Goal: Task Accomplishment & Management: Manage account settings

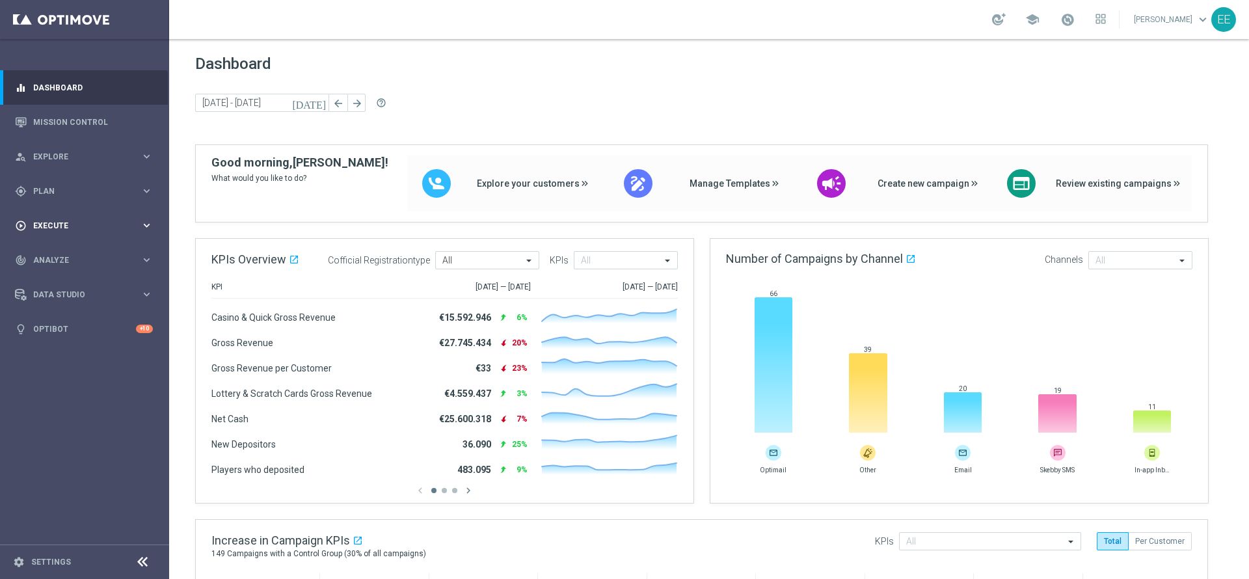
click at [44, 222] on span "Execute" at bounding box center [86, 226] width 107 height 8
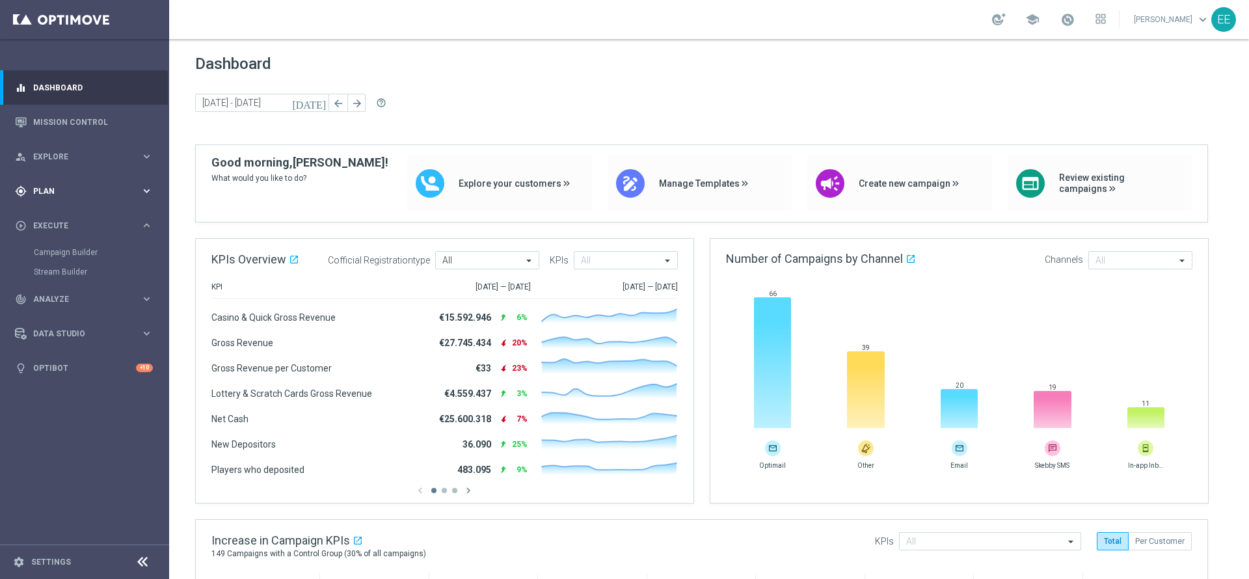
click at [51, 196] on div "gps_fixed Plan keyboard_arrow_right" at bounding box center [84, 191] width 168 height 34
click at [75, 219] on link "Target Groups" at bounding box center [84, 218] width 101 height 10
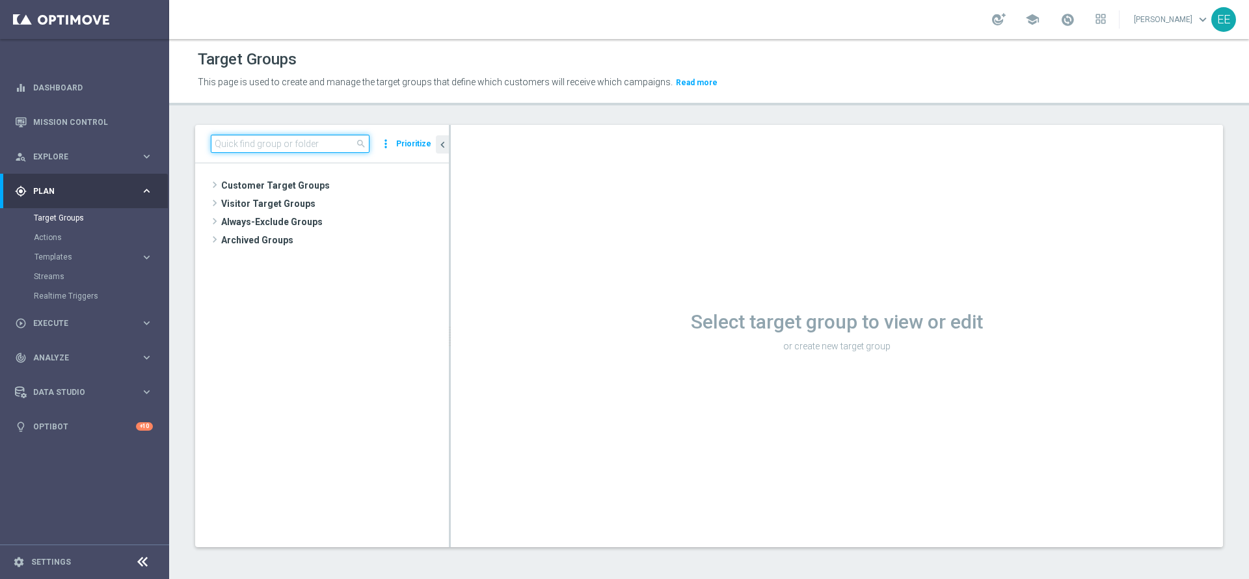
click at [293, 152] on input at bounding box center [290, 144] width 159 height 18
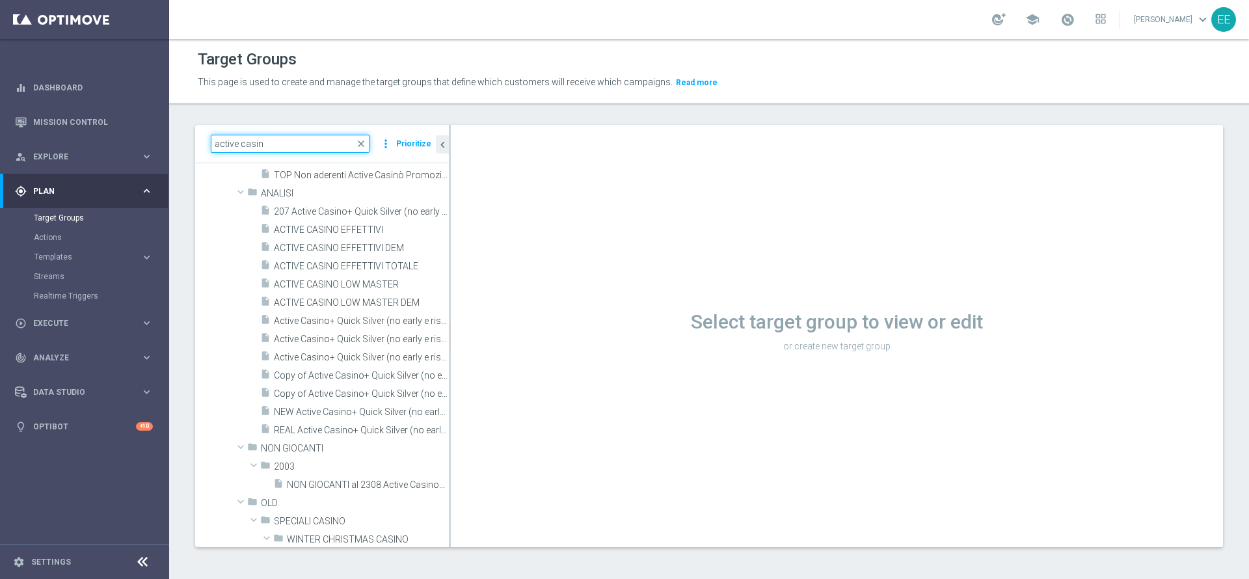
scroll to position [1, 0]
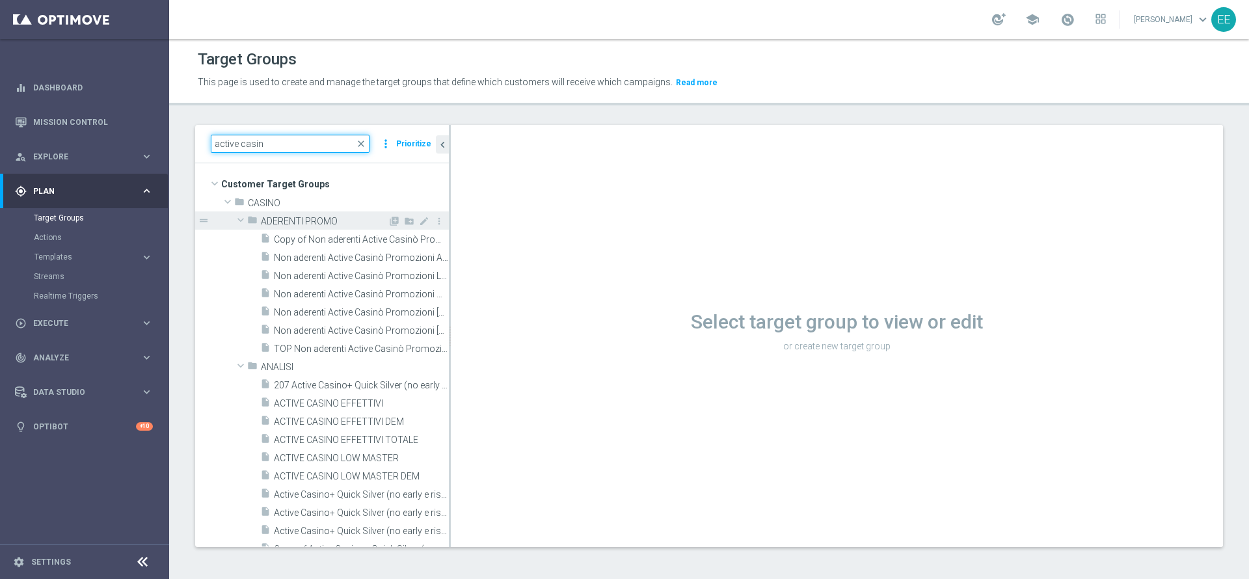
type input "active casin"
click at [239, 222] on span at bounding box center [241, 219] width 16 height 13
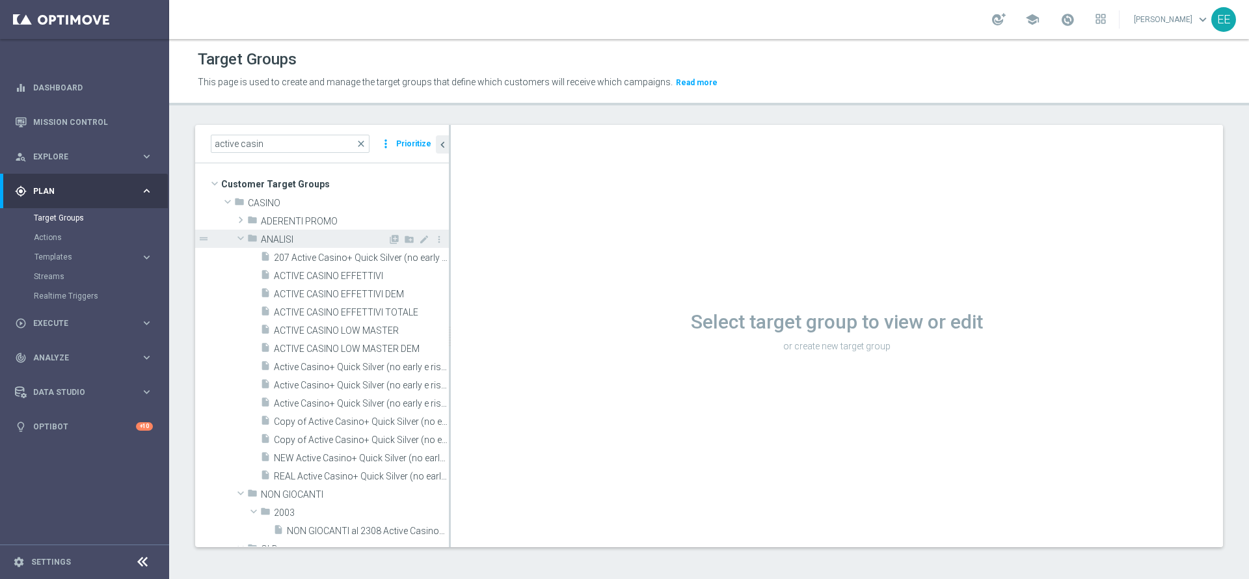
click at [241, 238] on span at bounding box center [241, 238] width 16 height 13
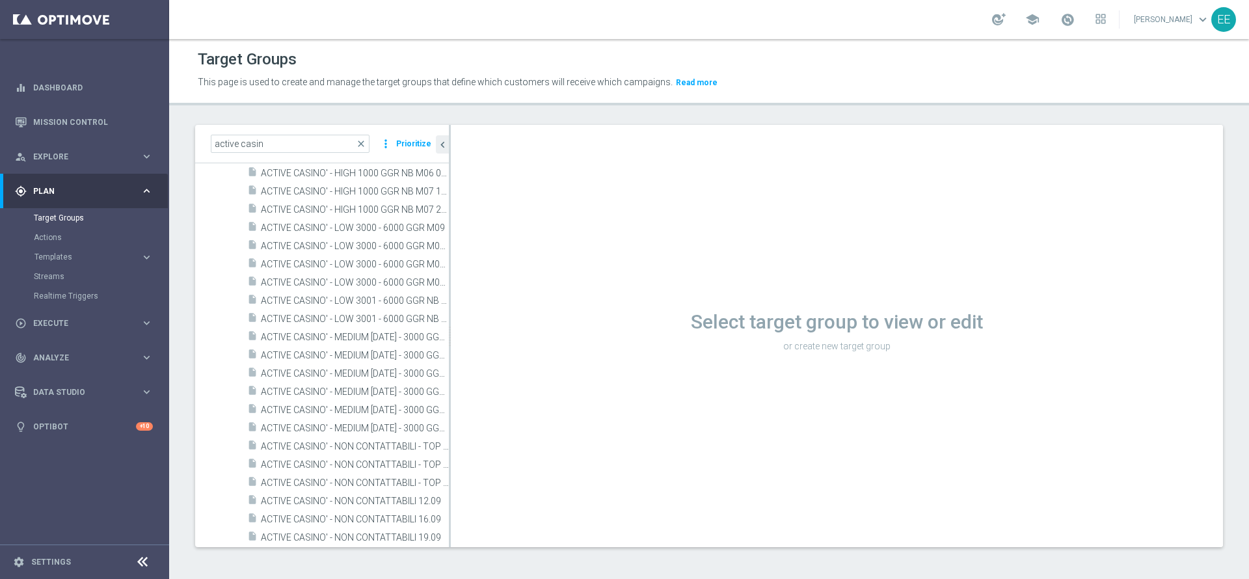
scroll to position [1135, 0]
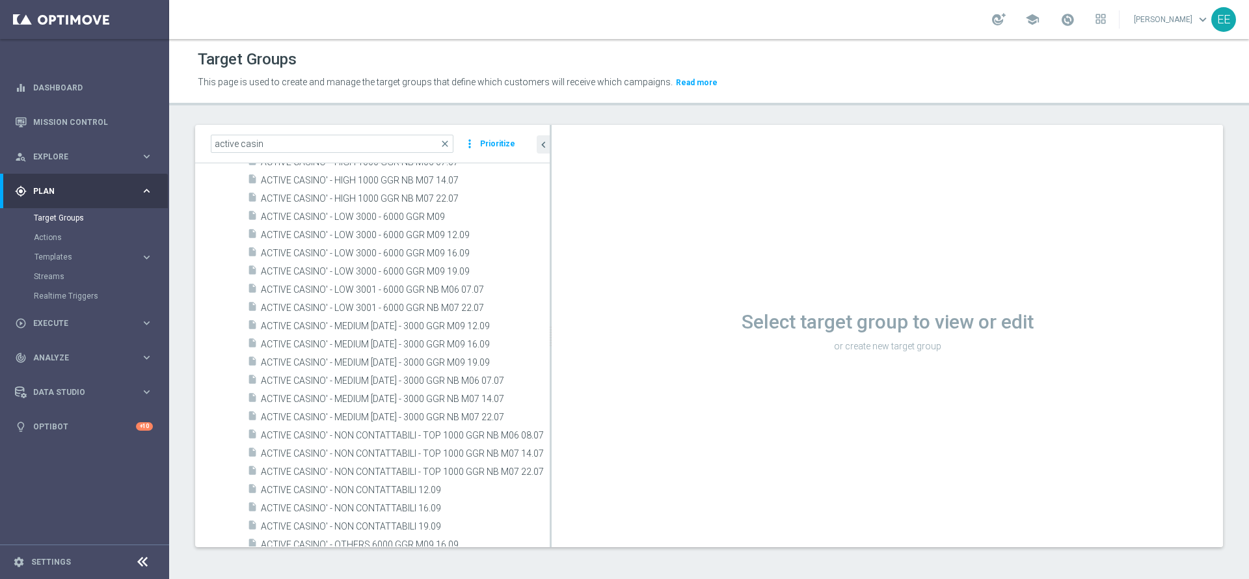
drag, startPoint x: 450, startPoint y: 175, endPoint x: 586, endPoint y: 176, distance: 136.6
click at [586, 176] on as-split "active casin close more_vert Prioritize Customer Target Groups library_add crea…" at bounding box center [709, 336] width 1028 height 422
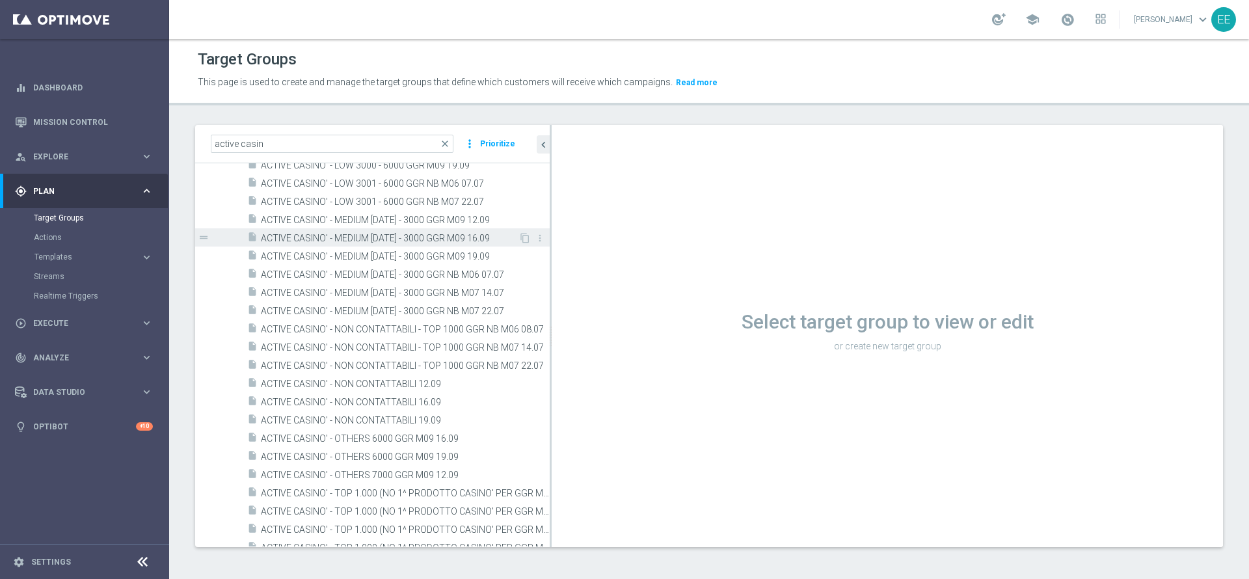
scroll to position [1479, 0]
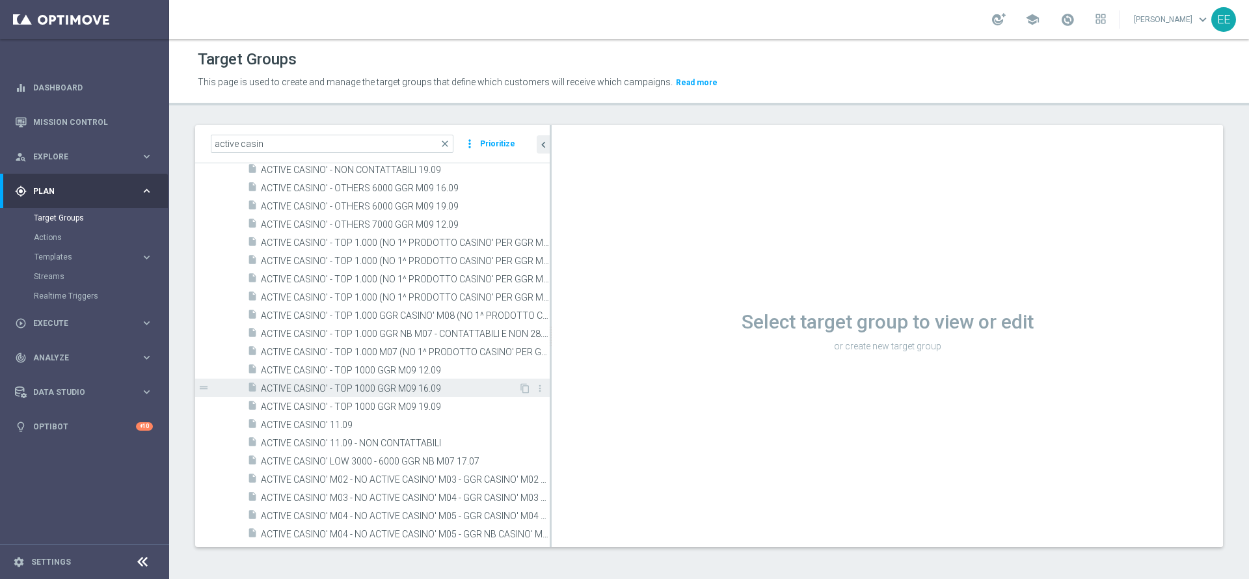
click at [424, 387] on span "ACTIVE CASINO' - TOP 1000 GGR M09 16.09" at bounding box center [390, 388] width 258 height 11
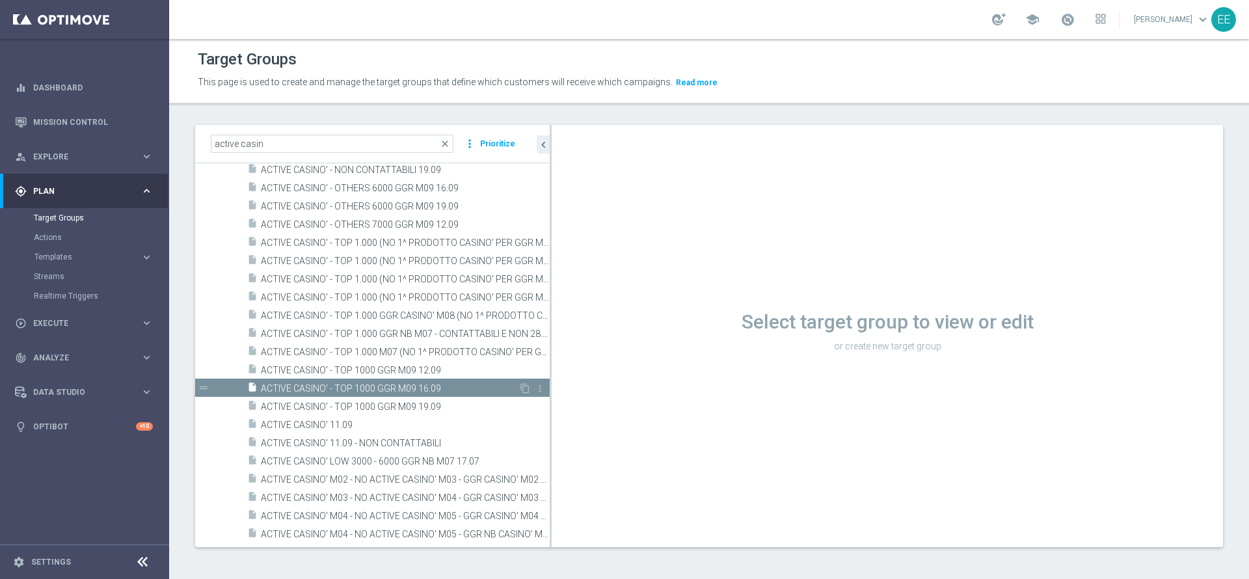
click at [424, 387] on span "ACTIVE CASINO' - TOP 1000 GGR M09 16.09" at bounding box center [390, 388] width 258 height 11
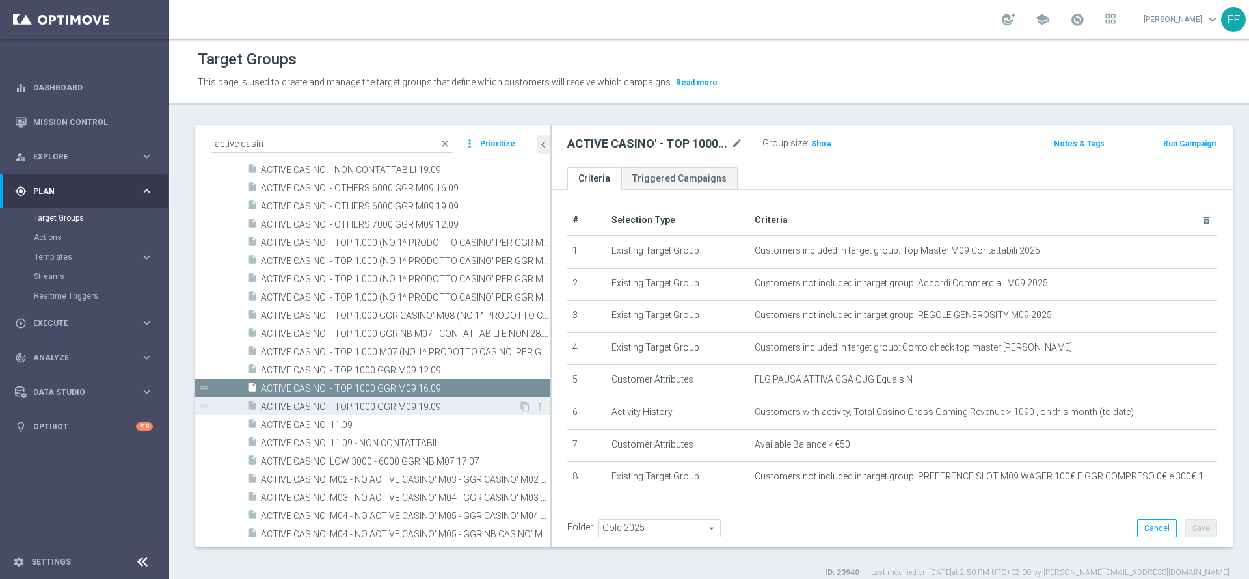
click at [429, 402] on span "ACTIVE CASINO' - TOP 1000 GGR M09 19.09" at bounding box center [390, 406] width 258 height 11
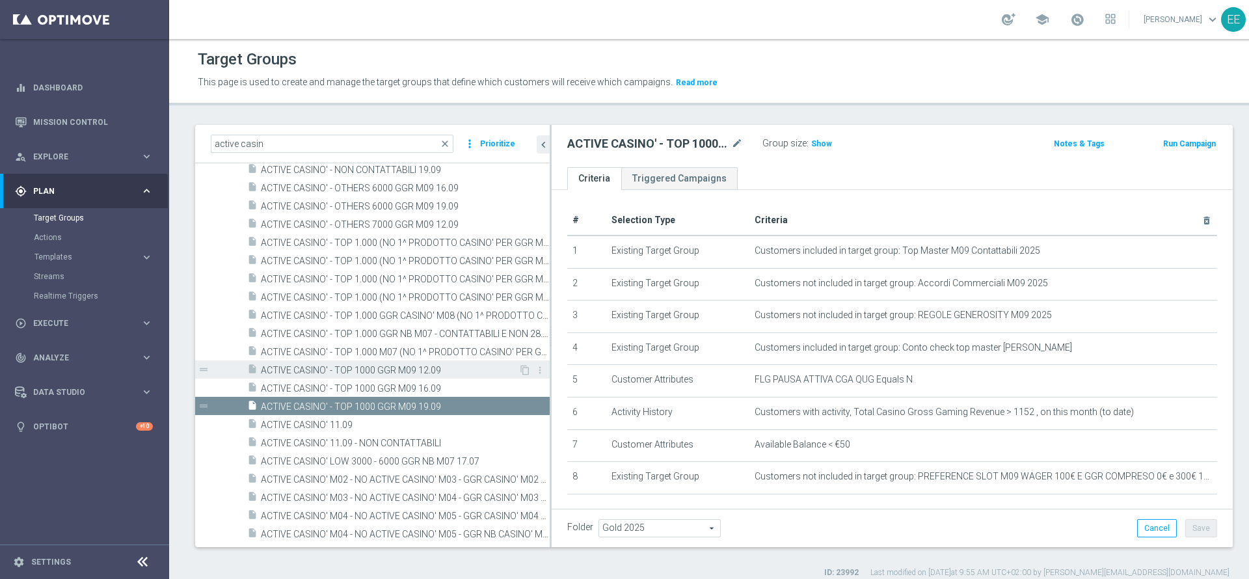
click at [433, 364] on div "insert_drive_file ACTIVE CASINO' - TOP 1000 GGR M09 12.09" at bounding box center [382, 369] width 271 height 18
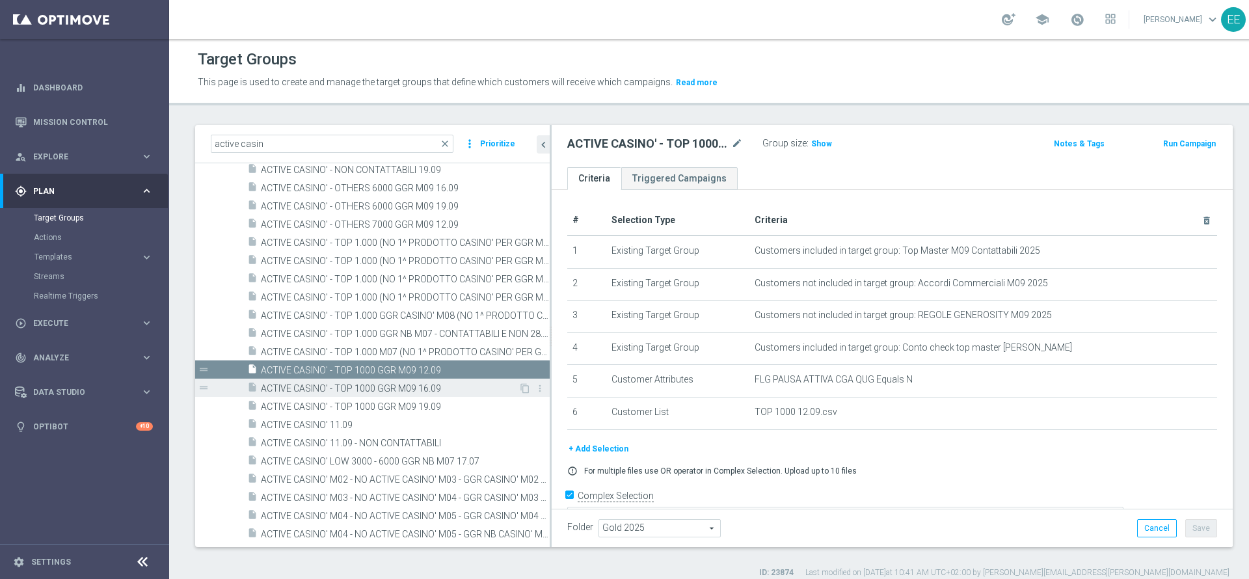
click at [450, 394] on div "insert_drive_file ACTIVE CASINO' - TOP 1000 GGR M09 16.09" at bounding box center [382, 388] width 271 height 18
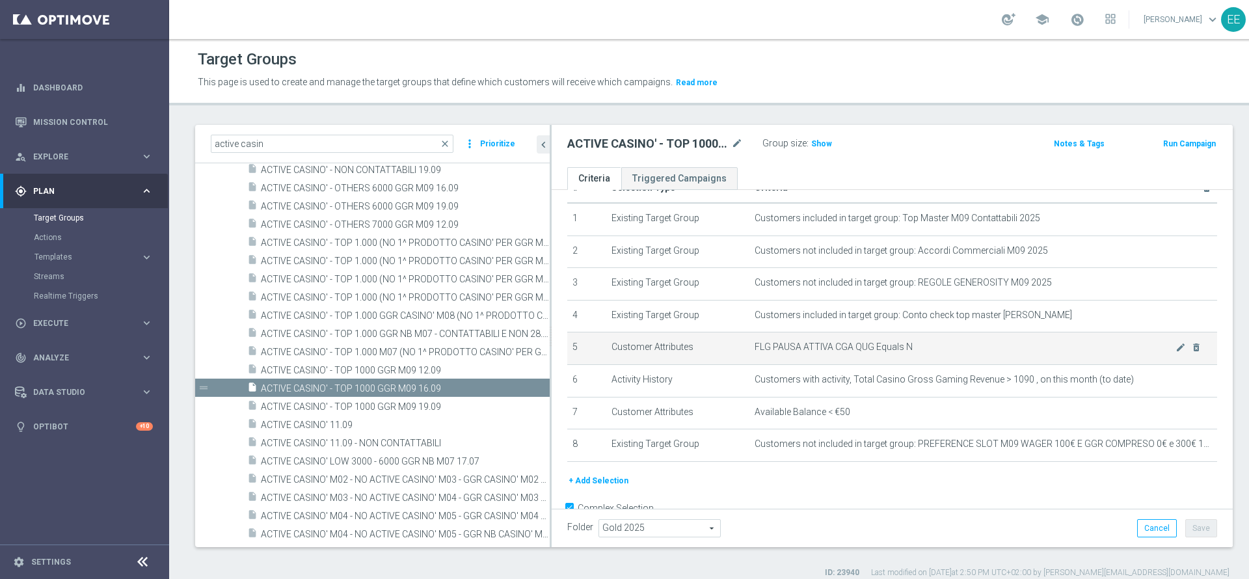
scroll to position [31, 0]
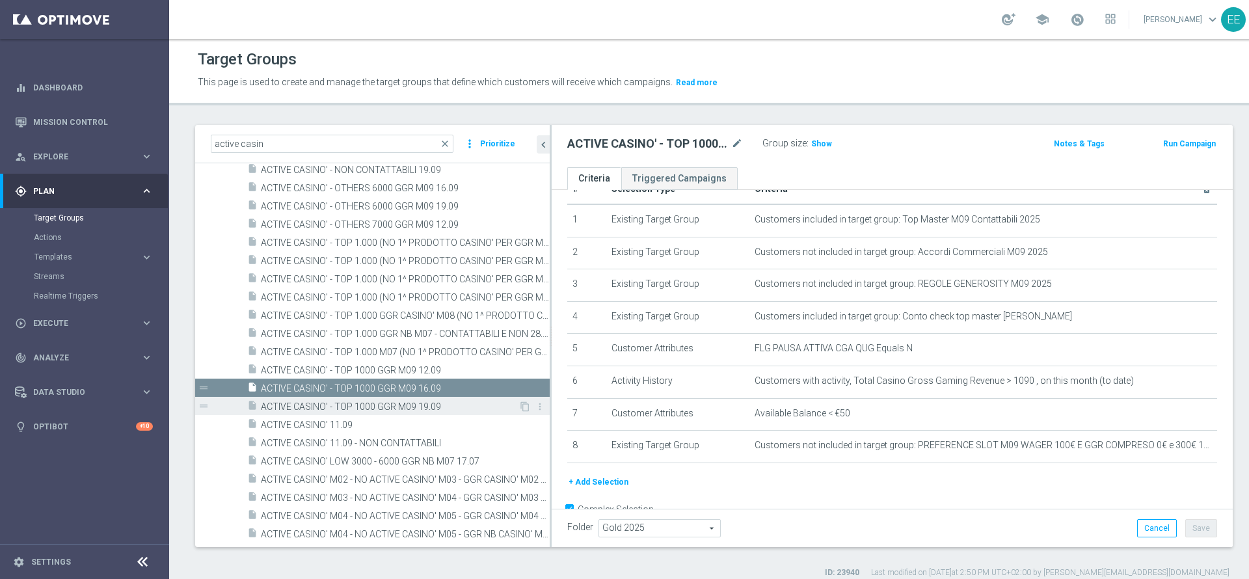
click at [458, 405] on span "ACTIVE CASINO' - TOP 1000 GGR M09 19.09" at bounding box center [390, 406] width 258 height 11
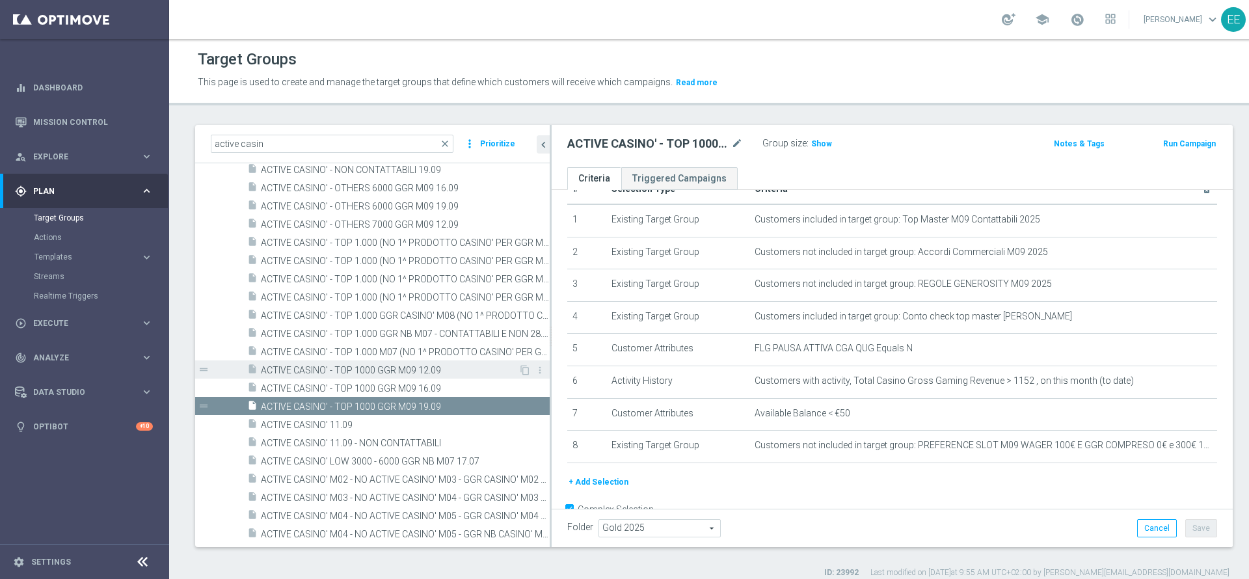
click at [470, 363] on div "insert_drive_file ACTIVE CASINO' - TOP 1000 GGR M09 12.09" at bounding box center [382, 369] width 271 height 18
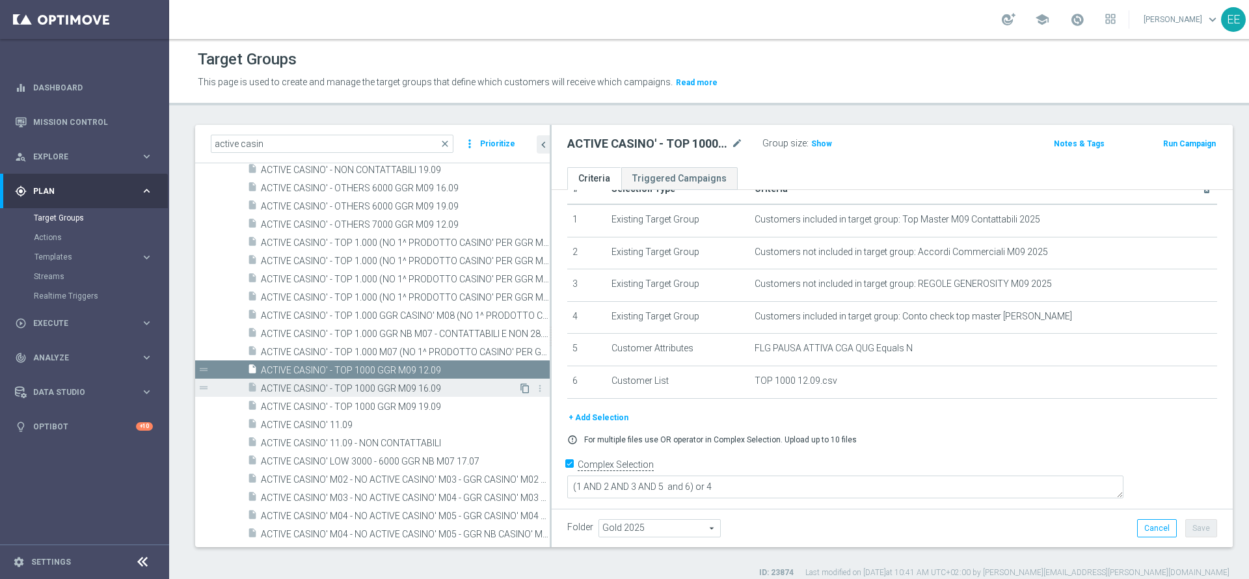
scroll to position [20, 0]
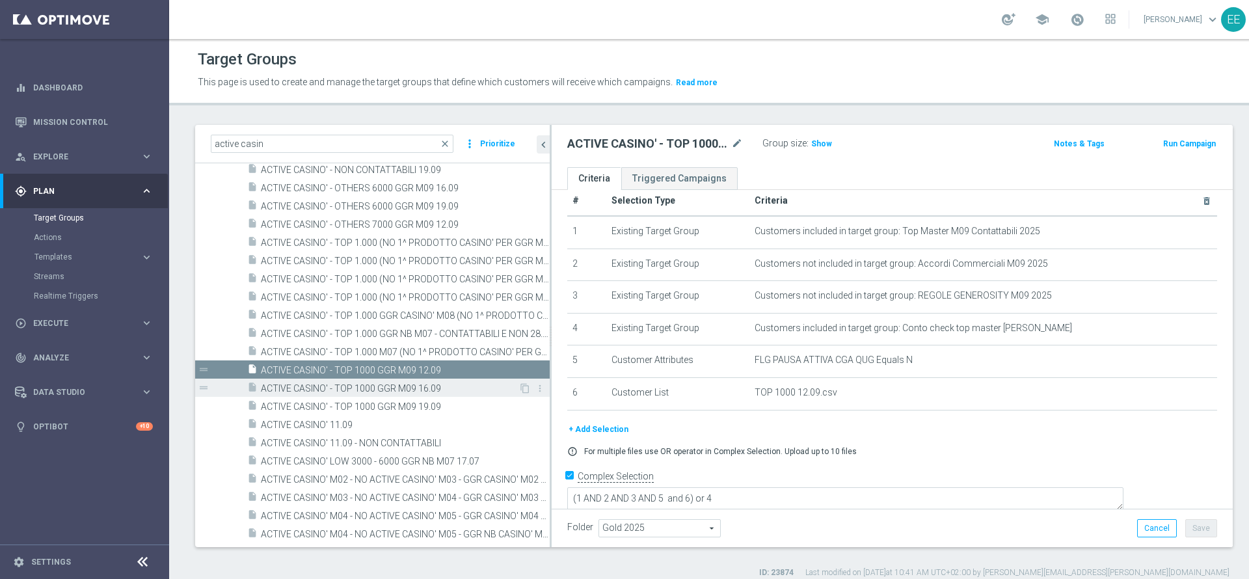
click at [485, 390] on span "ACTIVE CASINO' - TOP 1000 GGR M09 16.09" at bounding box center [390, 388] width 258 height 11
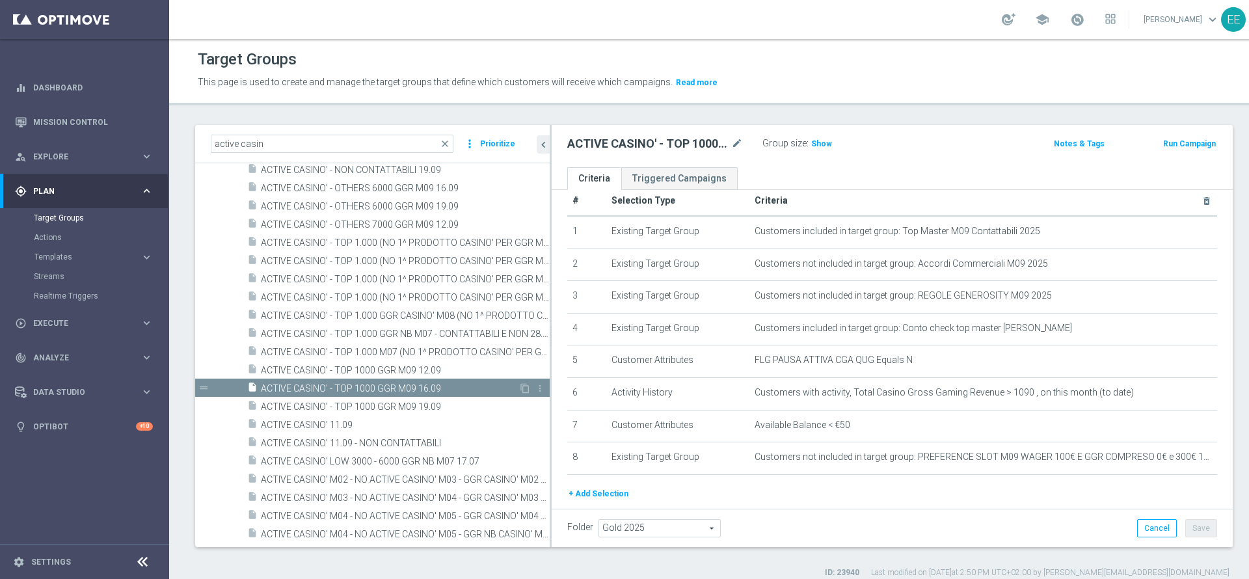
scroll to position [31, 0]
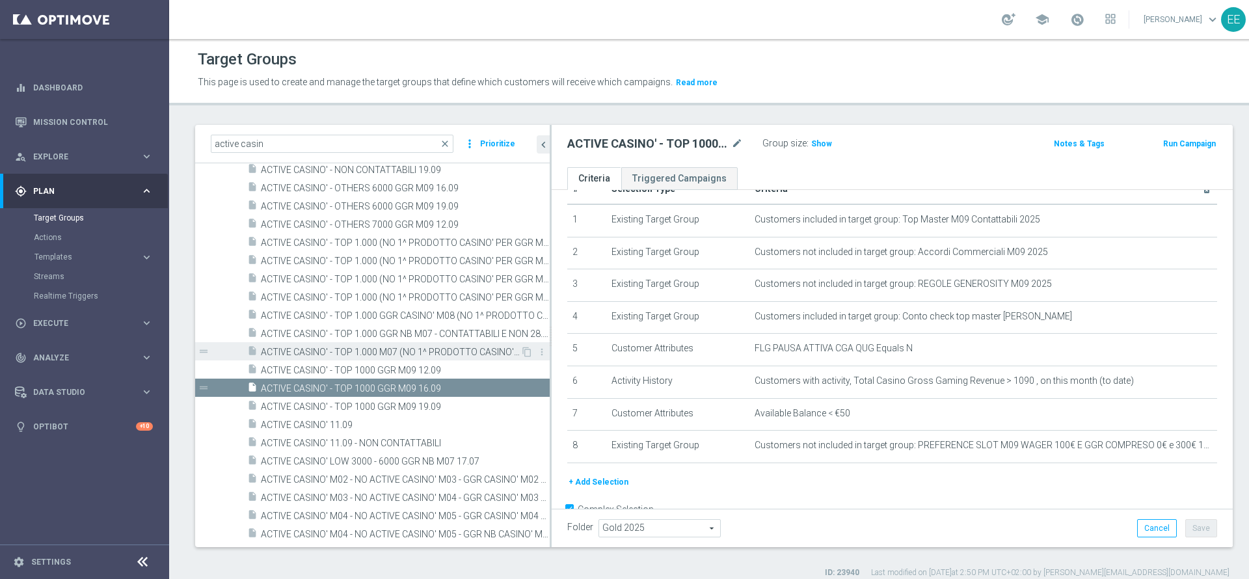
click at [465, 357] on span "ACTIVE CASINO' - TOP 1.000 M07 (NO 1^ PRODOTTO CASINO' PER GGR M07) CONTATTABIL…" at bounding box center [391, 352] width 260 height 11
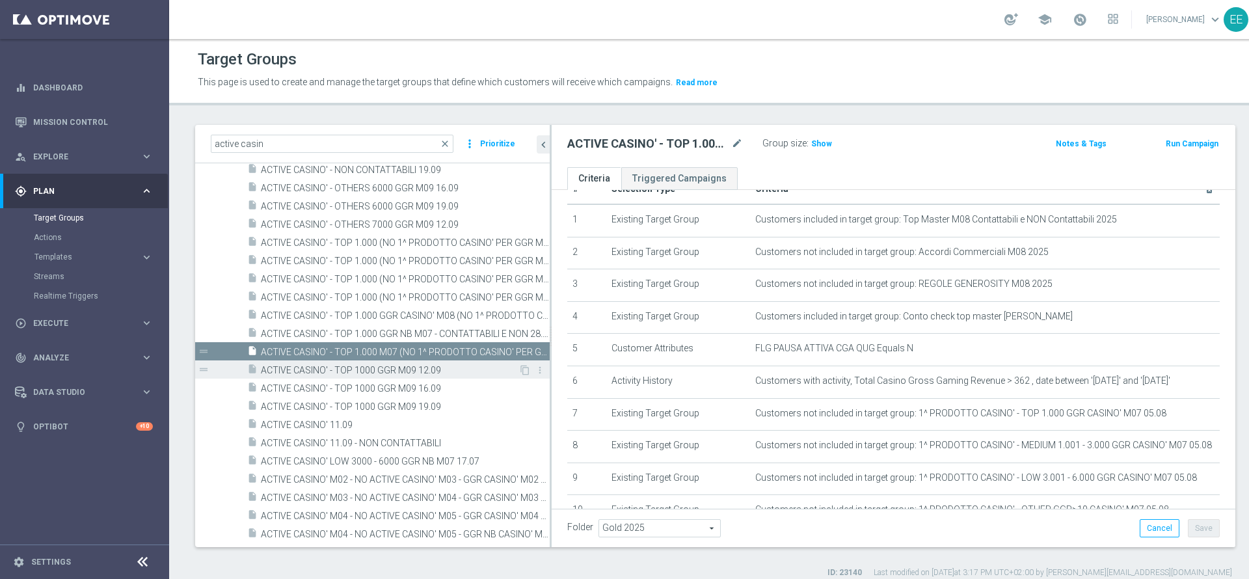
click at [459, 362] on div "insert_drive_file ACTIVE CASINO' - TOP 1000 GGR M09 12.09" at bounding box center [382, 369] width 271 height 18
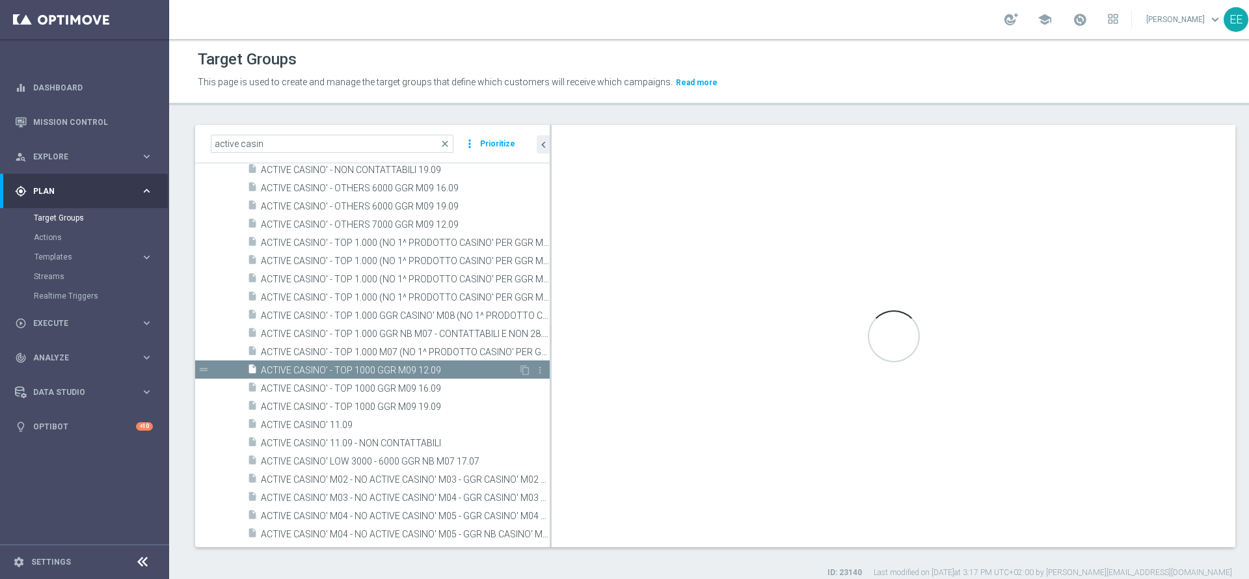
type textarea "(1 AND 2 AND 3 AND 5 and 6) or 4"
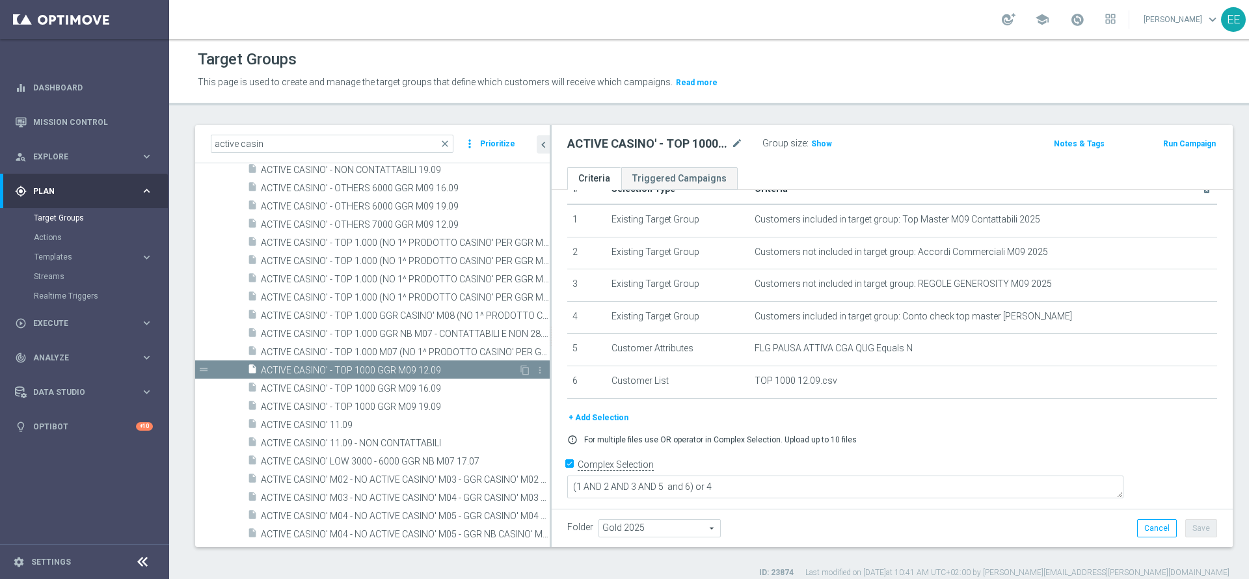
scroll to position [20, 0]
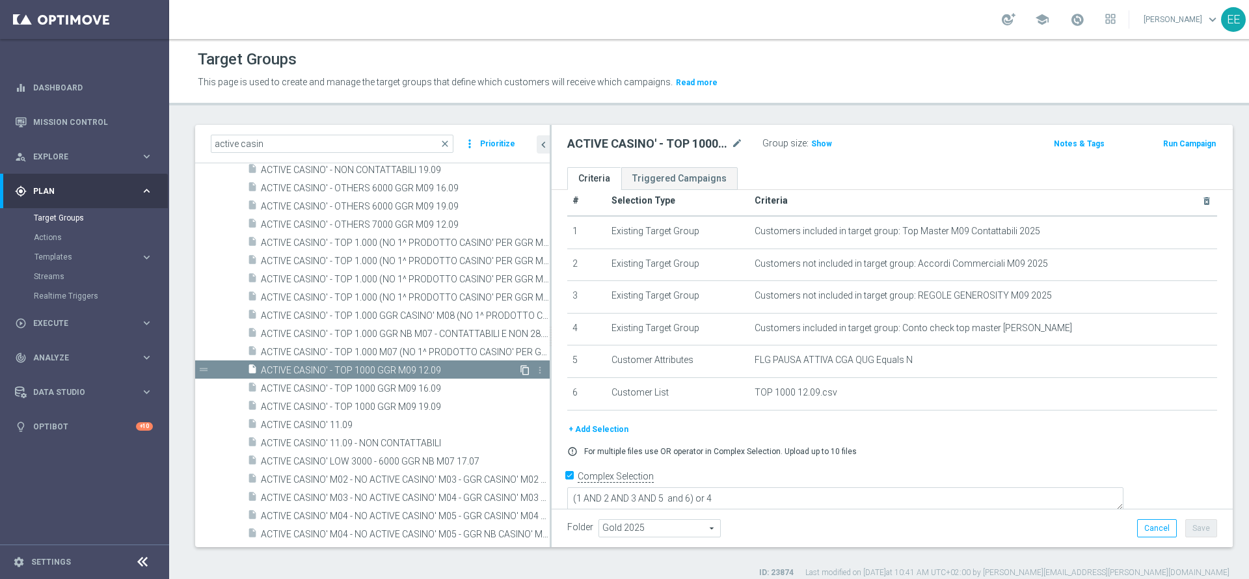
click at [520, 368] on icon "content_copy" at bounding box center [525, 370] width 10 height 10
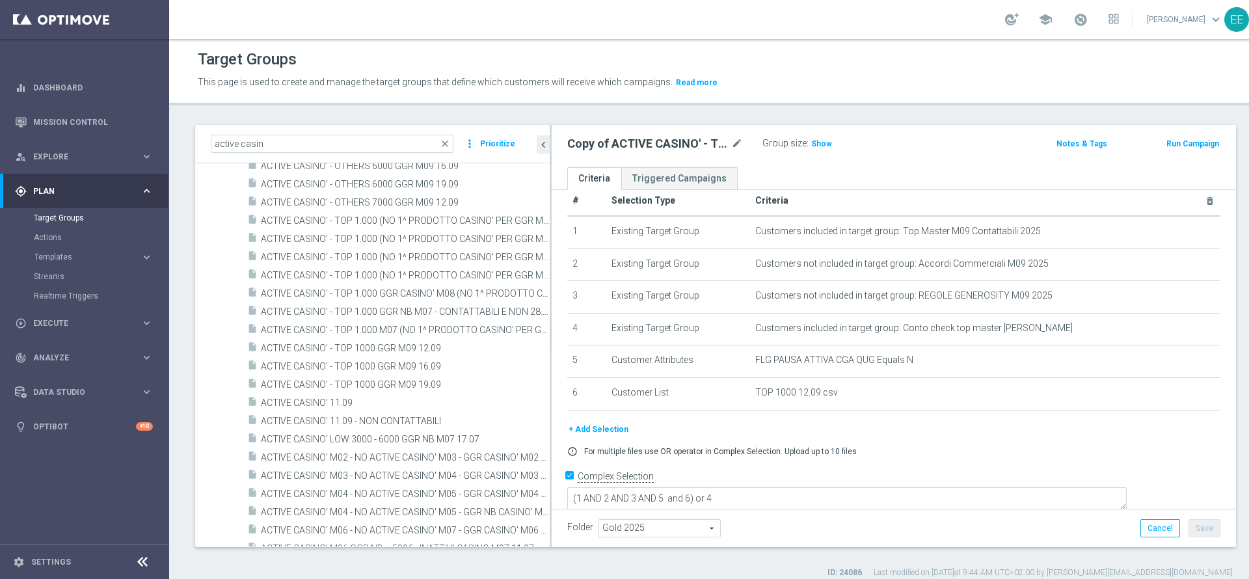
scroll to position [1754, 0]
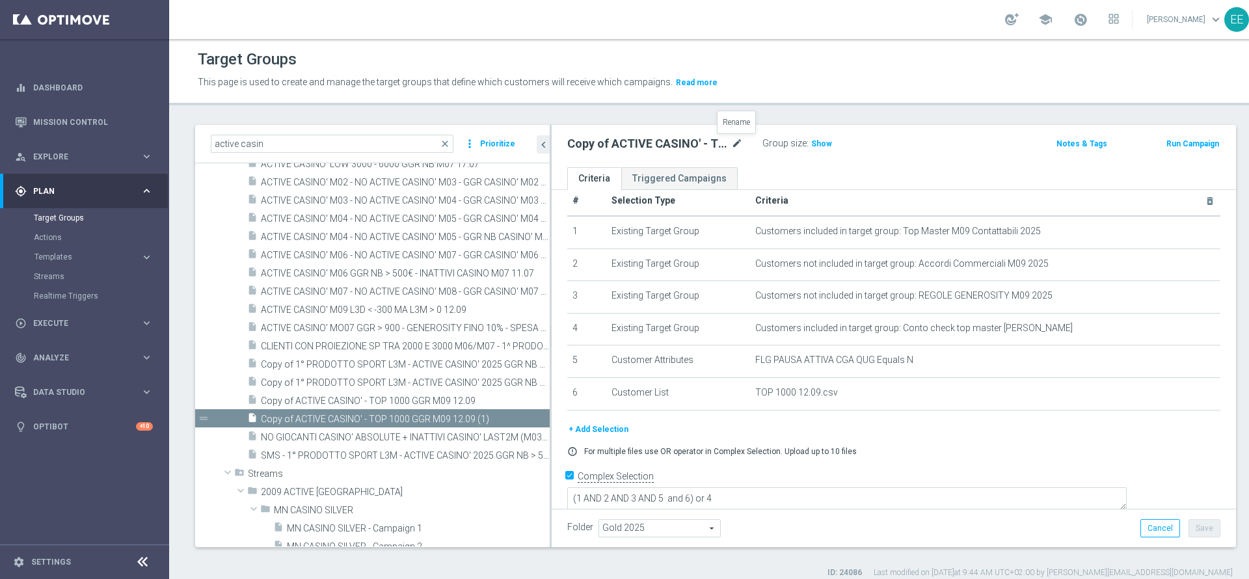
click at [740, 141] on icon "mode_edit" at bounding box center [737, 144] width 12 height 16
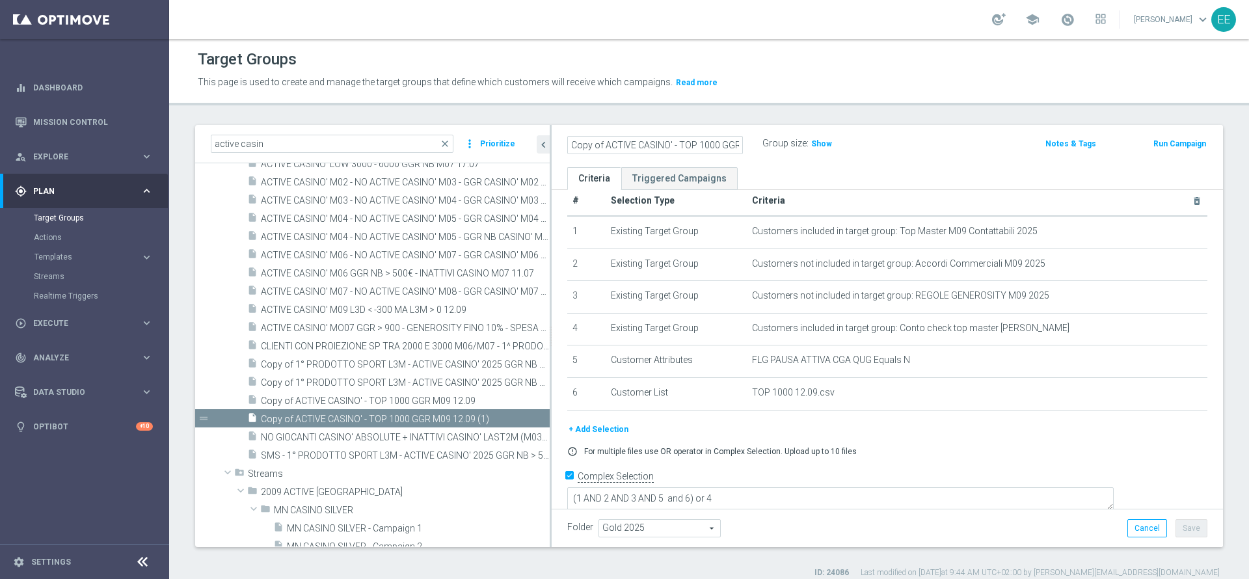
scroll to position [0, 56]
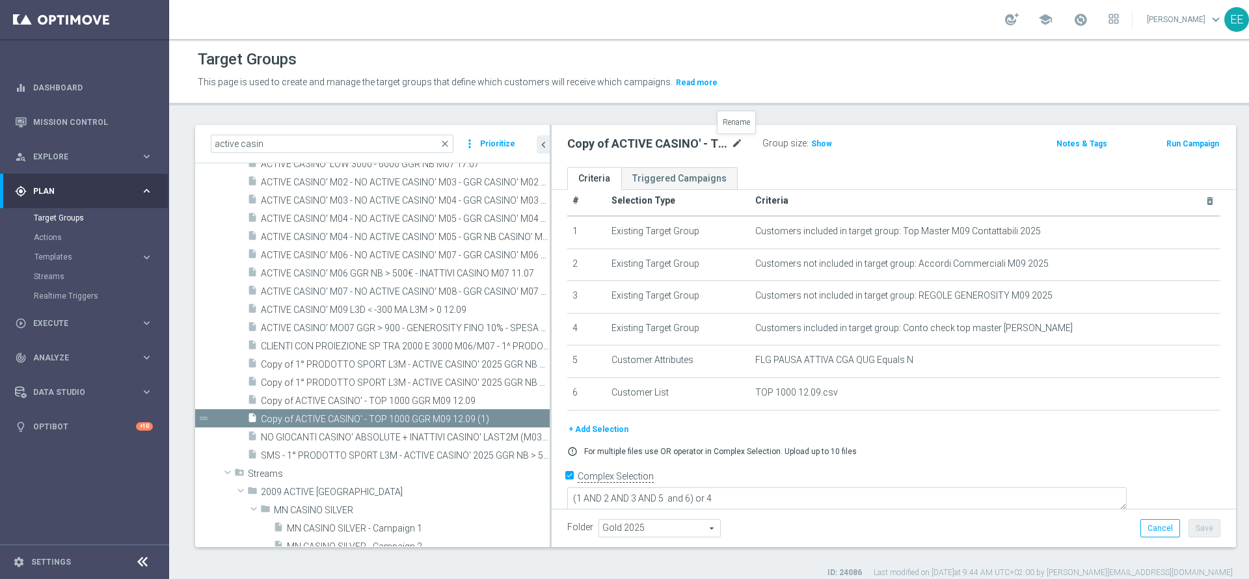
click at [736, 144] on icon "mode_edit" at bounding box center [737, 144] width 12 height 16
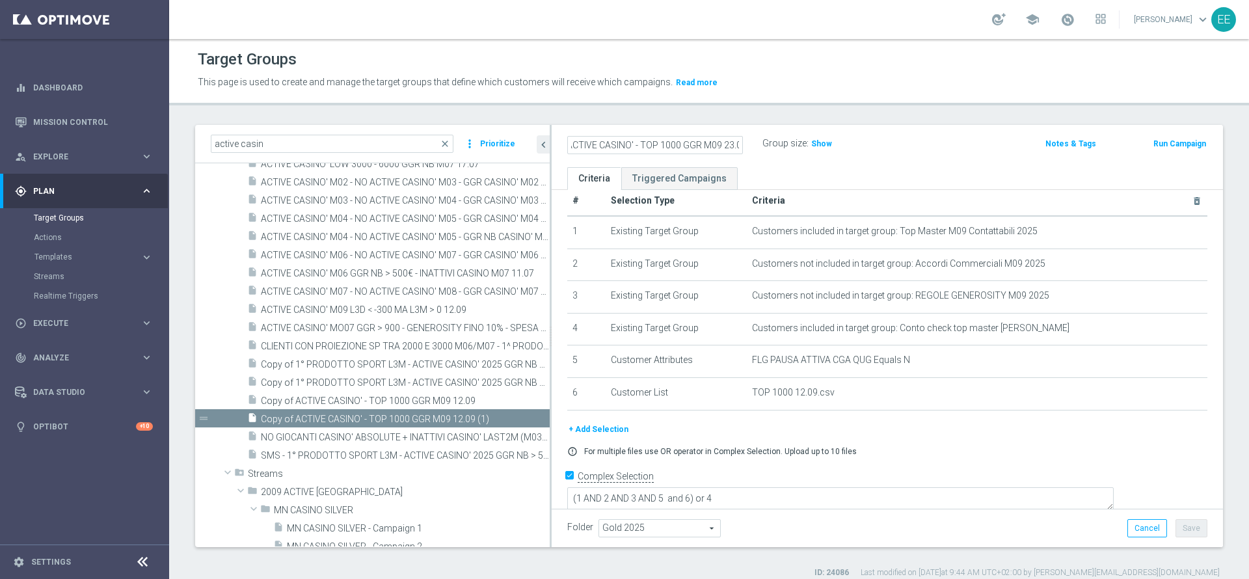
scroll to position [0, 10]
type input "ACTIVE CASINO' - TOP 1000 GGR M09 23.09"
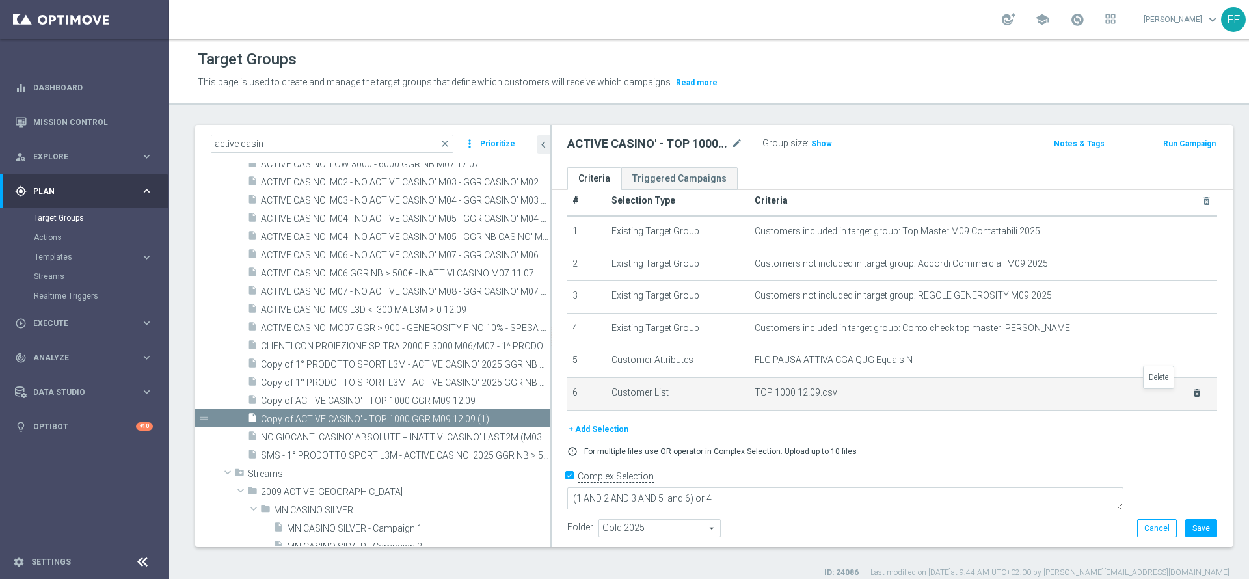
click at [1192, 394] on icon "delete_forever" at bounding box center [1197, 393] width 10 height 10
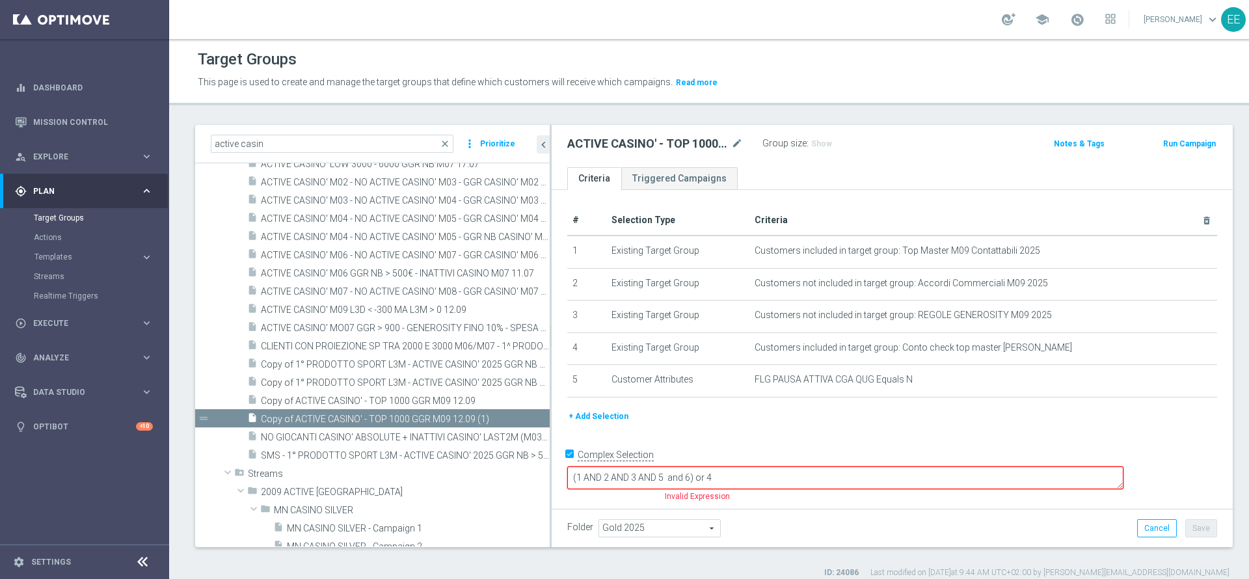
click at [592, 418] on button "+ Add Selection" at bounding box center [598, 416] width 62 height 14
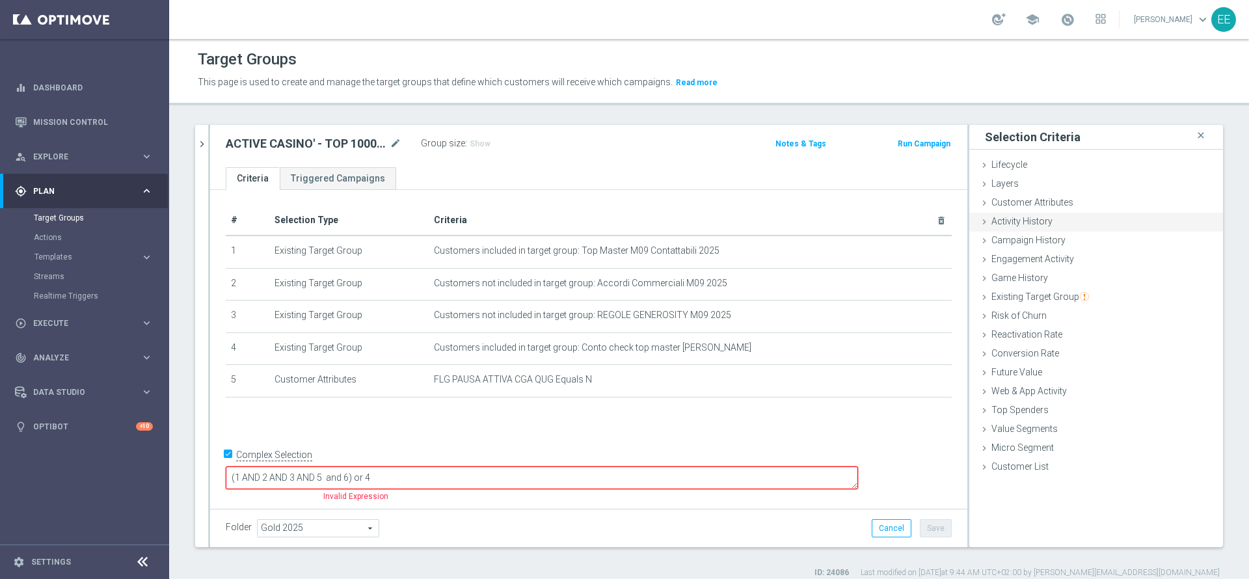
click at [1092, 230] on div "Activity History done" at bounding box center [1096, 223] width 254 height 20
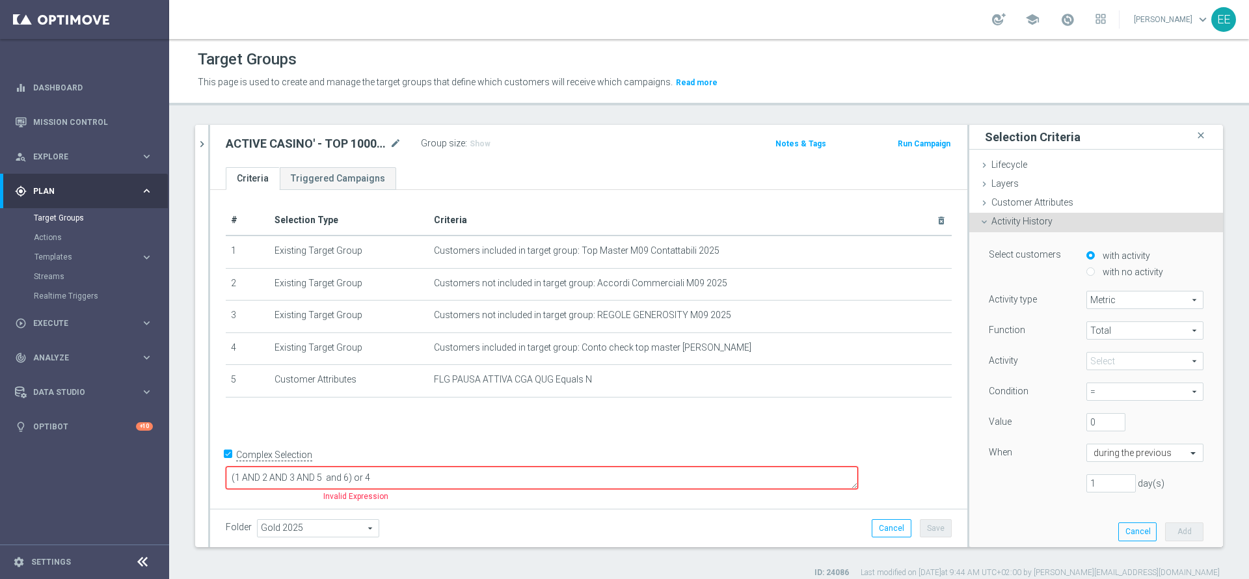
click at [1114, 329] on span "Total" at bounding box center [1145, 330] width 116 height 17
click at [1041, 340] on div "Function" at bounding box center [1028, 331] width 98 height 21
click at [1088, 362] on span at bounding box center [1145, 361] width 116 height 17
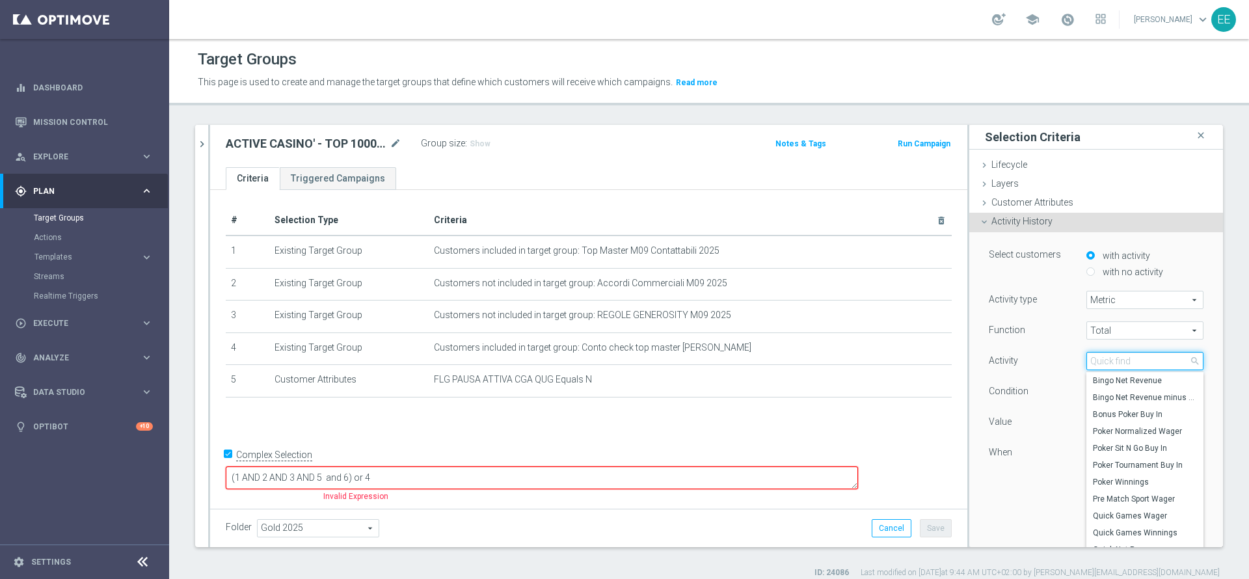
click at [1088, 362] on input "search" at bounding box center [1145, 361] width 117 height 18
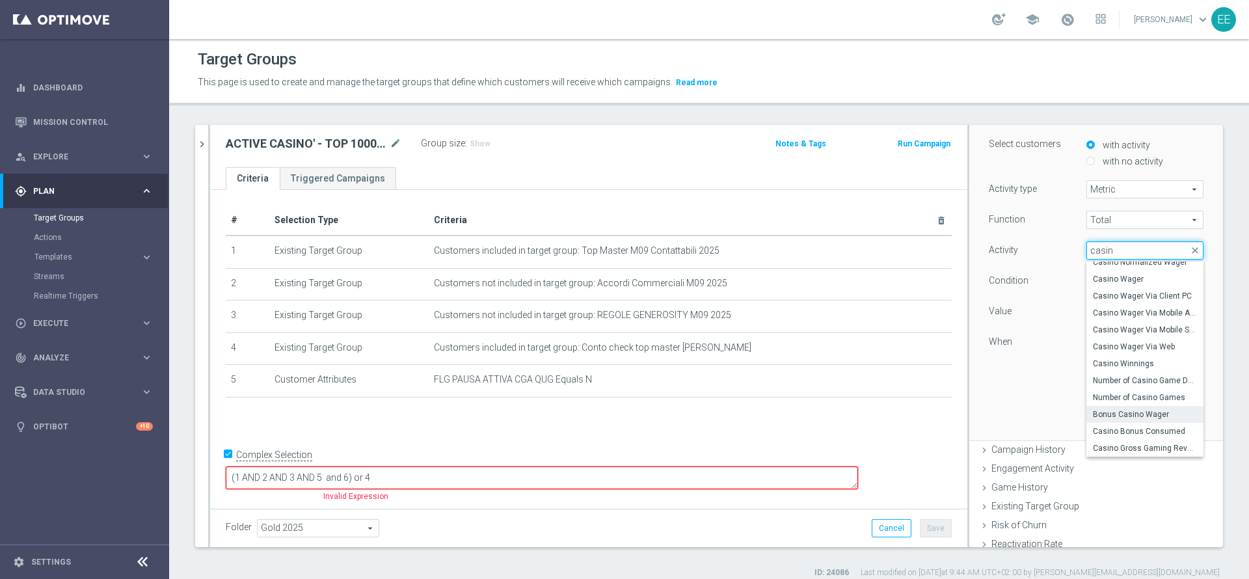
scroll to position [111, 0]
type input "casin"
click at [1143, 441] on label "Casino Gross Gaming Revenue" at bounding box center [1145, 447] width 117 height 17
type input "Casino Gross Gaming Revenue"
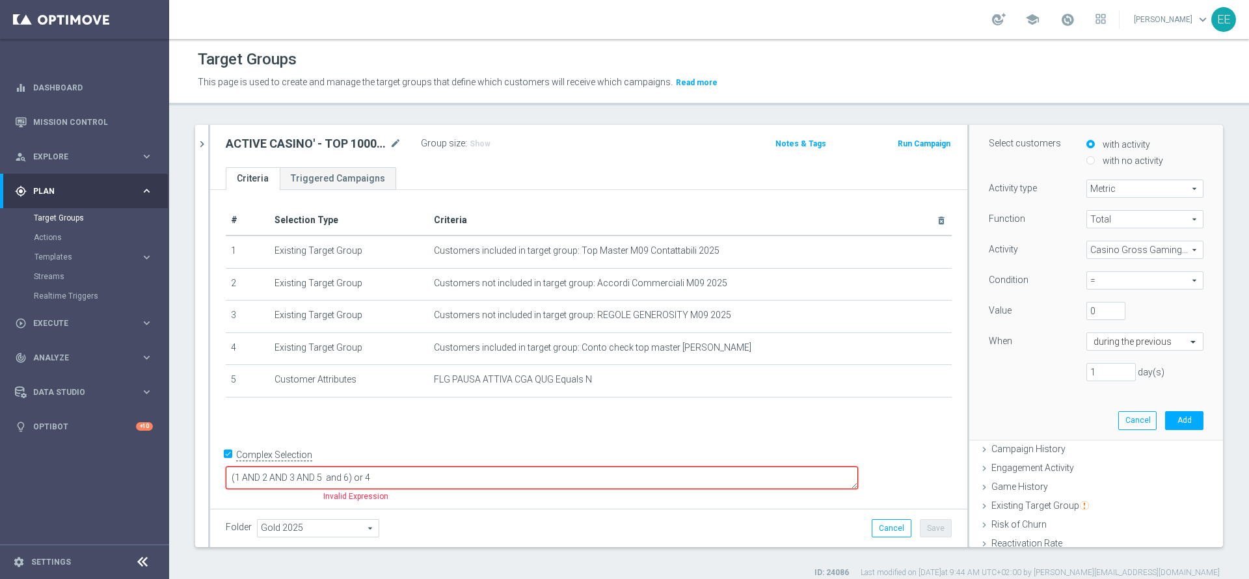
click at [1087, 275] on span "=" at bounding box center [1145, 280] width 116 height 17
click at [1105, 331] on span ">" at bounding box center [1145, 334] width 104 height 10
type input ">"
click at [1089, 317] on input "0" at bounding box center [1106, 311] width 39 height 18
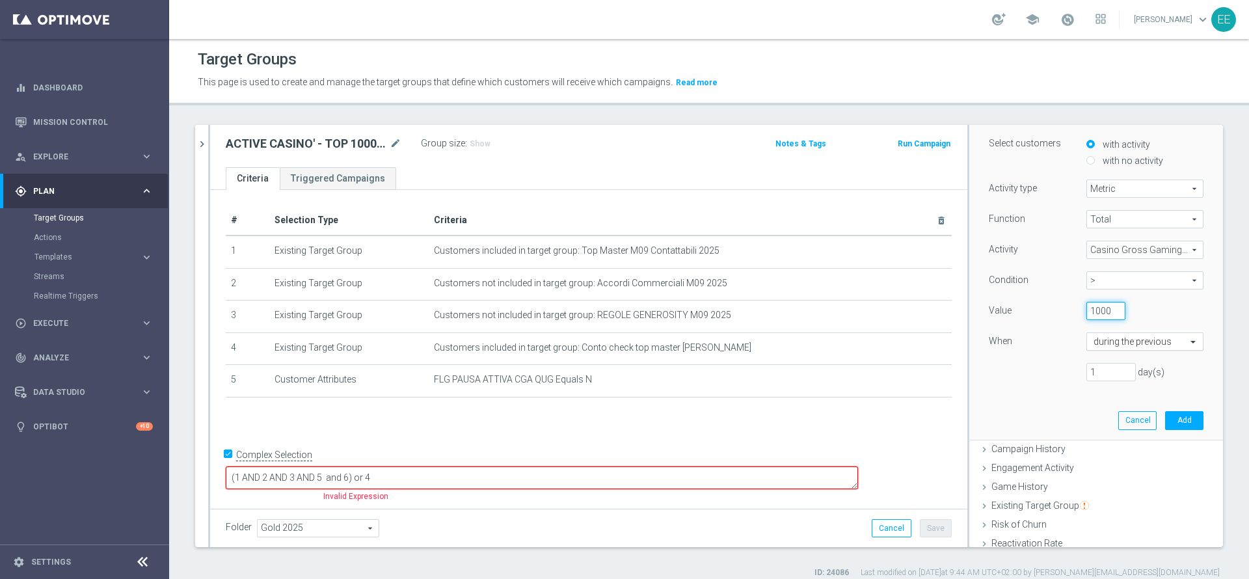
type input "1000"
click at [1148, 337] on div at bounding box center [1145, 342] width 116 height 12
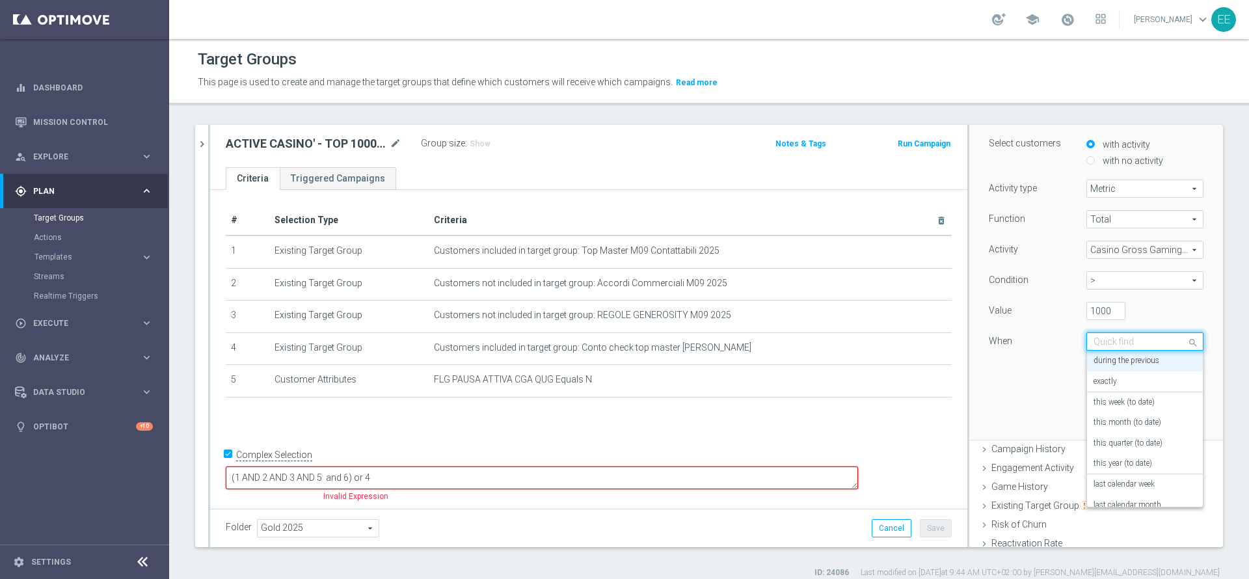
scroll to position [0, 0]
click at [1132, 424] on label "this month (to date)" at bounding box center [1128, 423] width 68 height 10
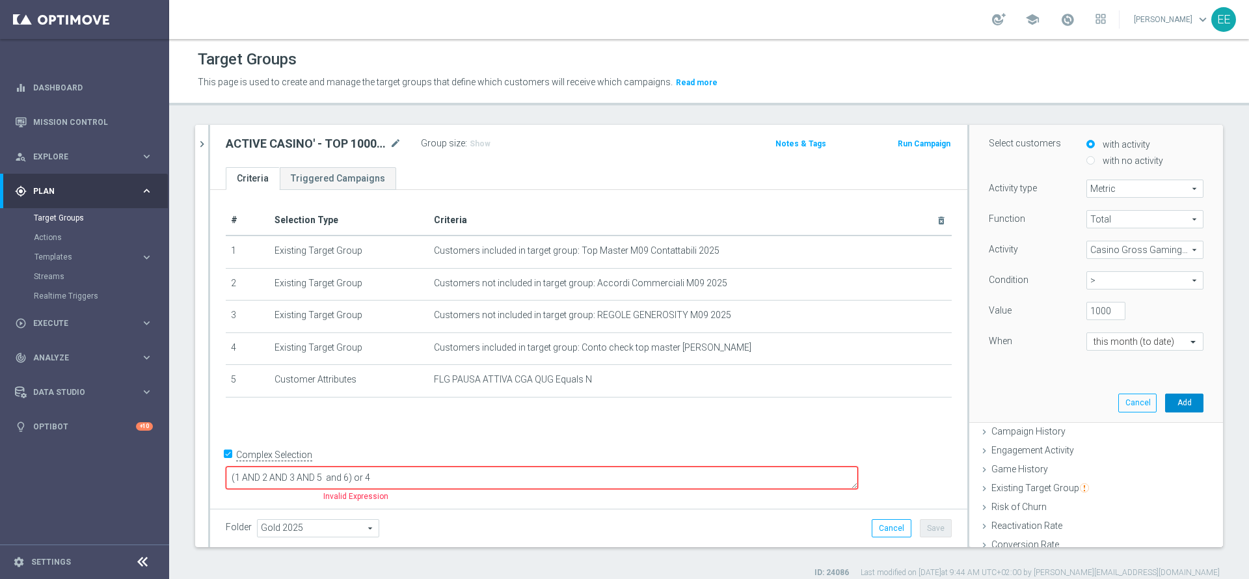
click at [1165, 403] on button "Add" at bounding box center [1184, 403] width 38 height 18
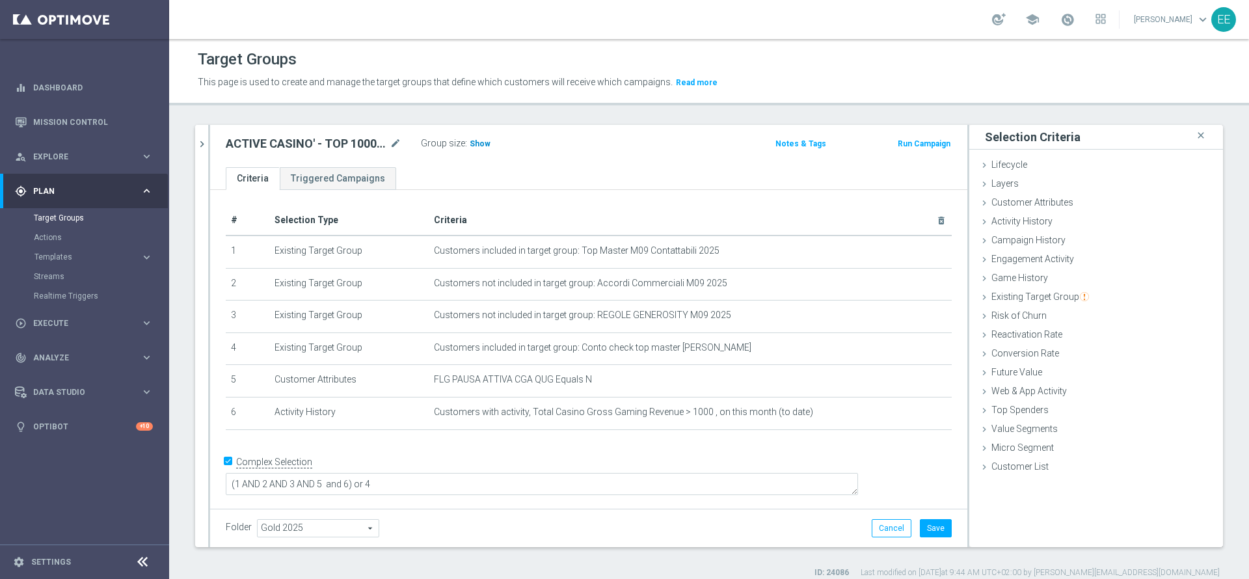
click at [481, 148] on span "Show" at bounding box center [480, 143] width 21 height 9
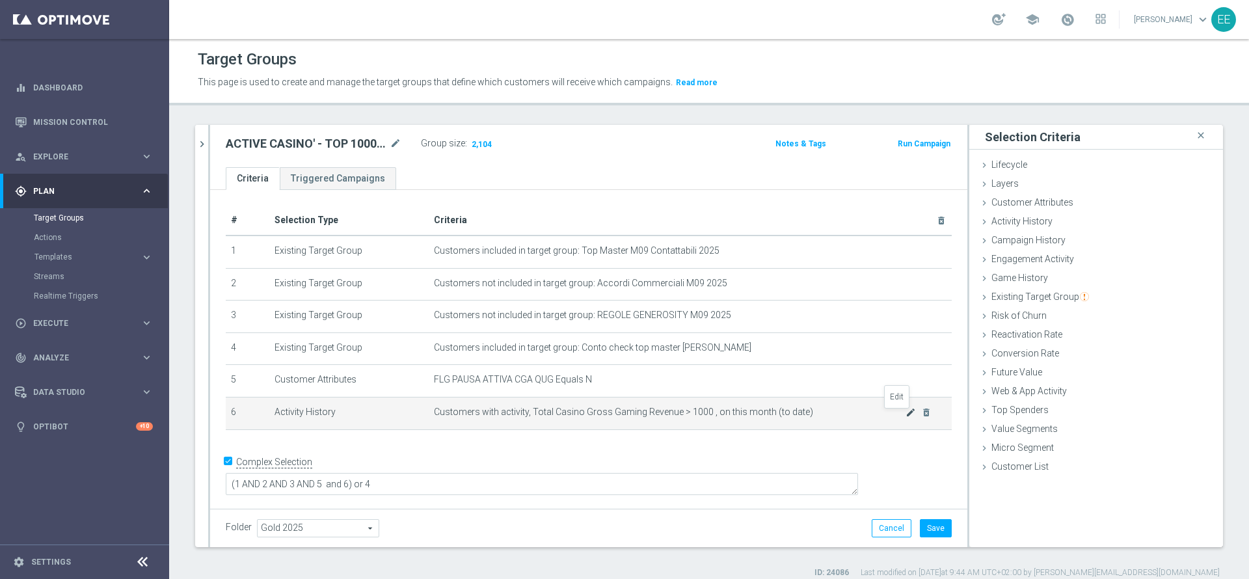
click at [906, 416] on icon "mode_edit" at bounding box center [911, 412] width 10 height 10
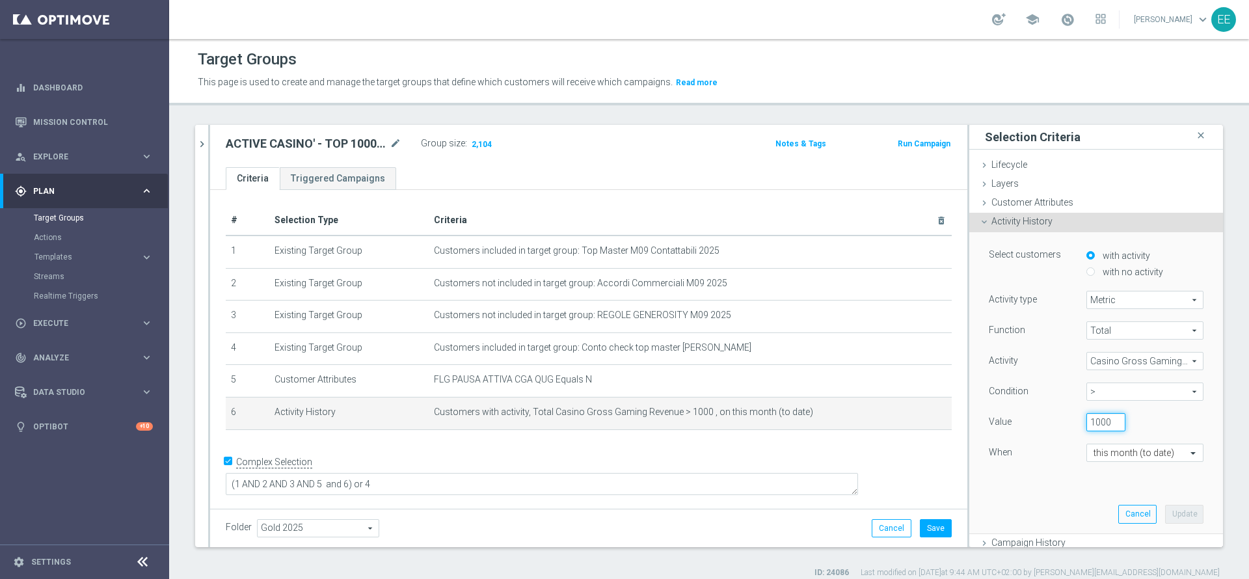
click at [1087, 421] on input "1000" at bounding box center [1106, 422] width 39 height 18
type input "1300"
click at [1165, 513] on button "Update" at bounding box center [1184, 514] width 38 height 18
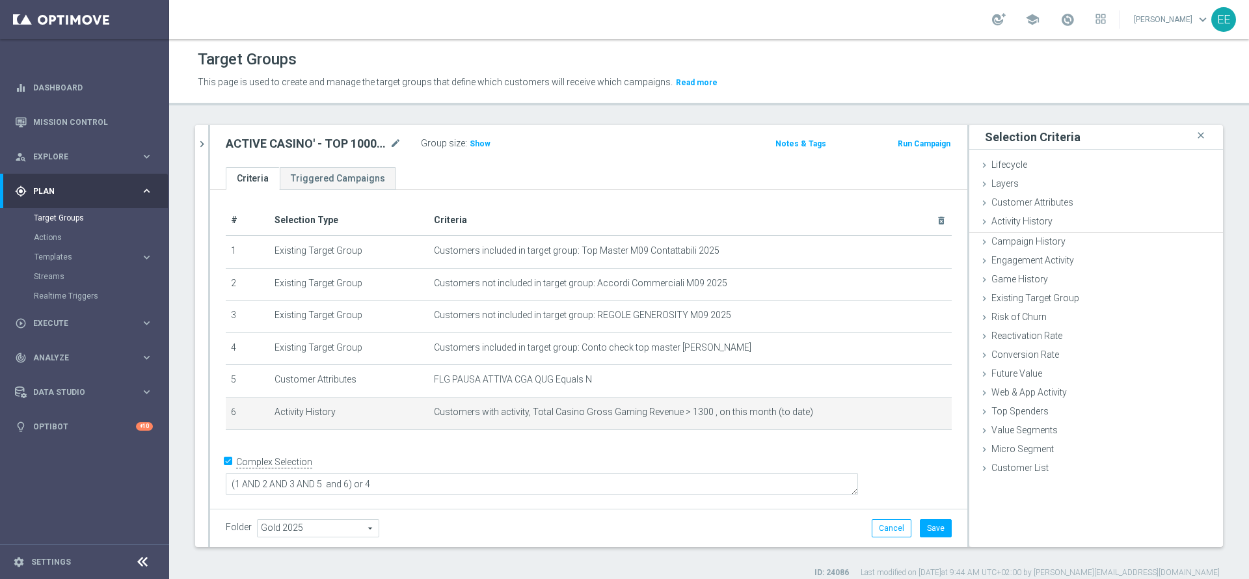
scroll to position [0, 0]
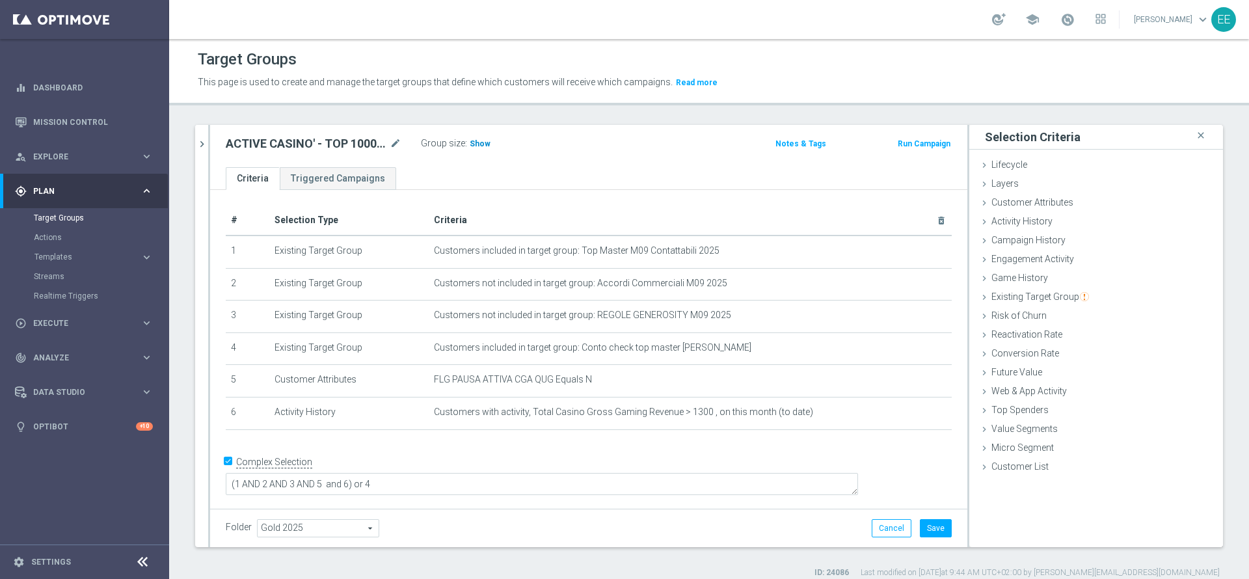
click at [470, 144] on span "Show" at bounding box center [480, 143] width 21 height 9
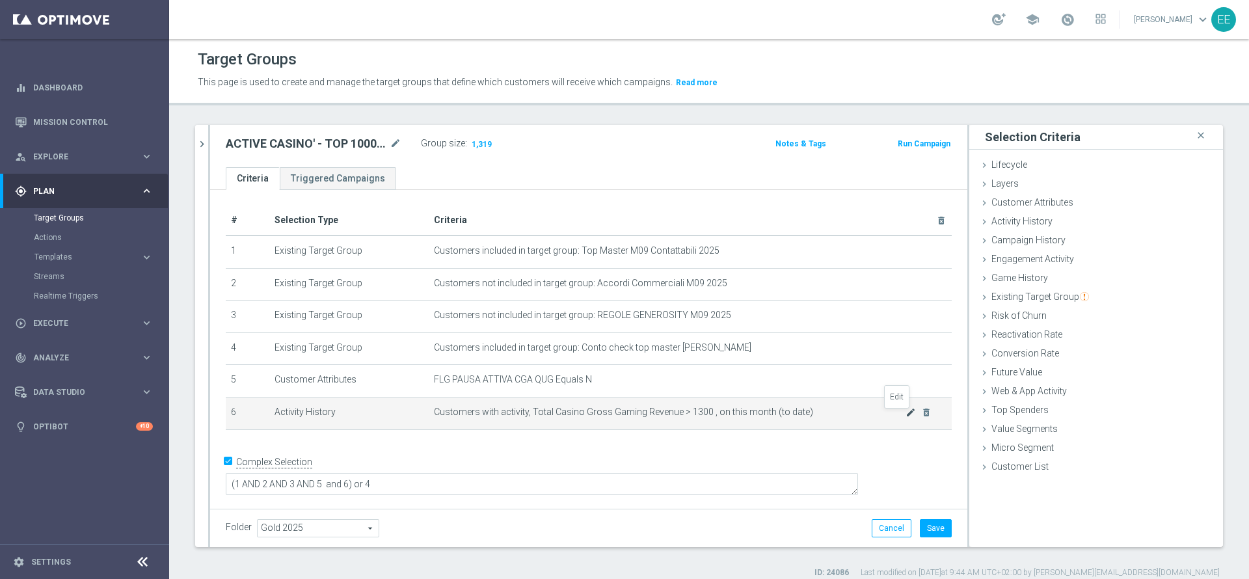
click at [906, 418] on icon "mode_edit" at bounding box center [911, 412] width 10 height 10
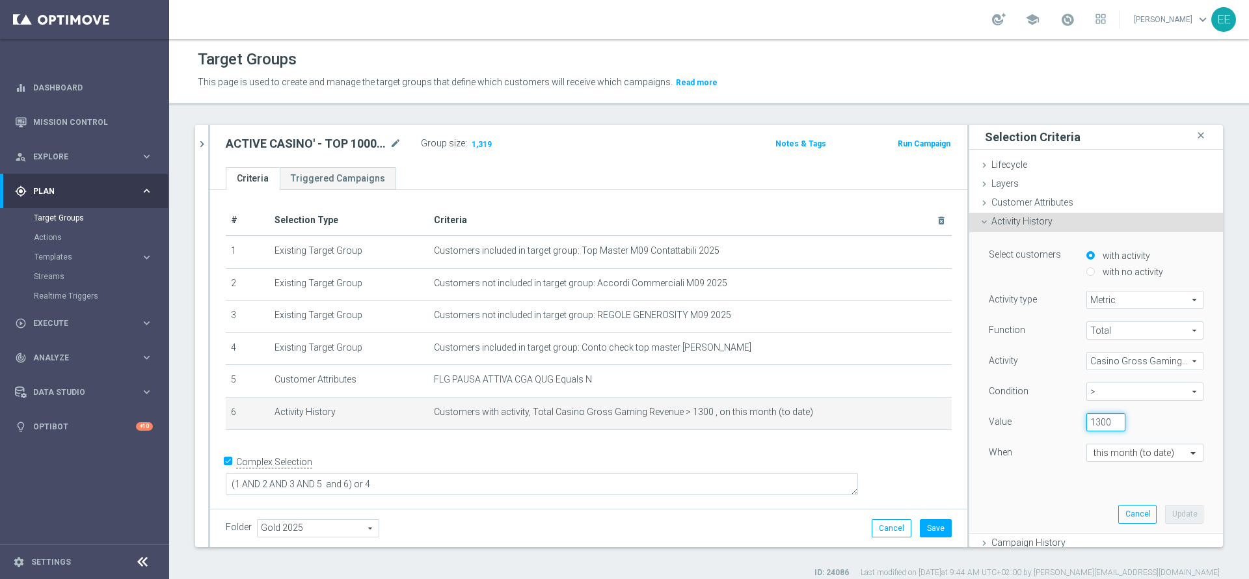
click at [1087, 421] on input "1300" at bounding box center [1106, 422] width 39 height 18
type input "1400"
click at [1165, 513] on button "Update" at bounding box center [1184, 514] width 38 height 18
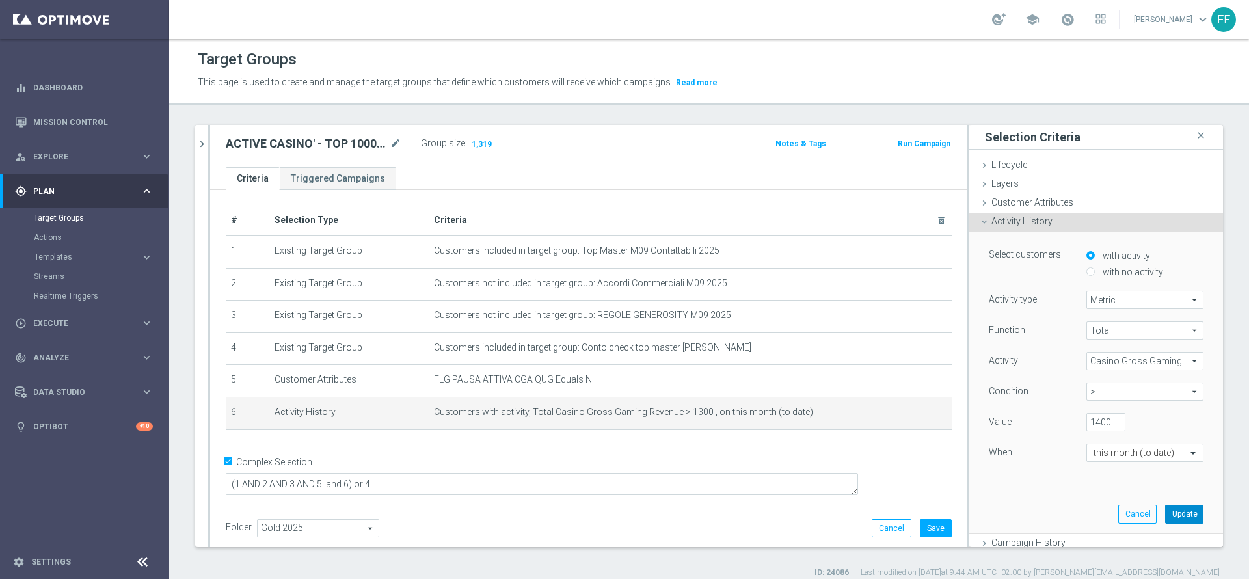
scroll to position [0, 0]
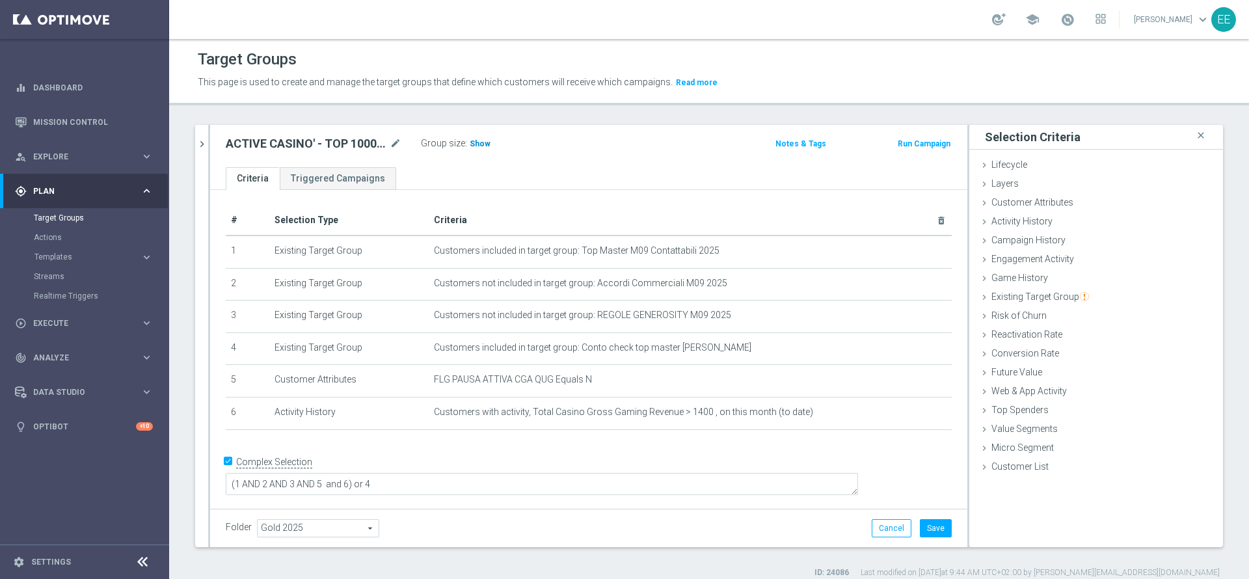
click at [481, 145] on span "Show" at bounding box center [480, 143] width 21 height 9
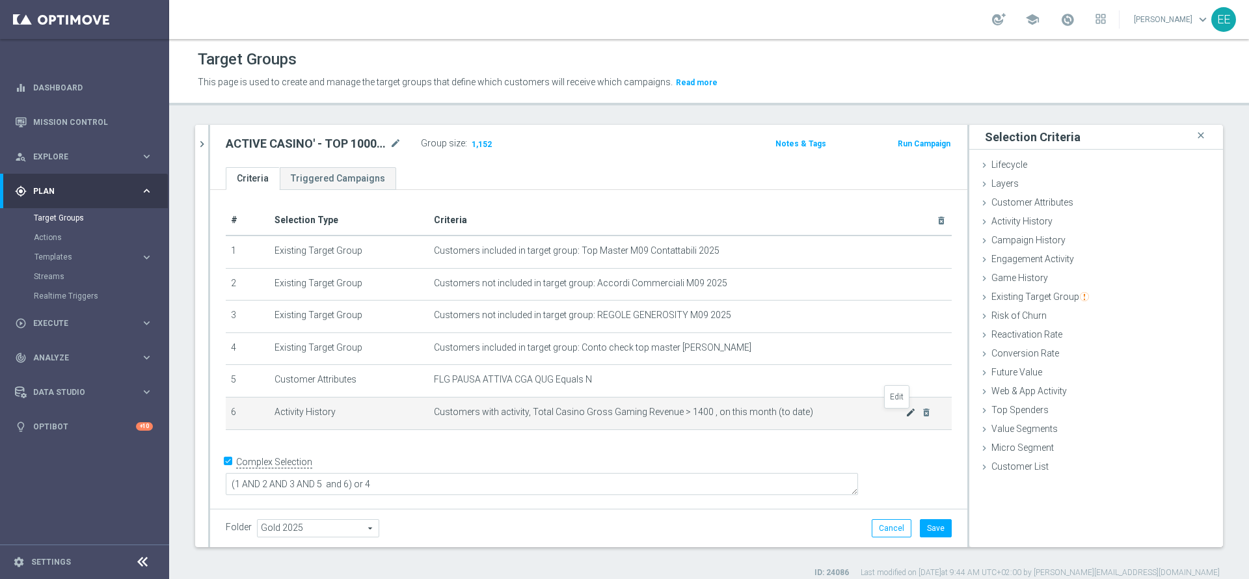
click at [906, 418] on icon "mode_edit" at bounding box center [911, 412] width 10 height 10
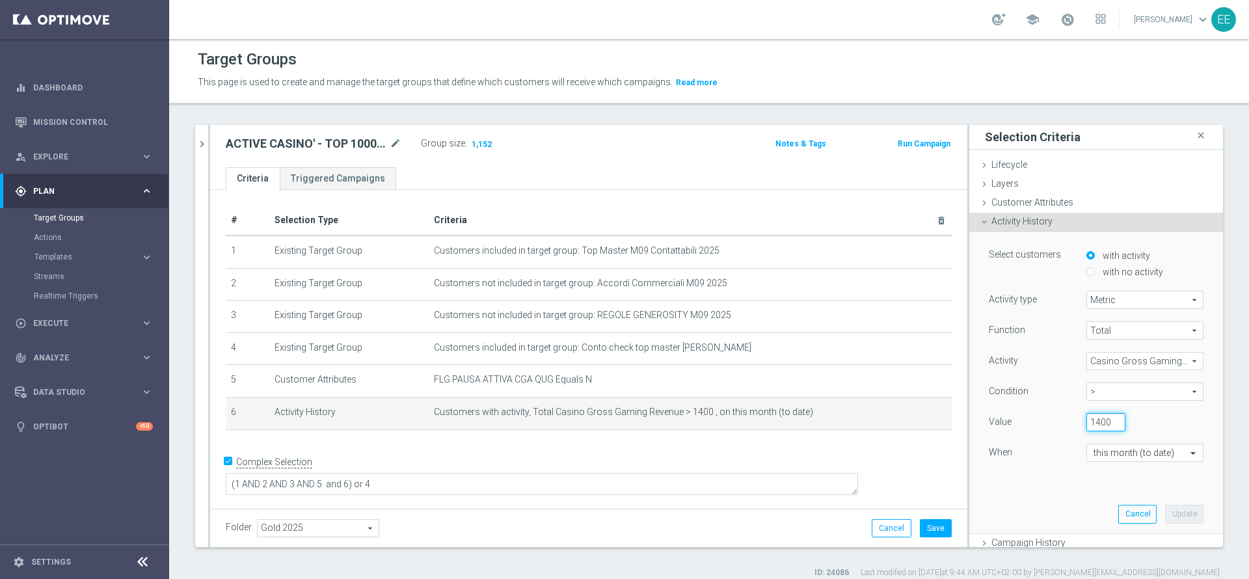
click at [1087, 424] on input "1400" at bounding box center [1106, 422] width 39 height 18
type input "1500"
click at [1165, 519] on button "Update" at bounding box center [1184, 514] width 38 height 18
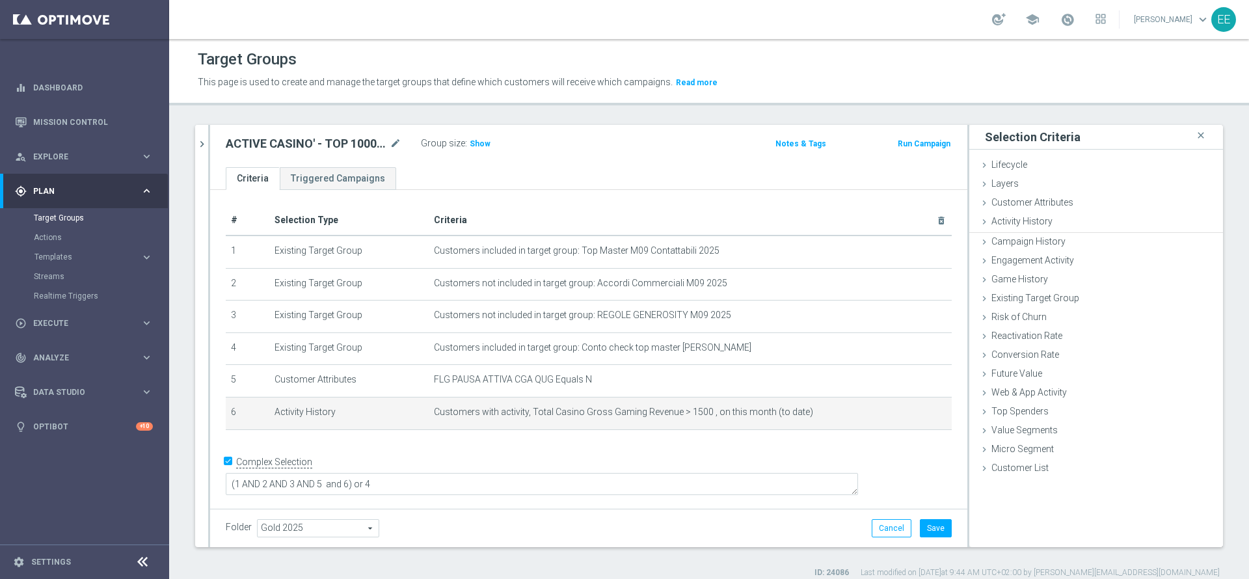
scroll to position [0, 0]
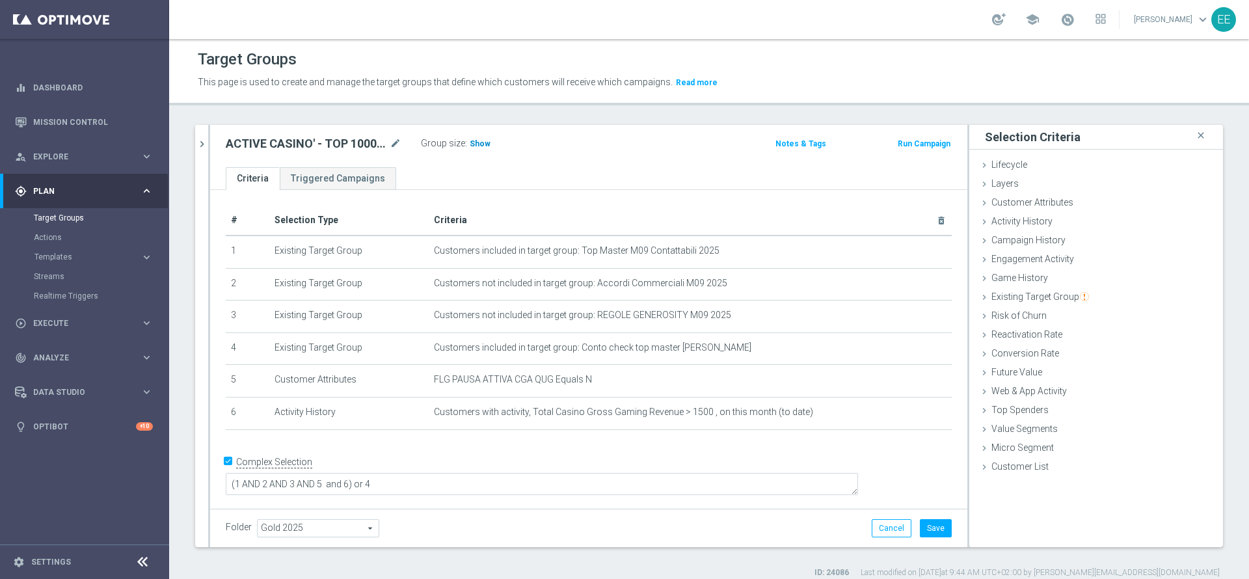
click at [477, 148] on span "Show" at bounding box center [480, 143] width 21 height 9
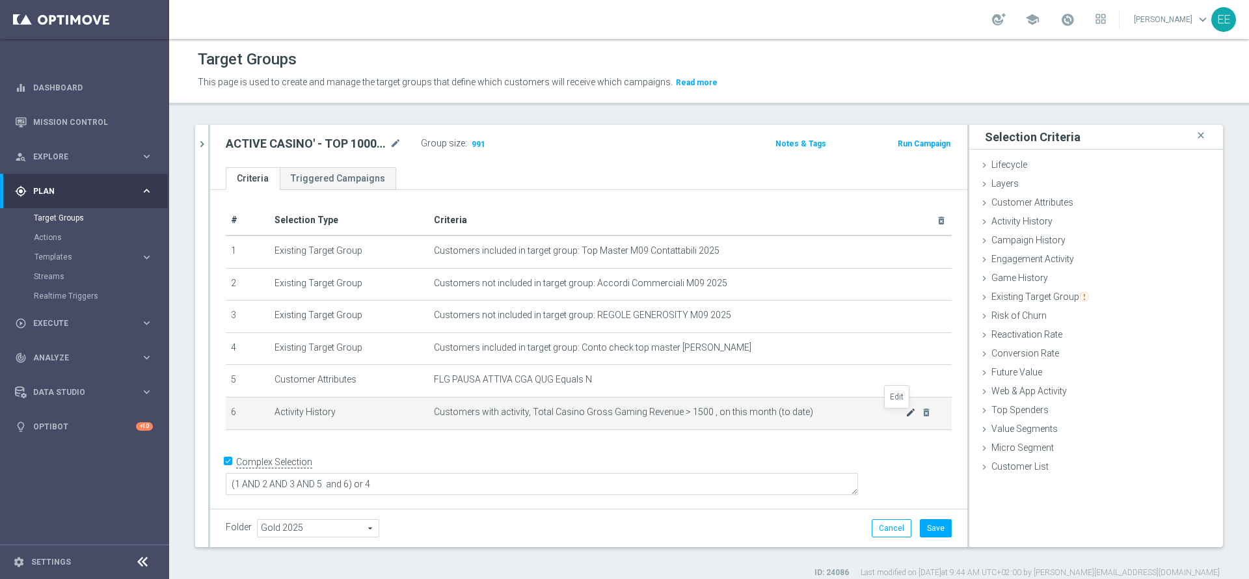
click at [906, 416] on icon "mode_edit" at bounding box center [911, 412] width 10 height 10
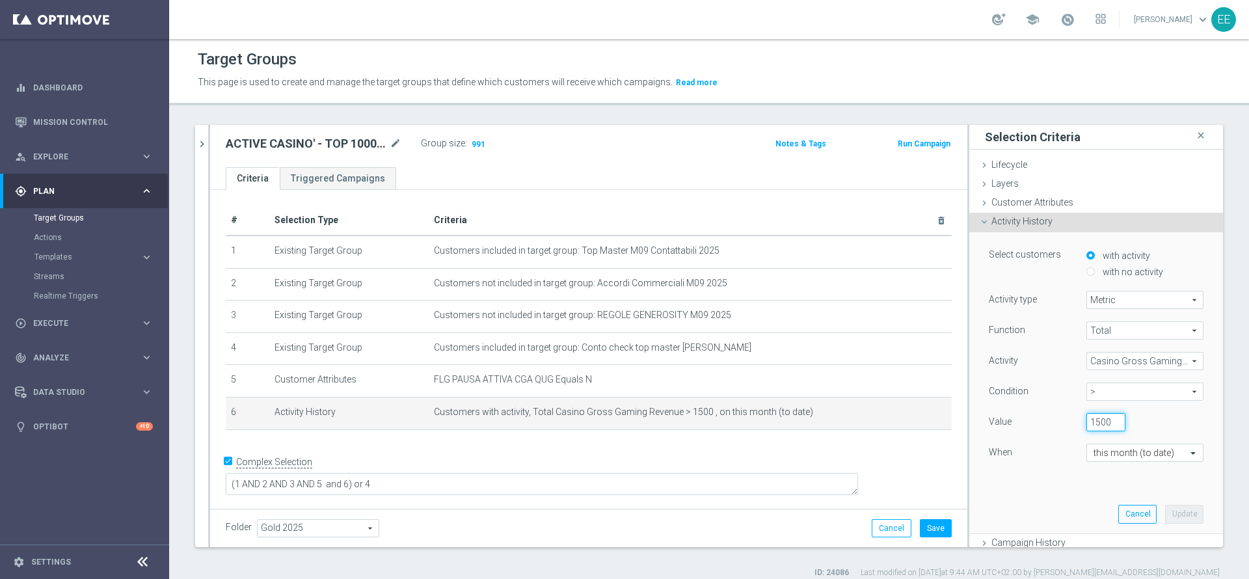
click at [1087, 419] on input "1500" at bounding box center [1106, 422] width 39 height 18
type input "0"
type input "1495"
click at [1170, 509] on button "Update" at bounding box center [1184, 514] width 38 height 18
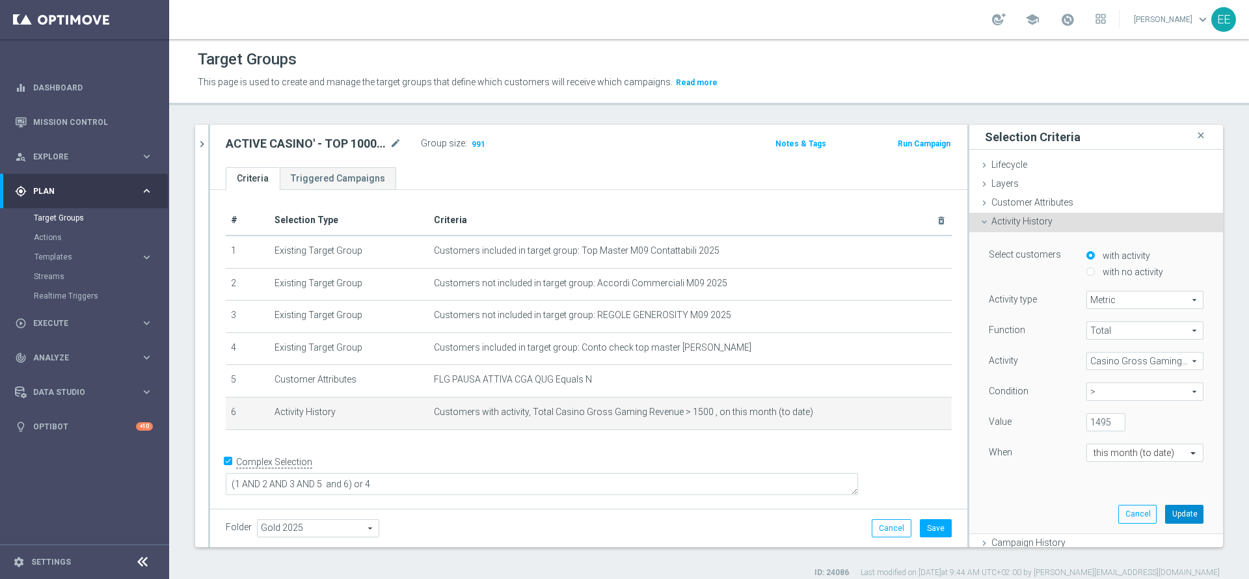
scroll to position [0, 0]
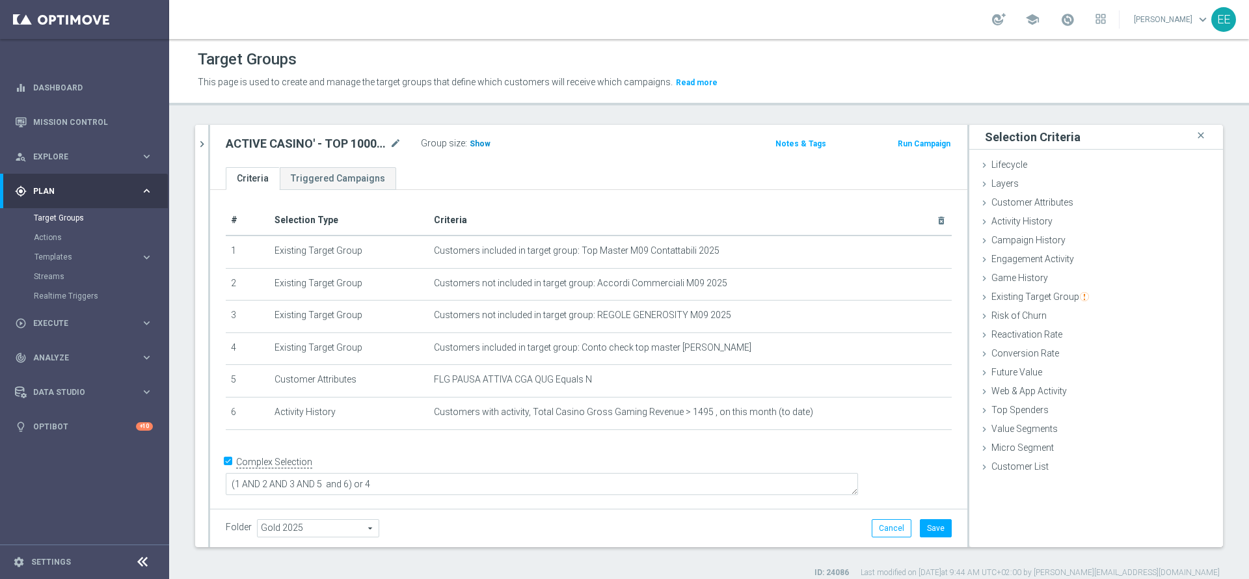
click at [472, 142] on span "Show" at bounding box center [480, 143] width 21 height 9
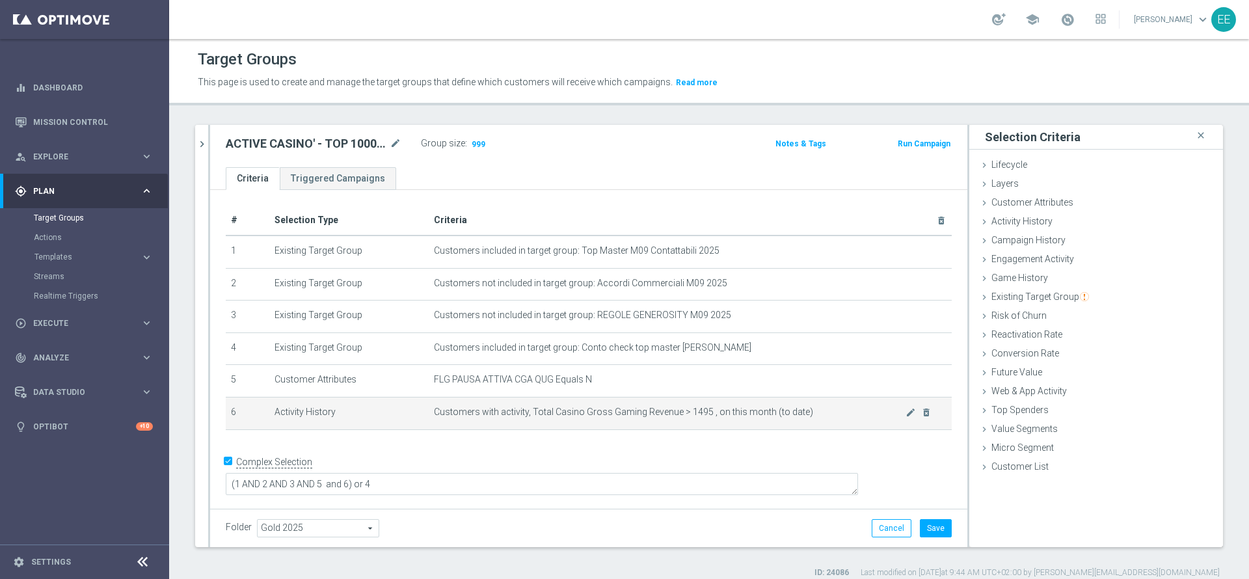
click at [890, 414] on span "Customers with activity, Total Casino Gross Gaming Revenue > 1495 , on this mon…" at bounding box center [670, 412] width 472 height 11
click at [906, 414] on icon "mode_edit" at bounding box center [911, 412] width 10 height 10
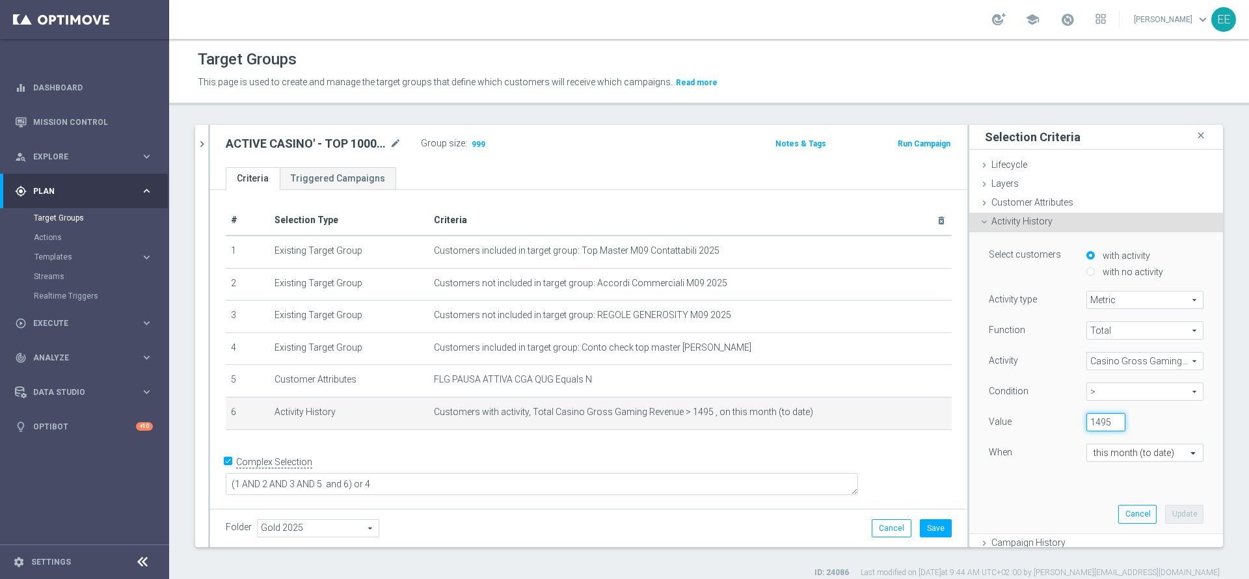
click at [1087, 422] on input "1495" at bounding box center [1106, 422] width 39 height 18
type input "1494"
click at [1165, 517] on button "Update" at bounding box center [1184, 514] width 38 height 18
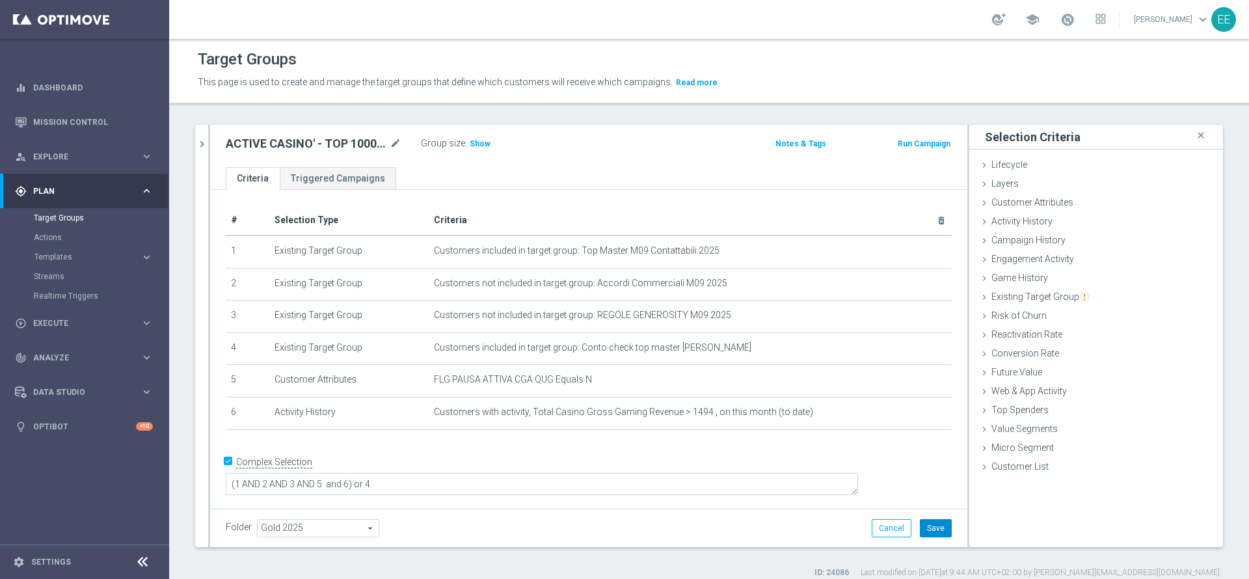
click at [926, 525] on button "Save" at bounding box center [936, 528] width 32 height 18
click at [489, 144] on div "Group size : Show" at bounding box center [486, 143] width 130 height 16
click at [485, 144] on span "Show" at bounding box center [480, 143] width 21 height 9
click at [206, 126] on button "chevron_right" at bounding box center [201, 144] width 13 height 38
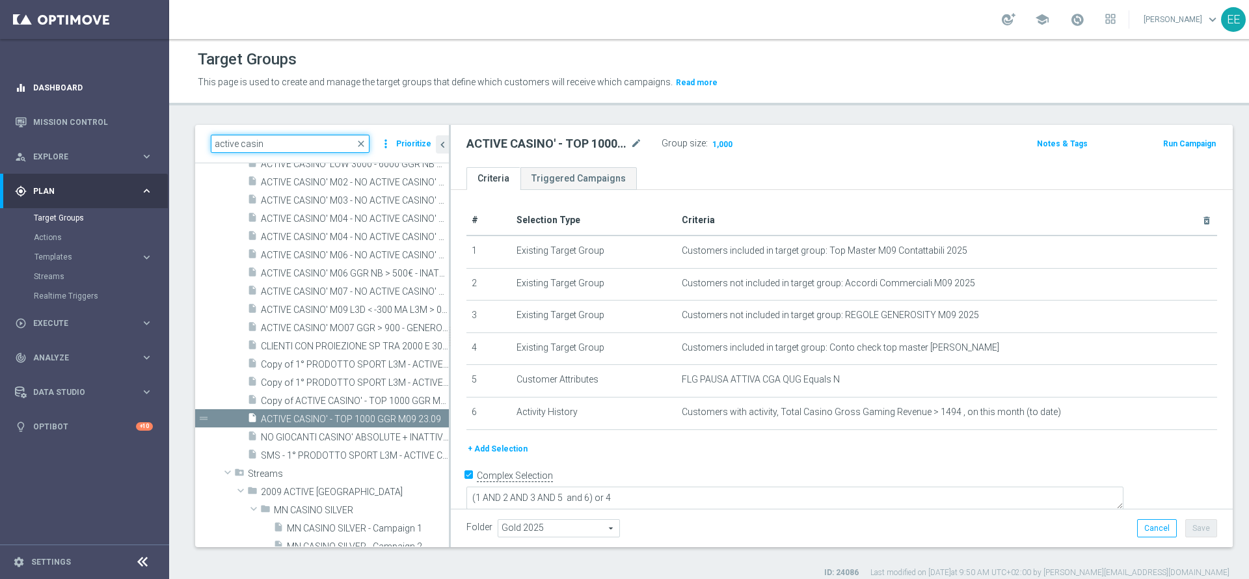
drag, startPoint x: 301, startPoint y: 141, endPoint x: 127, endPoint y: 103, distance: 177.8
click at [127, 103] on main "equalizer Dashboard Mission Control" at bounding box center [624, 289] width 1249 height 579
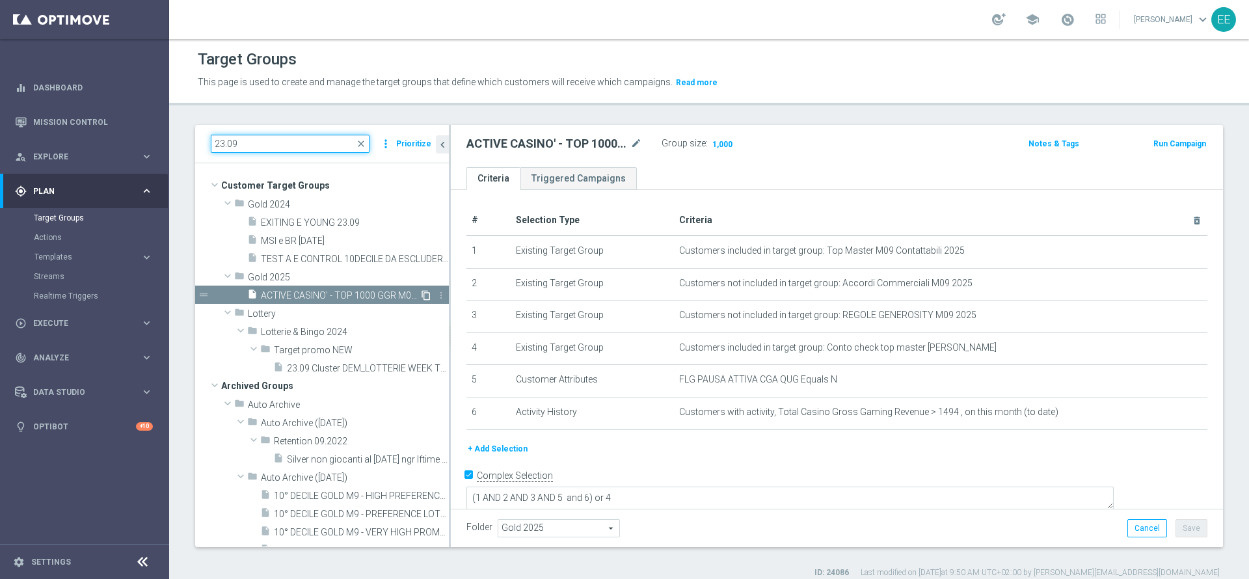
type input "23.09"
click at [421, 290] on icon "content_copy" at bounding box center [426, 295] width 10 height 10
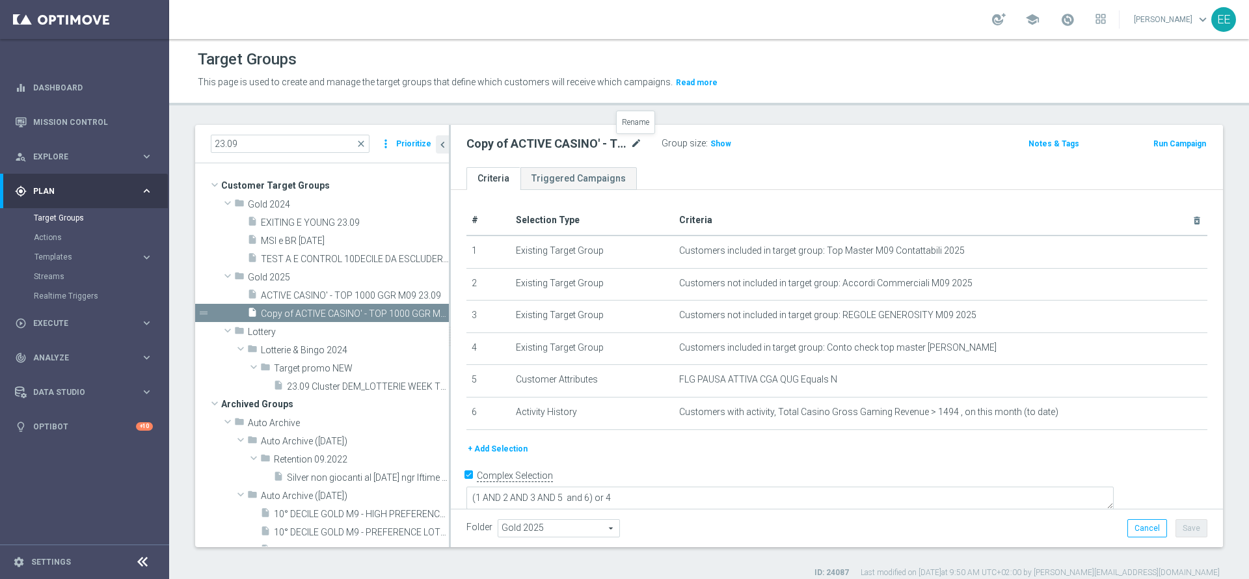
click at [631, 146] on icon "mode_edit" at bounding box center [636, 144] width 12 height 16
type input "ACTIVE CASINO' - MEDIUM 1000 - 3000 GGR M09 23.09"
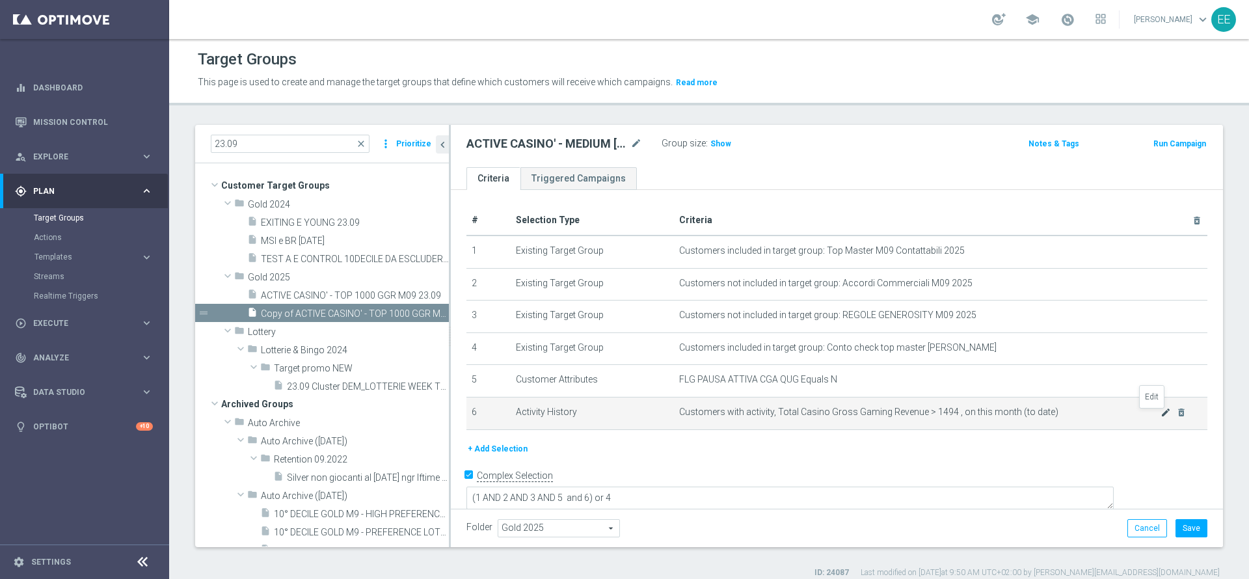
click at [1161, 418] on icon "mode_edit" at bounding box center [1166, 412] width 10 height 10
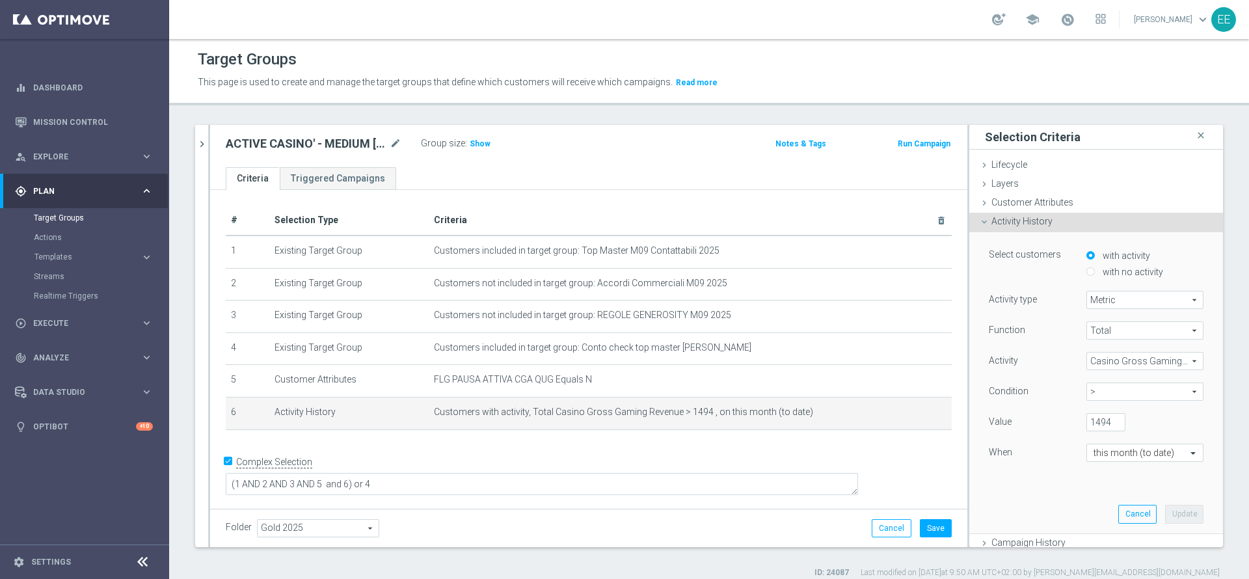
click at [1092, 393] on span ">" at bounding box center [1145, 391] width 116 height 17
click at [1093, 511] on span "between" at bounding box center [1145, 512] width 104 height 10
type input "between"
click at [1087, 420] on input "1494" at bounding box center [1106, 422] width 39 height 18
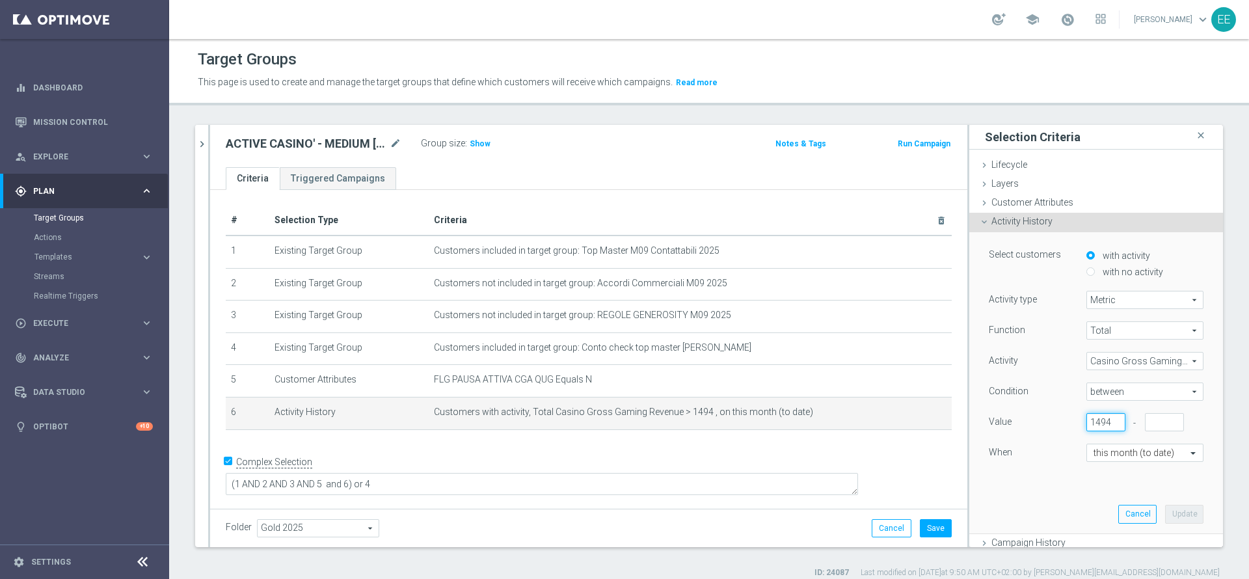
click at [1087, 420] on input "1494" at bounding box center [1106, 422] width 39 height 18
click at [1145, 426] on input "number" at bounding box center [1164, 422] width 39 height 18
paste input "1494"
type input "1494"
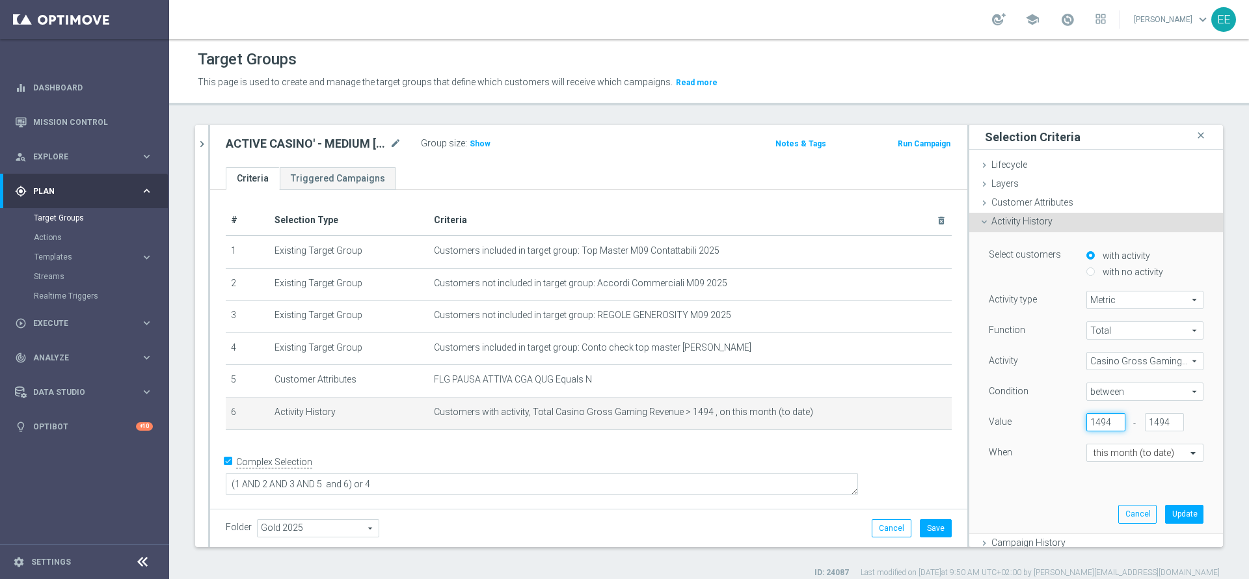
click at [1087, 417] on input "1494" at bounding box center [1106, 422] width 39 height 18
type input "700"
click at [1156, 532] on div "Select customers with activity with no activity Activity type Metric Metric arr…" at bounding box center [1096, 382] width 234 height 301
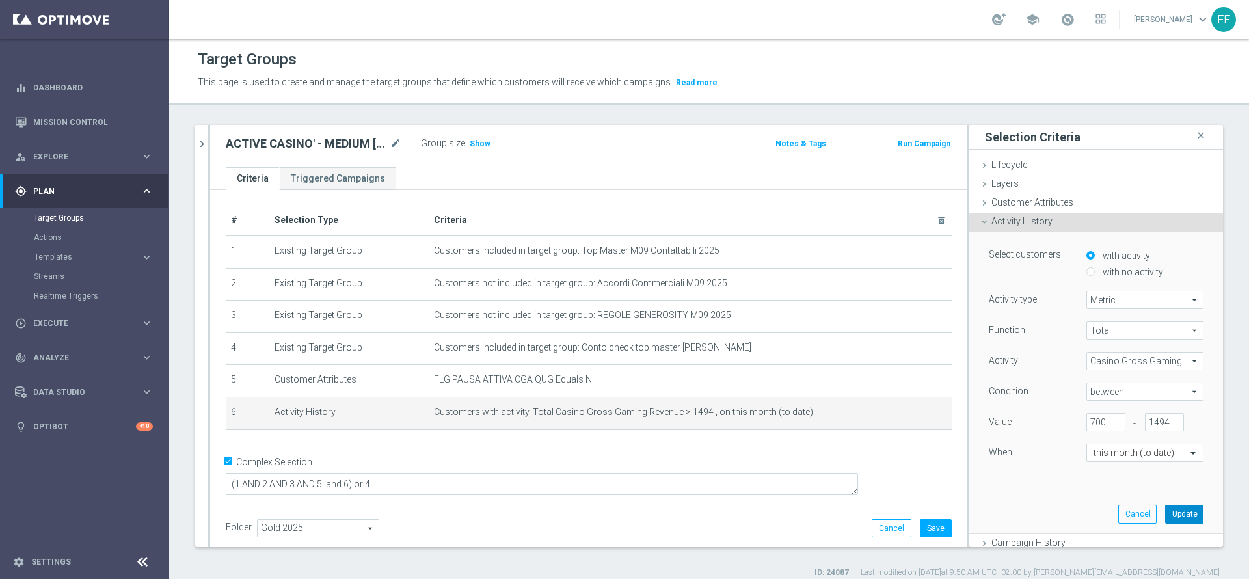
click at [1165, 518] on button "Update" at bounding box center [1184, 514] width 38 height 18
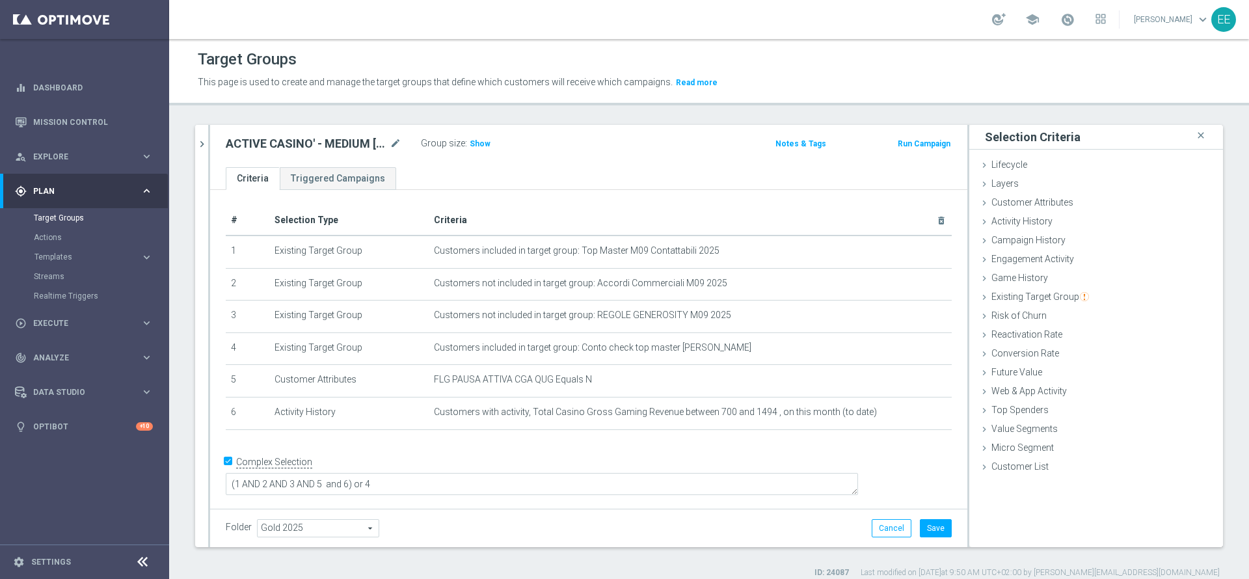
click at [465, 138] on label ":" at bounding box center [466, 143] width 2 height 11
click at [474, 142] on span "Show" at bounding box center [480, 143] width 21 height 9
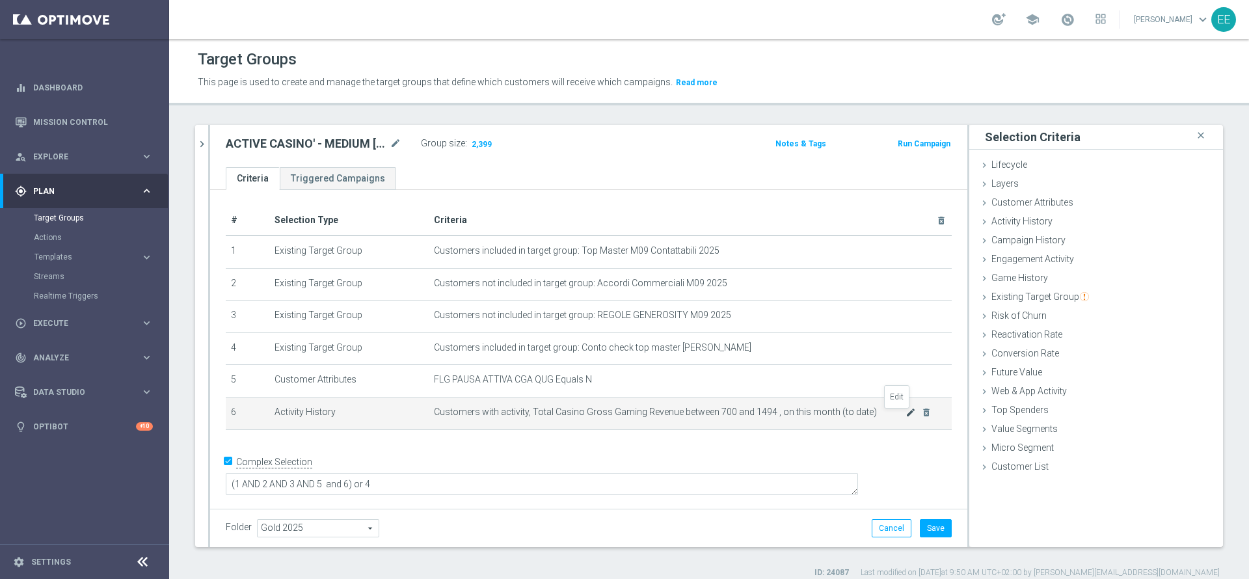
click at [906, 413] on icon "mode_edit" at bounding box center [911, 412] width 10 height 10
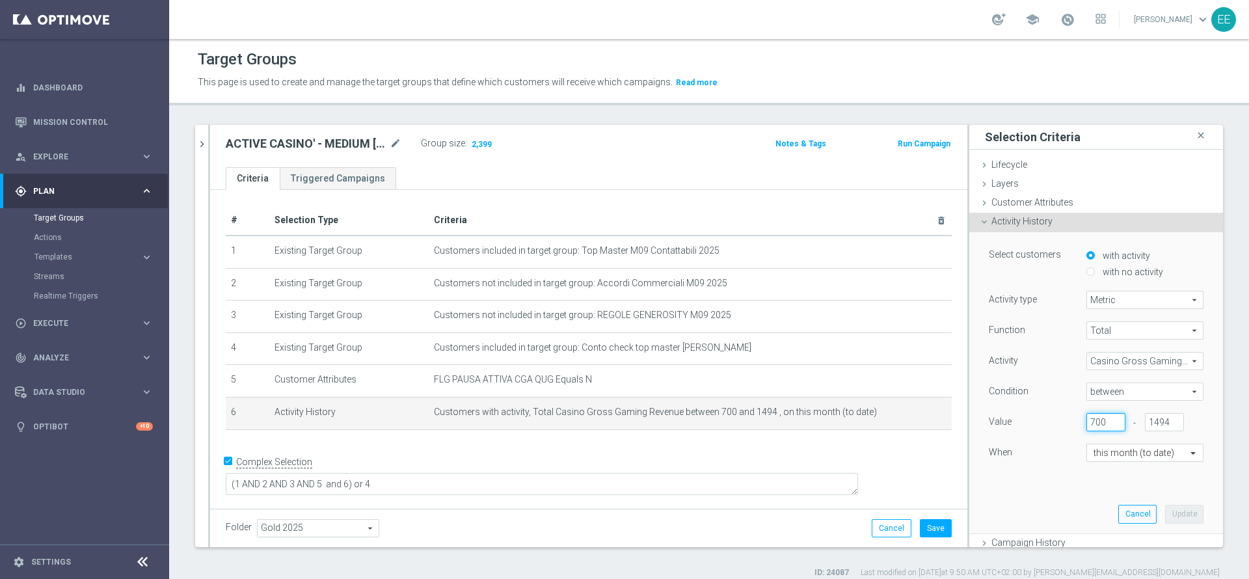
click at [1087, 421] on input "700" at bounding box center [1106, 422] width 39 height 18
type input "800"
drag, startPoint x: 1157, startPoint y: 510, endPoint x: 1150, endPoint y: 501, distance: 12.0
click at [1150, 501] on div "Select customers with activity with no activity Activity type Metric Metric arr…" at bounding box center [1096, 382] width 234 height 301
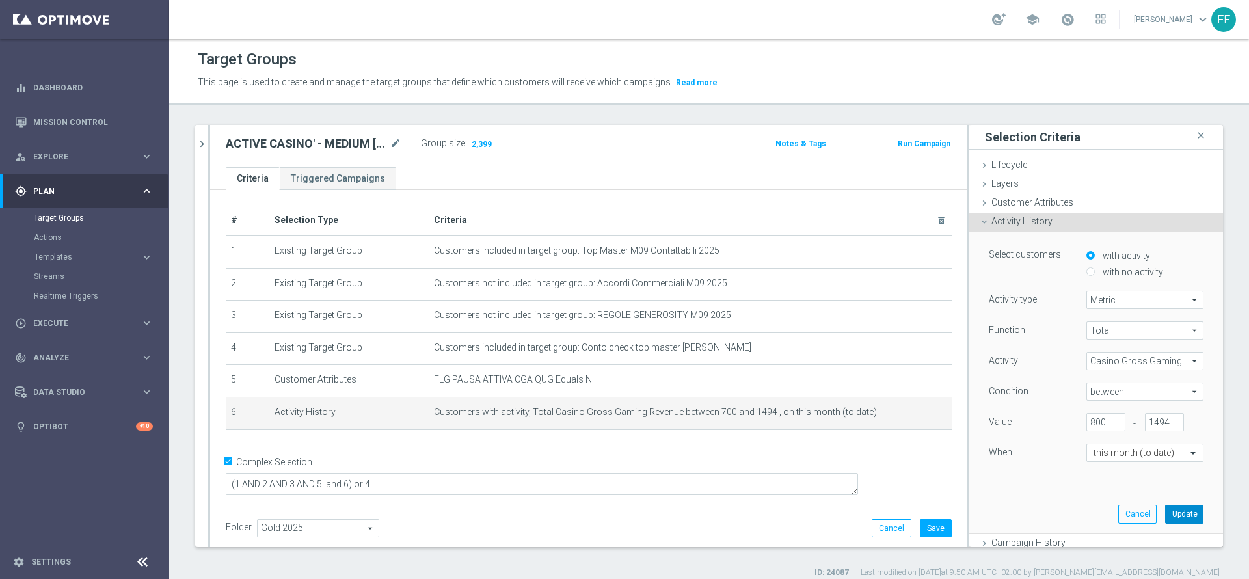
click at [1165, 512] on button "Update" at bounding box center [1184, 514] width 38 height 18
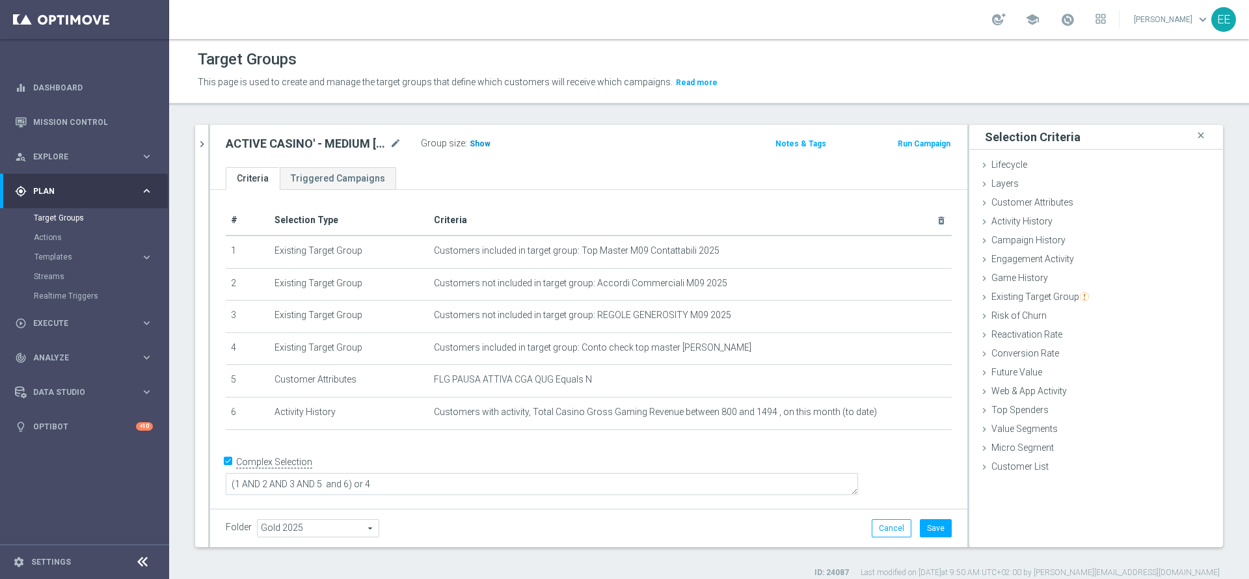
click at [481, 144] on span "Show" at bounding box center [480, 143] width 21 height 9
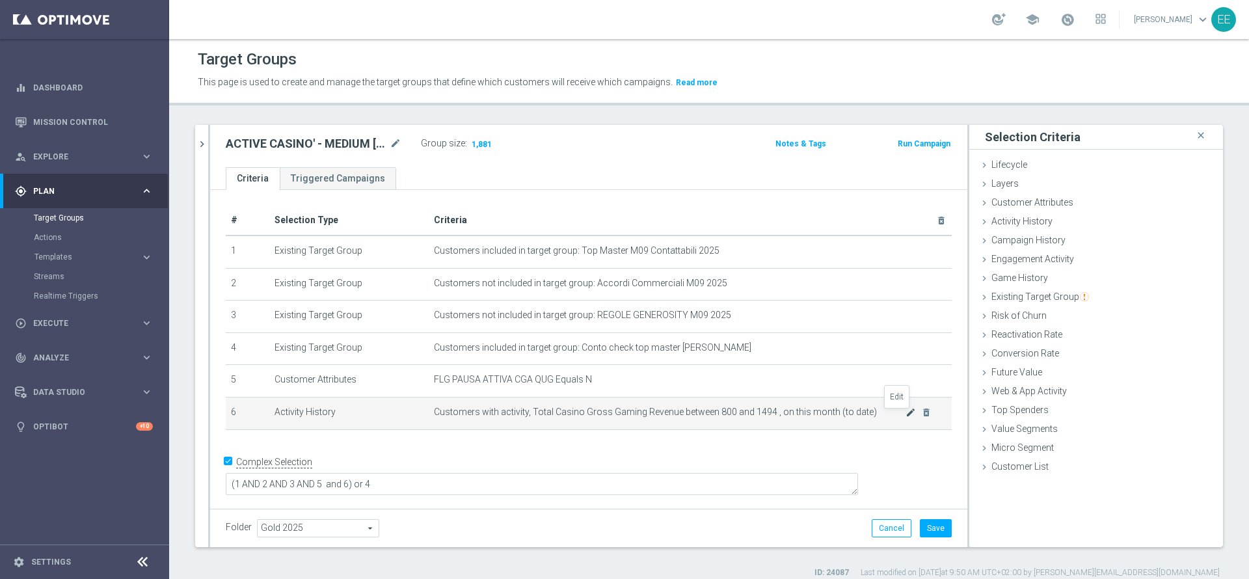
click at [906, 416] on icon "mode_edit" at bounding box center [911, 412] width 10 height 10
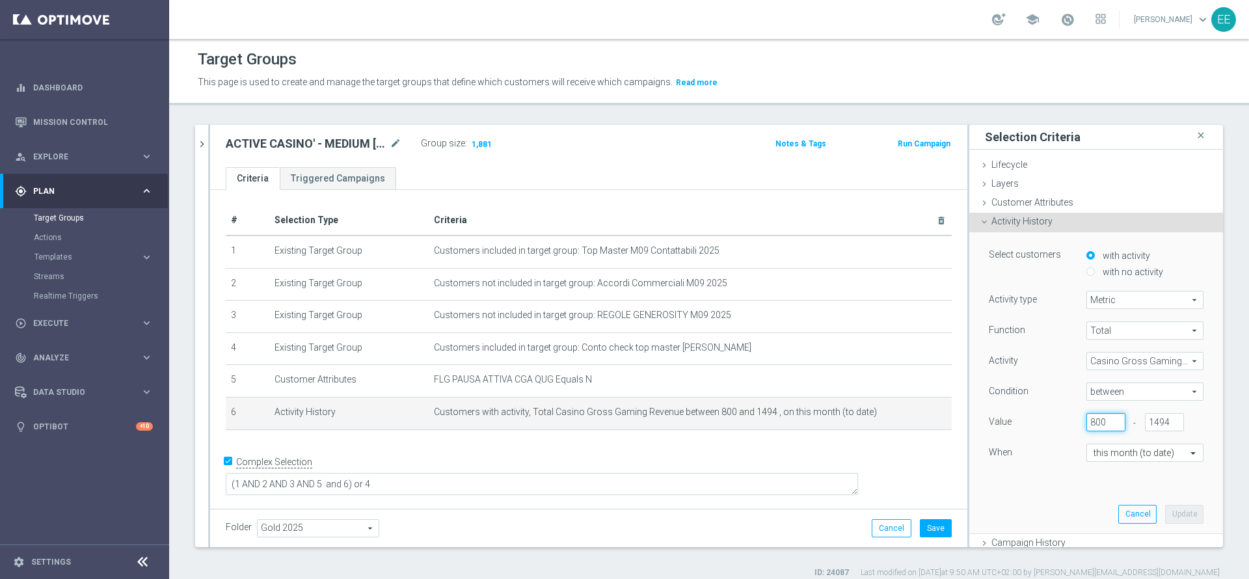
click at [1087, 417] on input "800" at bounding box center [1106, 422] width 39 height 18
type input "850"
click at [1173, 516] on button "Update" at bounding box center [1184, 514] width 38 height 18
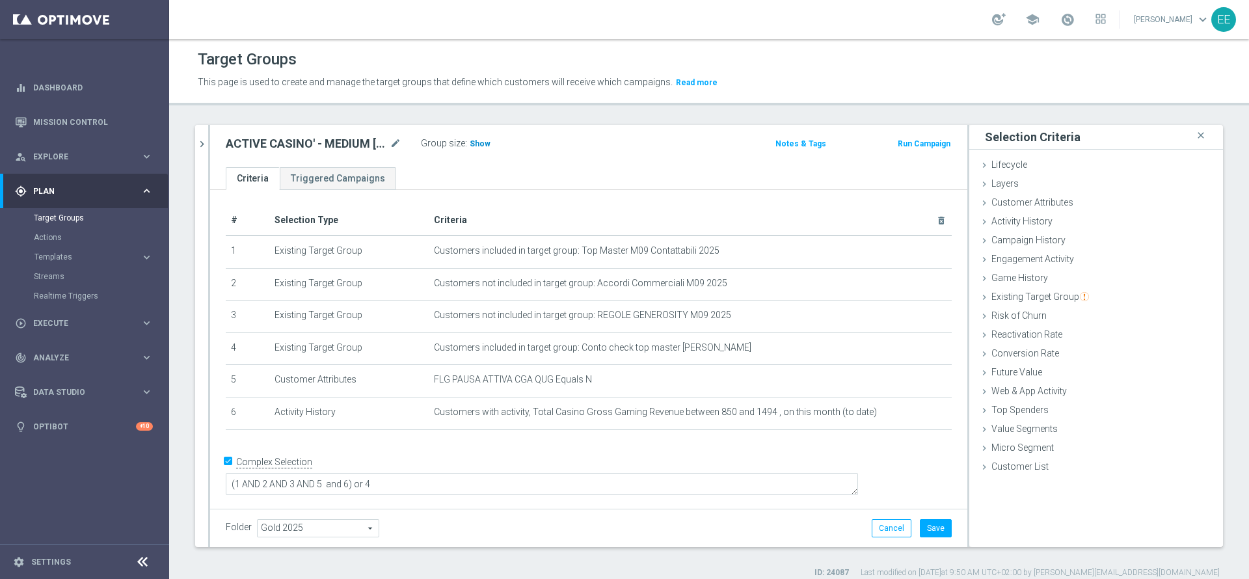
click at [480, 144] on span "Show" at bounding box center [480, 143] width 21 height 9
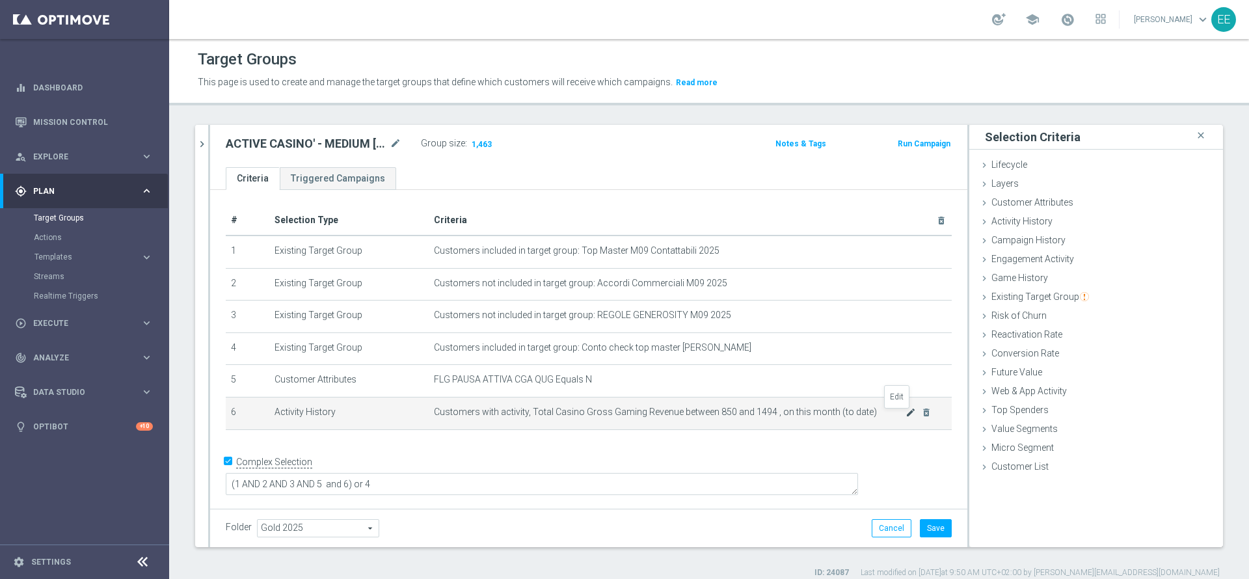
click at [906, 417] on icon "mode_edit" at bounding box center [911, 412] width 10 height 10
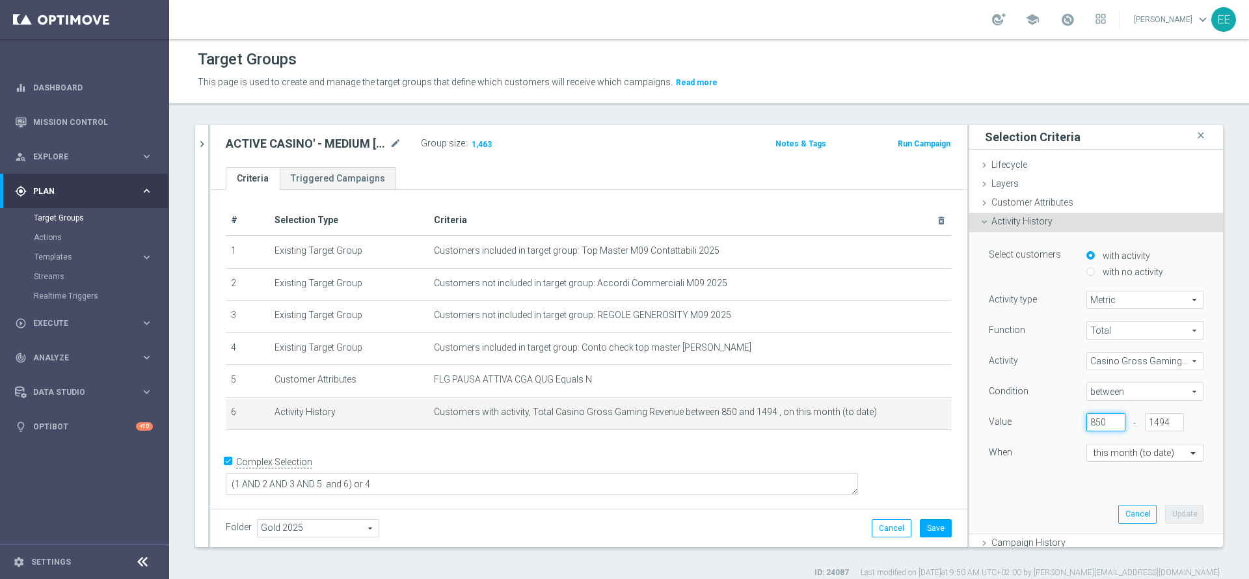
click at [1087, 423] on input "850" at bounding box center [1106, 422] width 39 height 18
click at [921, 527] on button "Save" at bounding box center [936, 528] width 32 height 18
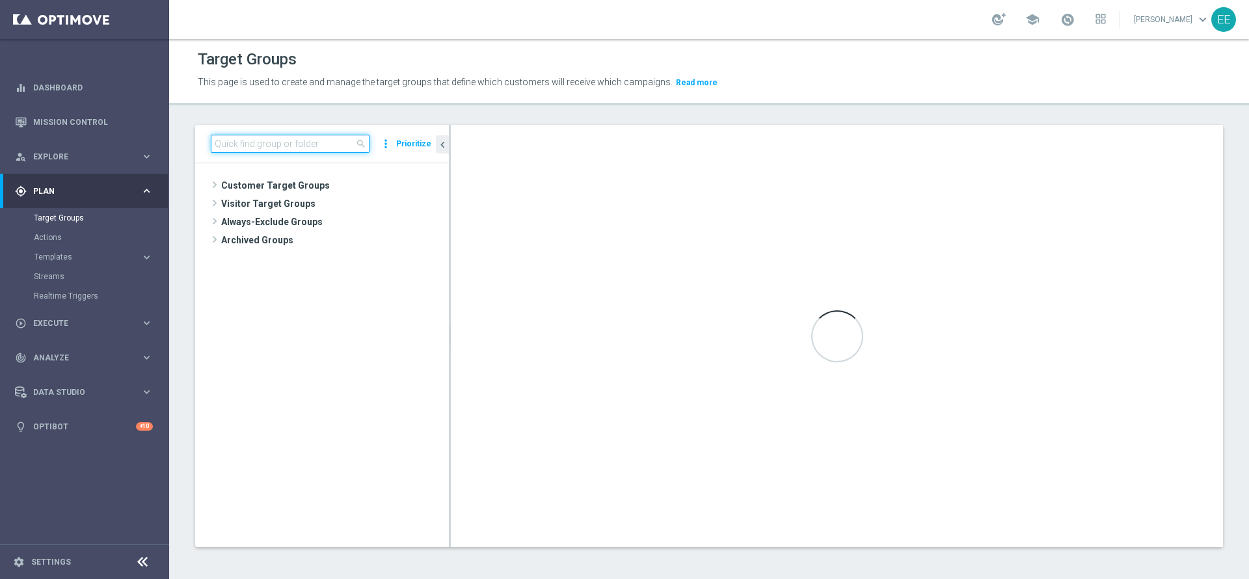
click at [281, 145] on input at bounding box center [290, 144] width 159 height 18
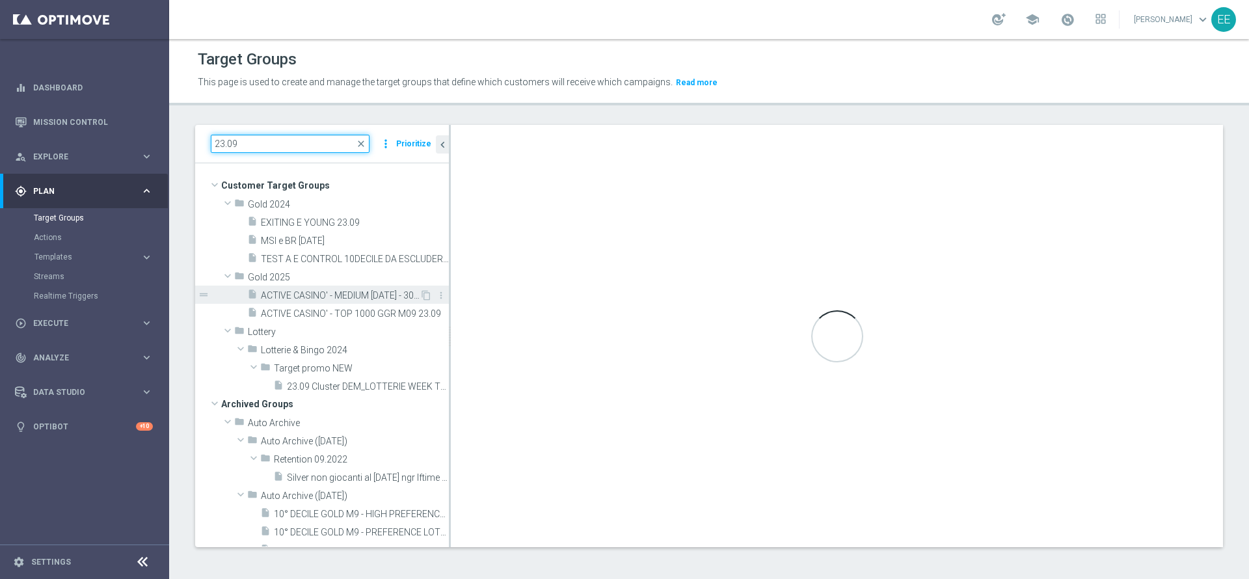
type input "23.09"
click at [339, 290] on span "ACTIVE CASINO' - MEDIUM [DATE] - 3000 GGR M09 23.09" at bounding box center [340, 295] width 159 height 11
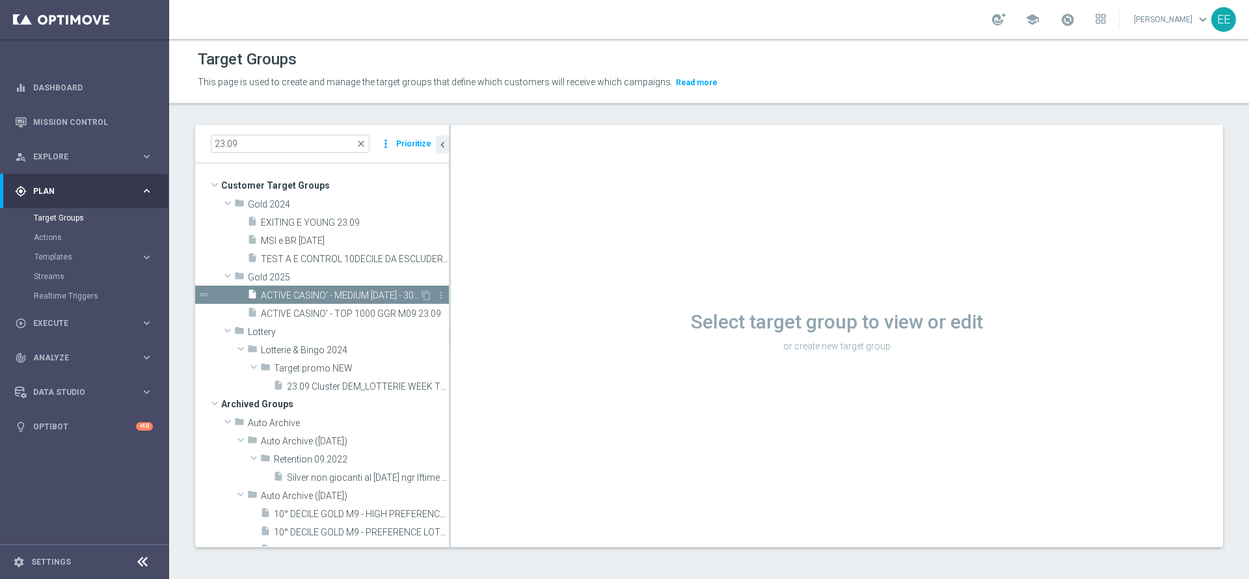
click at [377, 290] on span "ACTIVE CASINO' - MEDIUM 1000 - 3000 GGR M09 23.09" at bounding box center [340, 295] width 159 height 11
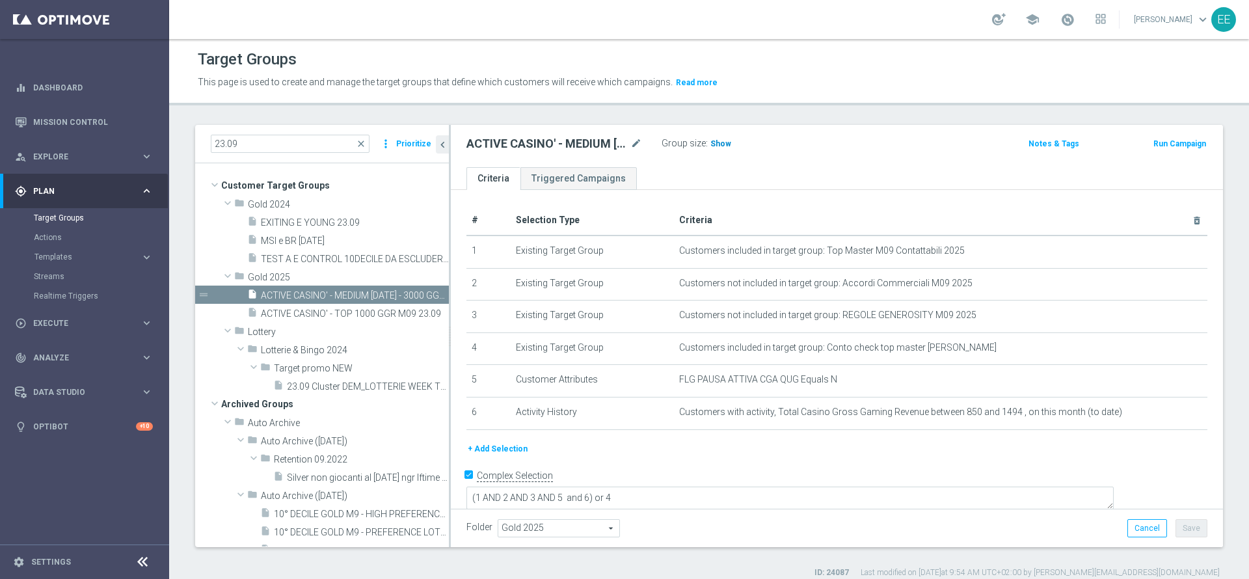
click at [724, 141] on span "Show" at bounding box center [720, 143] width 21 height 9
click at [442, 146] on icon "chevron_left" at bounding box center [443, 145] width 12 height 12
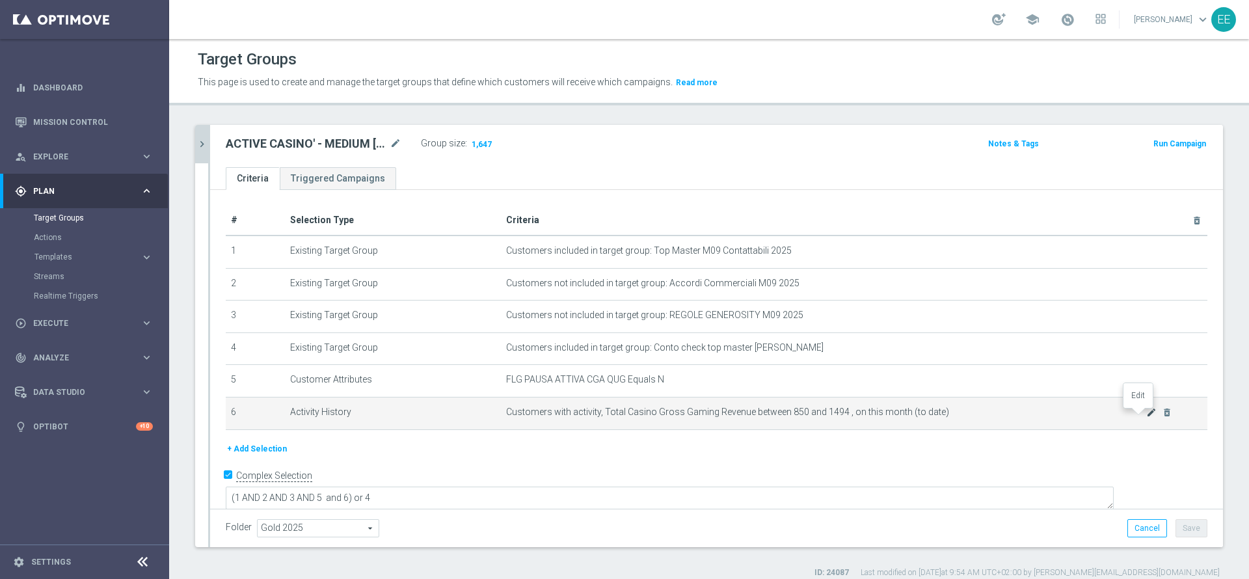
click at [1146, 414] on icon "mode_edit" at bounding box center [1151, 412] width 10 height 10
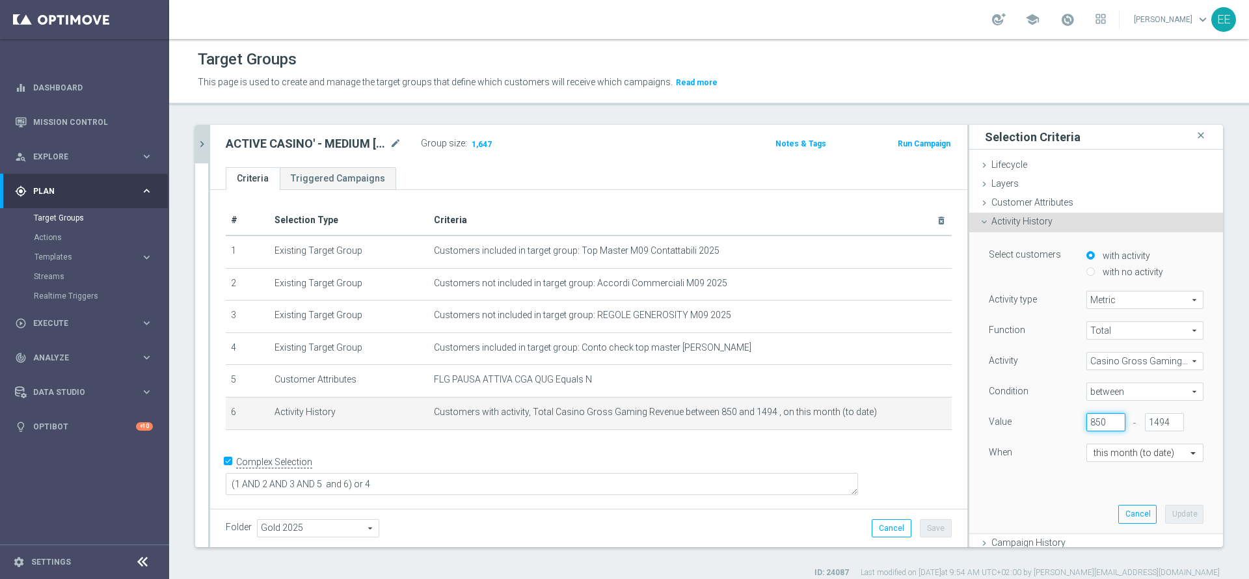
click at [1087, 420] on input "850" at bounding box center [1106, 422] width 39 height 18
type input "820"
click at [1165, 513] on button "Update" at bounding box center [1184, 514] width 38 height 18
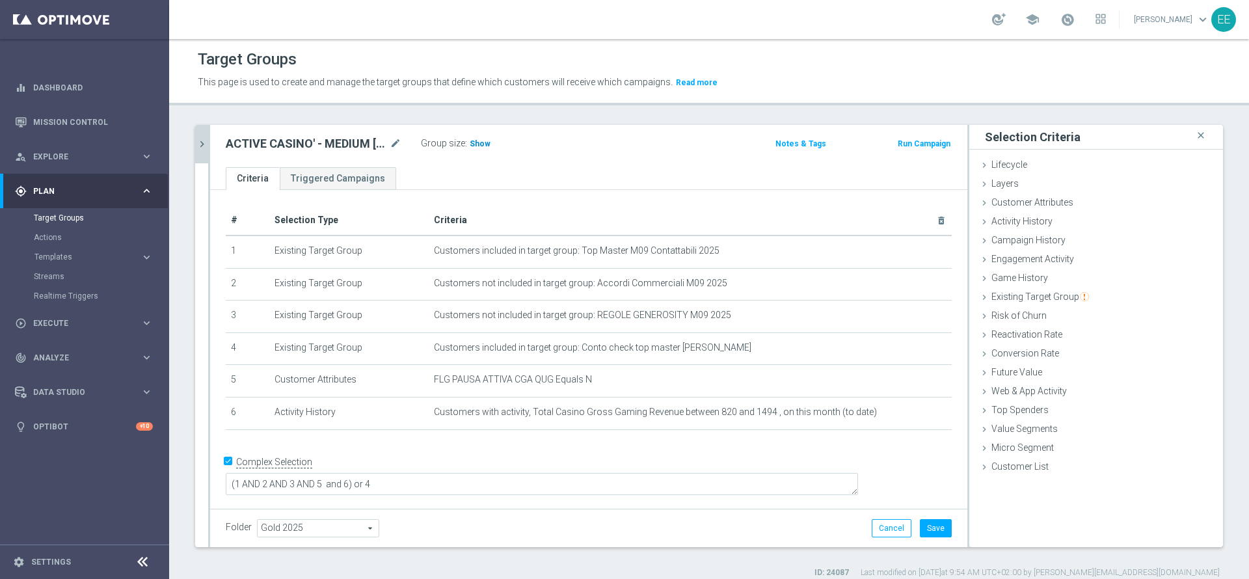
click at [477, 142] on span "Show" at bounding box center [480, 143] width 21 height 9
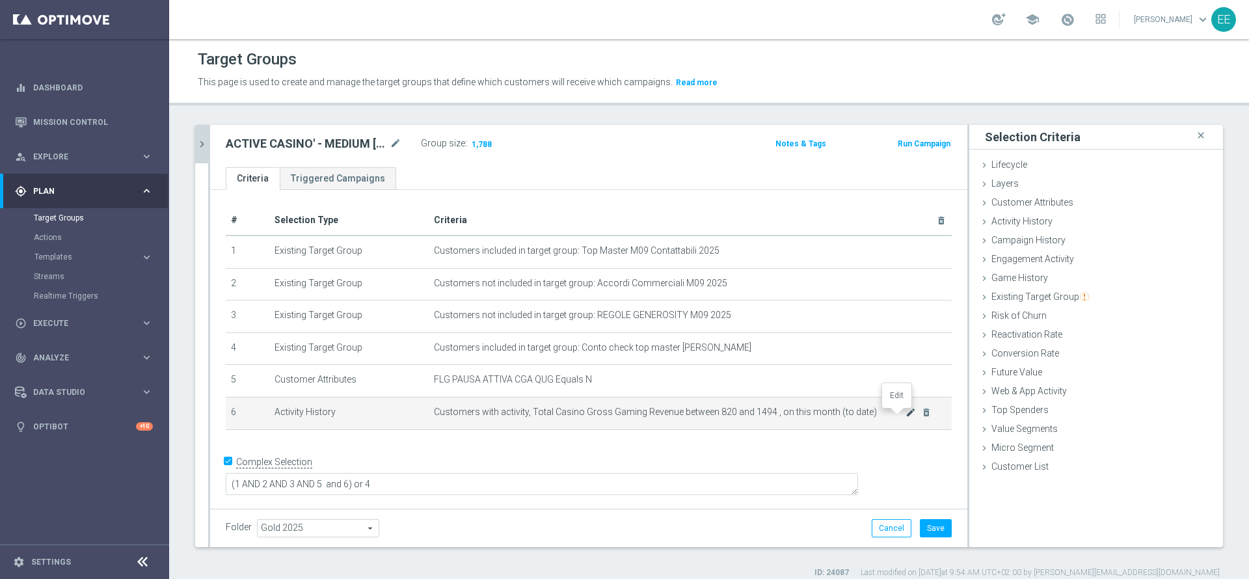
click at [906, 413] on icon "mode_edit" at bounding box center [911, 412] width 10 height 10
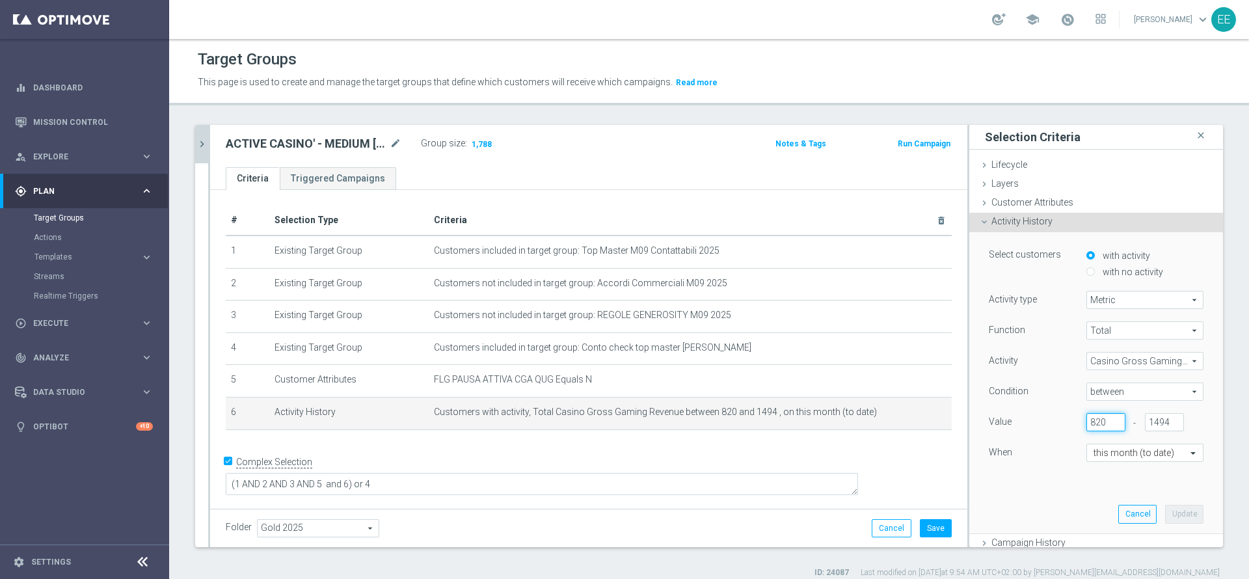
click at [1087, 420] on input "820" at bounding box center [1106, 422] width 39 height 18
type input "800"
click at [1165, 520] on button "Update" at bounding box center [1184, 514] width 38 height 18
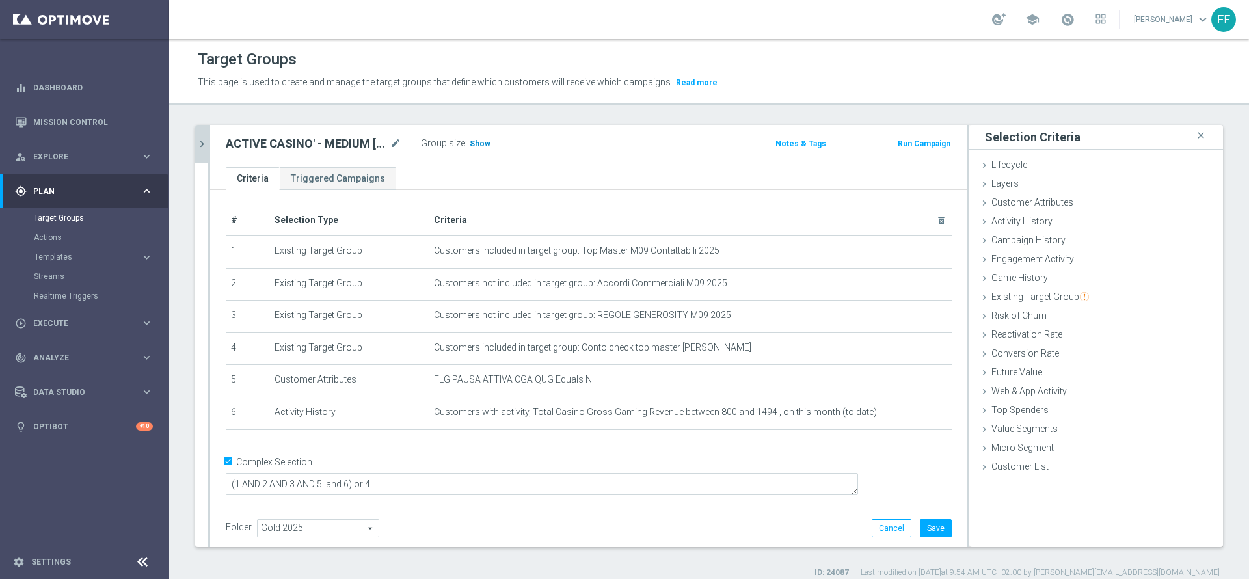
click at [485, 142] on span "Show" at bounding box center [480, 143] width 21 height 9
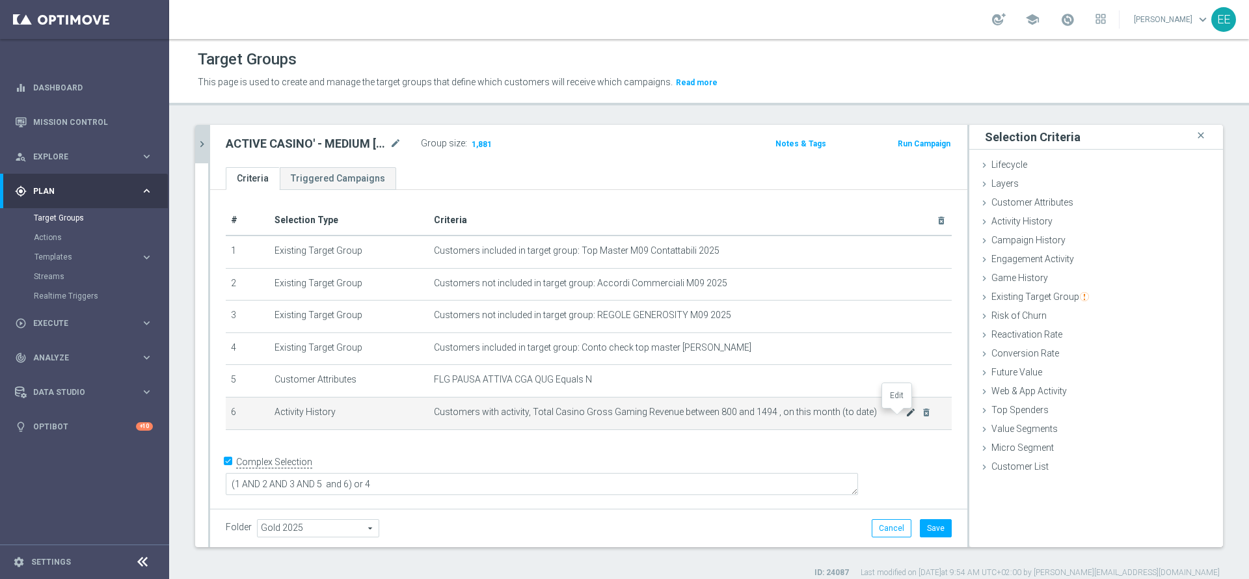
click at [906, 415] on icon "mode_edit" at bounding box center [911, 412] width 10 height 10
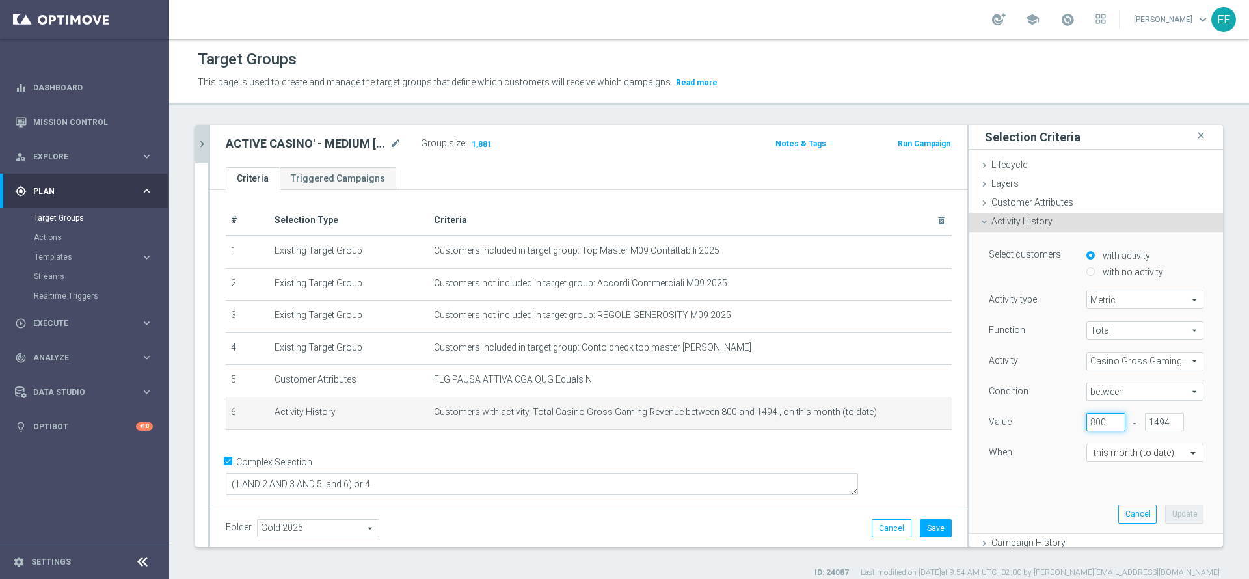
click at [1087, 427] on input "800" at bounding box center [1106, 422] width 39 height 18
type input "780"
click at [1165, 515] on button "Update" at bounding box center [1184, 514] width 38 height 18
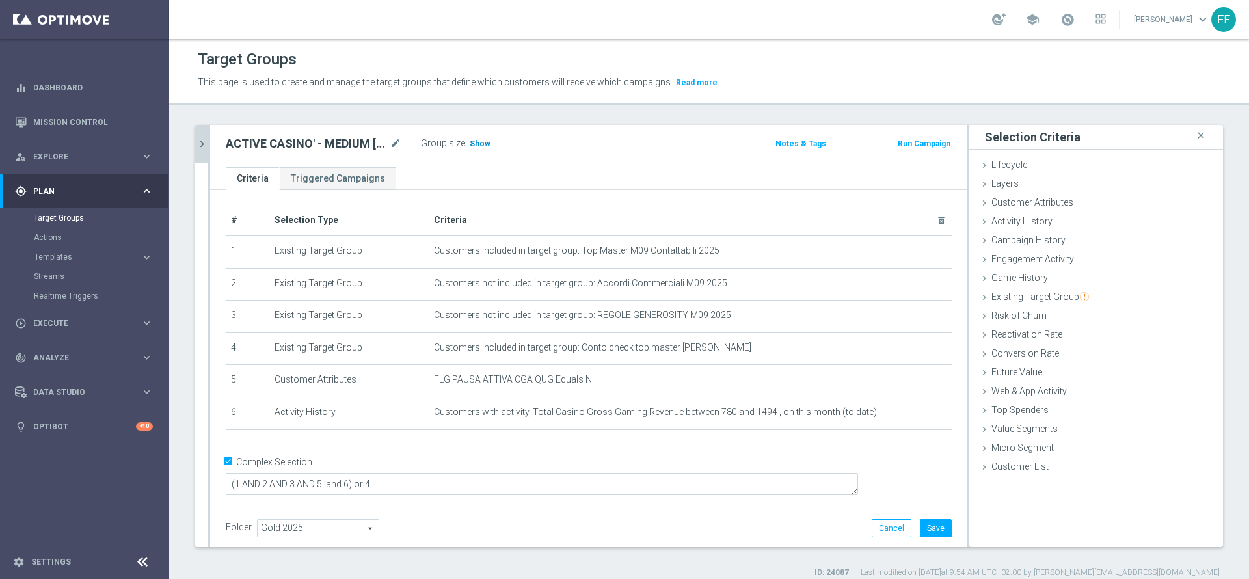
click at [481, 137] on h3 "Show" at bounding box center [479, 144] width 23 height 14
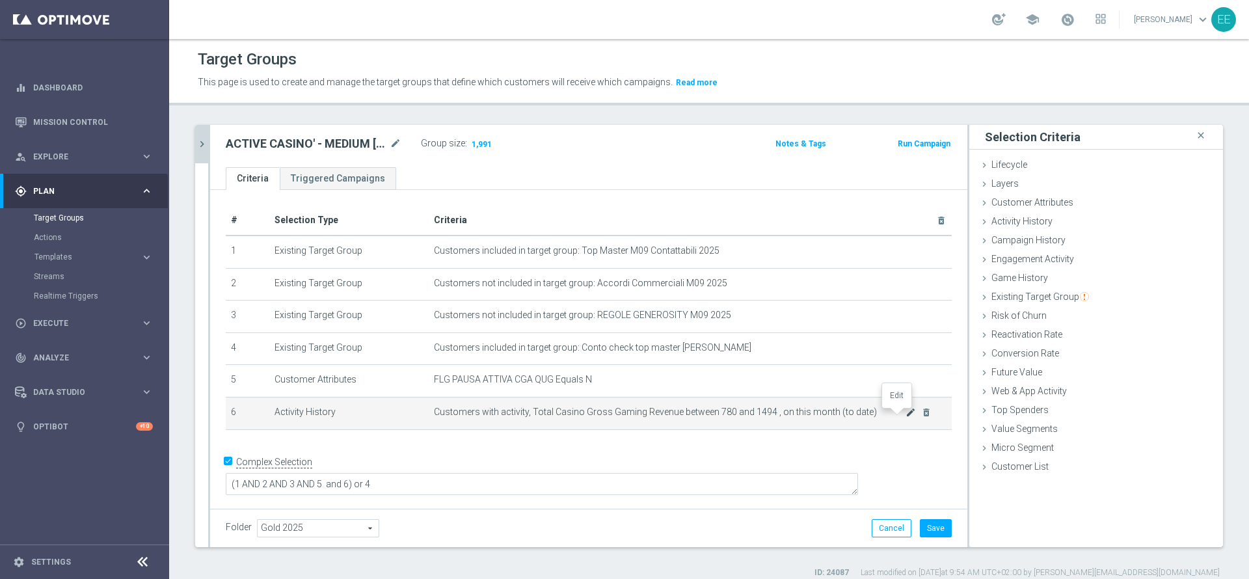
click at [906, 417] on icon "mode_edit" at bounding box center [911, 412] width 10 height 10
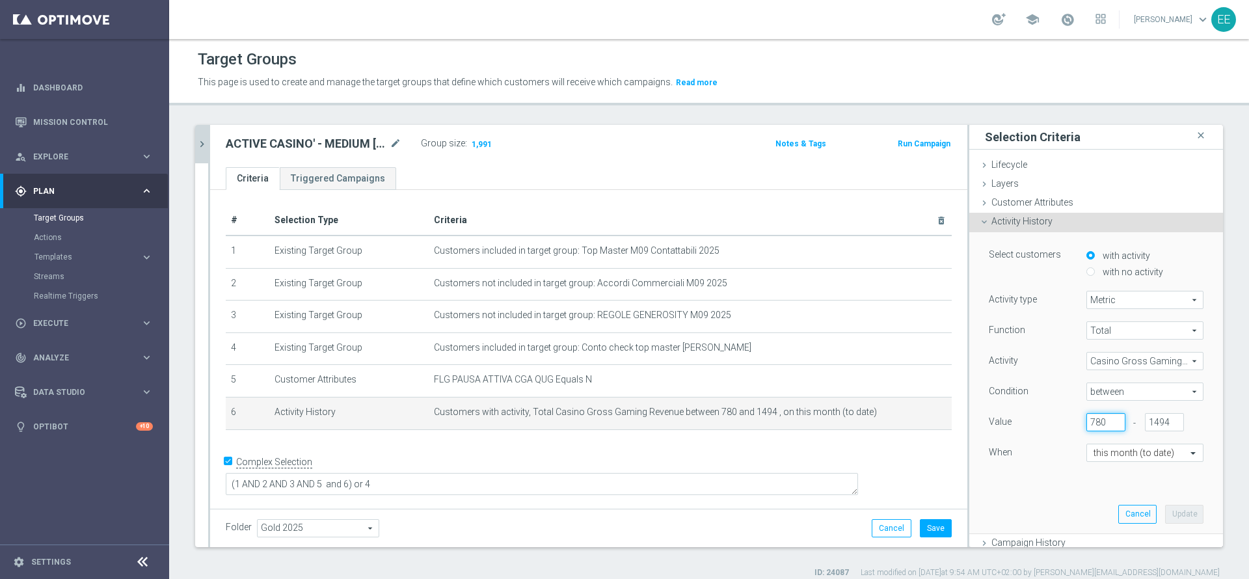
click at [1087, 422] on input "780" at bounding box center [1106, 422] width 39 height 18
click at [1087, 420] on input "780" at bounding box center [1106, 422] width 39 height 18
click at [1088, 418] on input "780" at bounding box center [1106, 422] width 39 height 18
click at [1087, 420] on input "780" at bounding box center [1106, 422] width 39 height 18
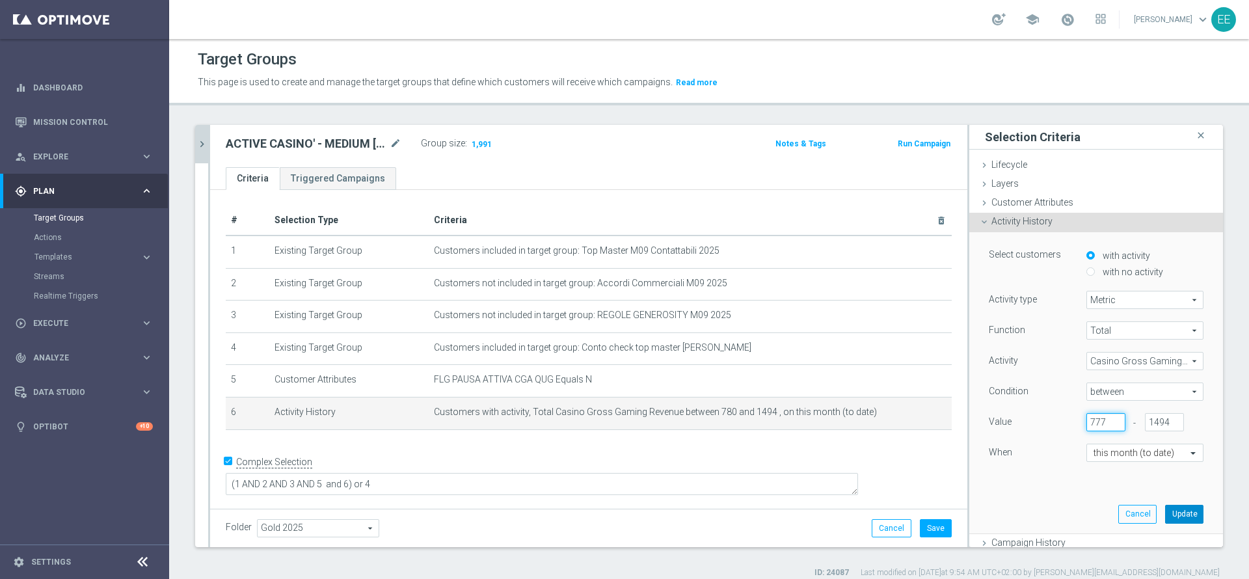
type input "777"
click at [1165, 513] on button "Update" at bounding box center [1184, 514] width 38 height 18
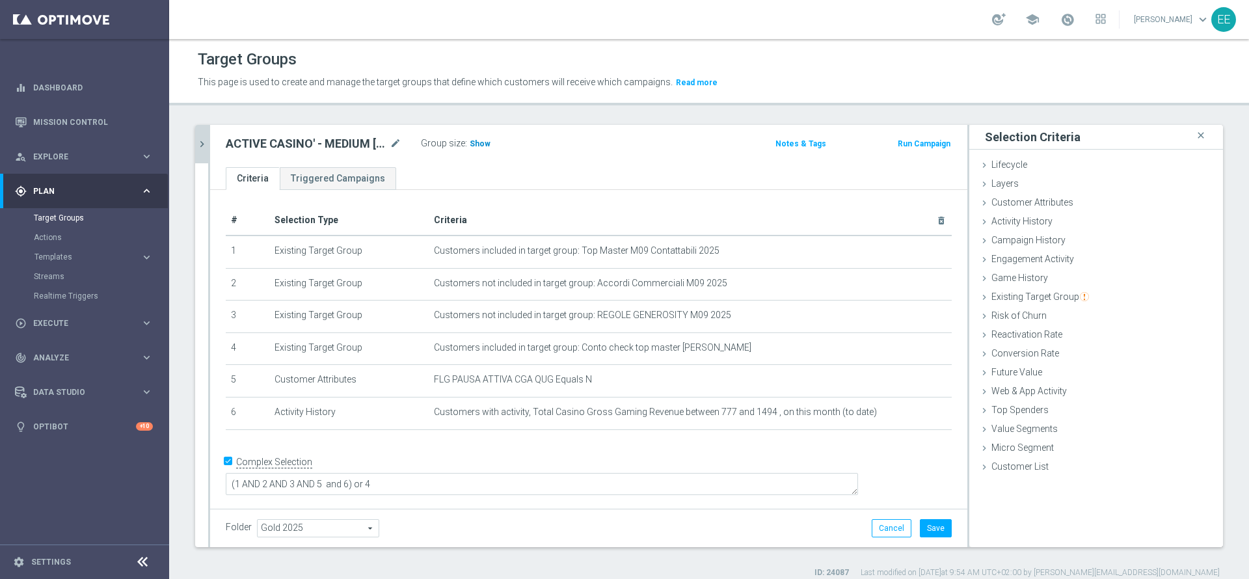
click at [483, 144] on span "Show" at bounding box center [480, 143] width 21 height 9
click at [920, 530] on button "Save" at bounding box center [936, 528] width 32 height 18
click at [200, 142] on icon "chevron_right" at bounding box center [202, 144] width 12 height 12
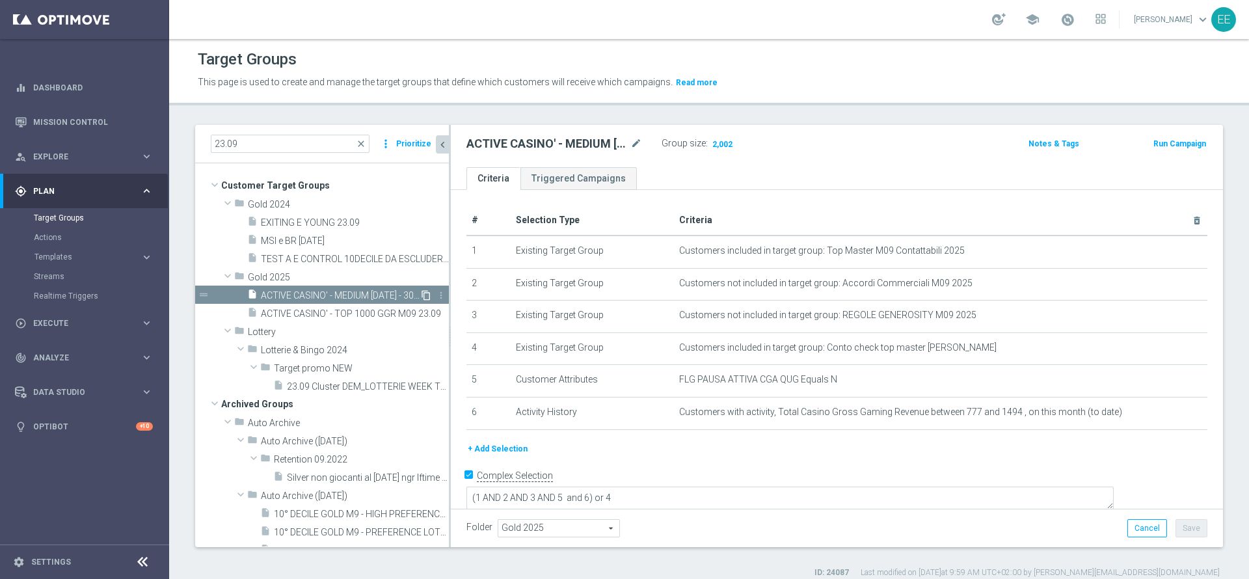
click at [421, 293] on icon "content_copy" at bounding box center [426, 295] width 10 height 10
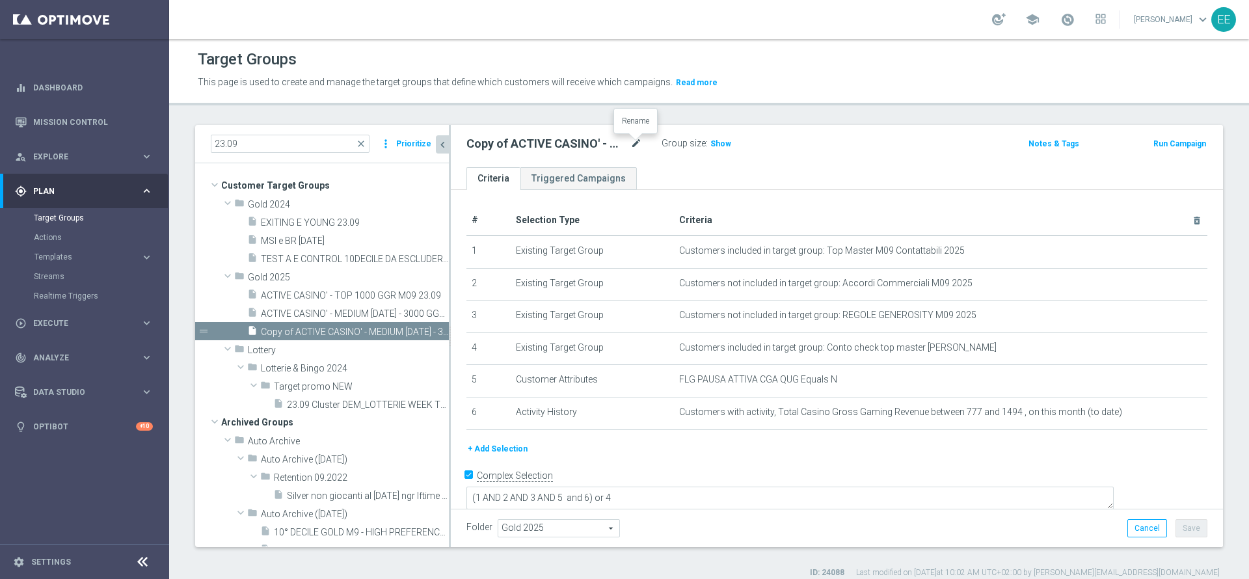
click at [632, 145] on icon "mode_edit" at bounding box center [636, 144] width 12 height 16
type input "ACTIVE CASINO' - LOW 3000 - 6000 GGR M09 23.09"
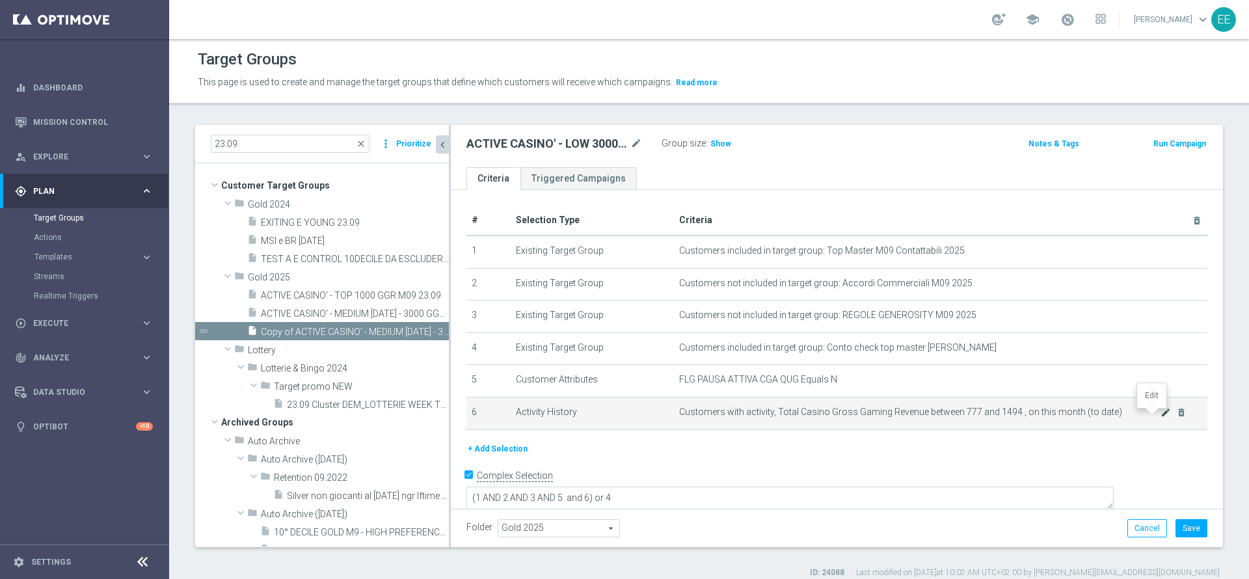
click at [1161, 412] on icon "mode_edit" at bounding box center [1166, 412] width 10 height 10
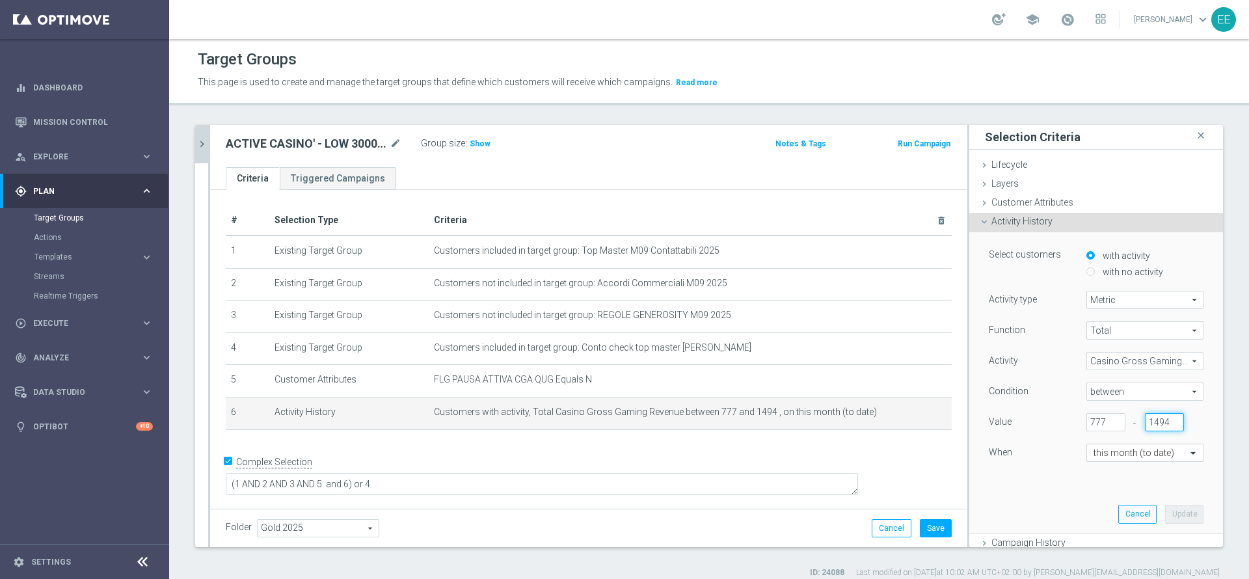
click at [1145, 417] on input "1494" at bounding box center [1164, 422] width 39 height 18
type input "777"
click at [1087, 422] on input "777" at bounding box center [1106, 422] width 39 height 18
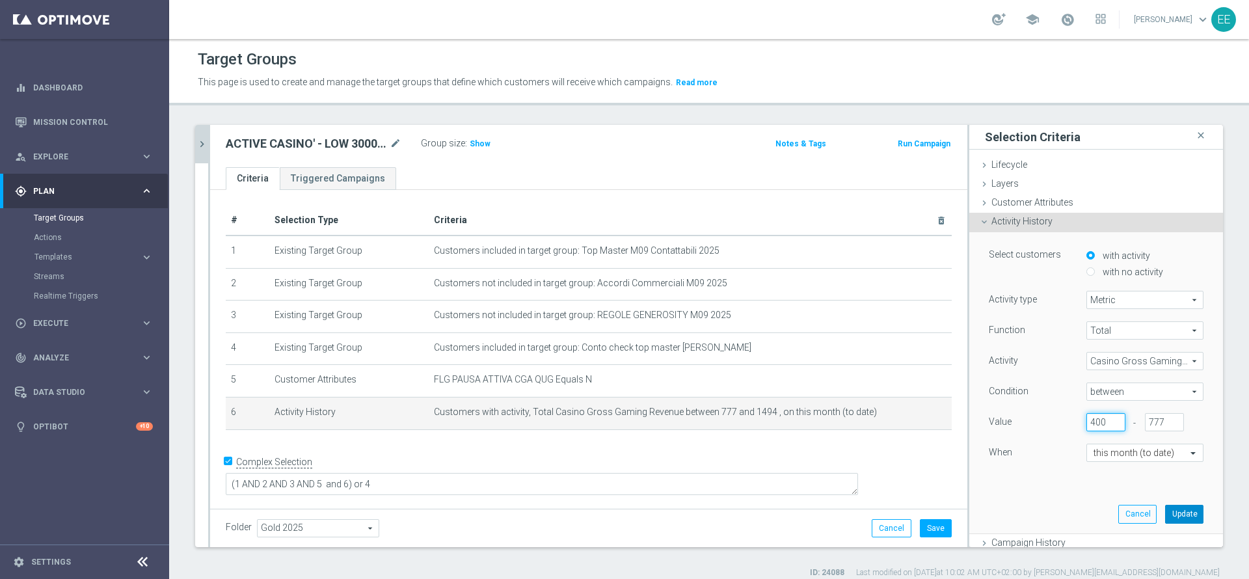
type input "400"
click at [1165, 513] on button "Update" at bounding box center [1184, 514] width 38 height 18
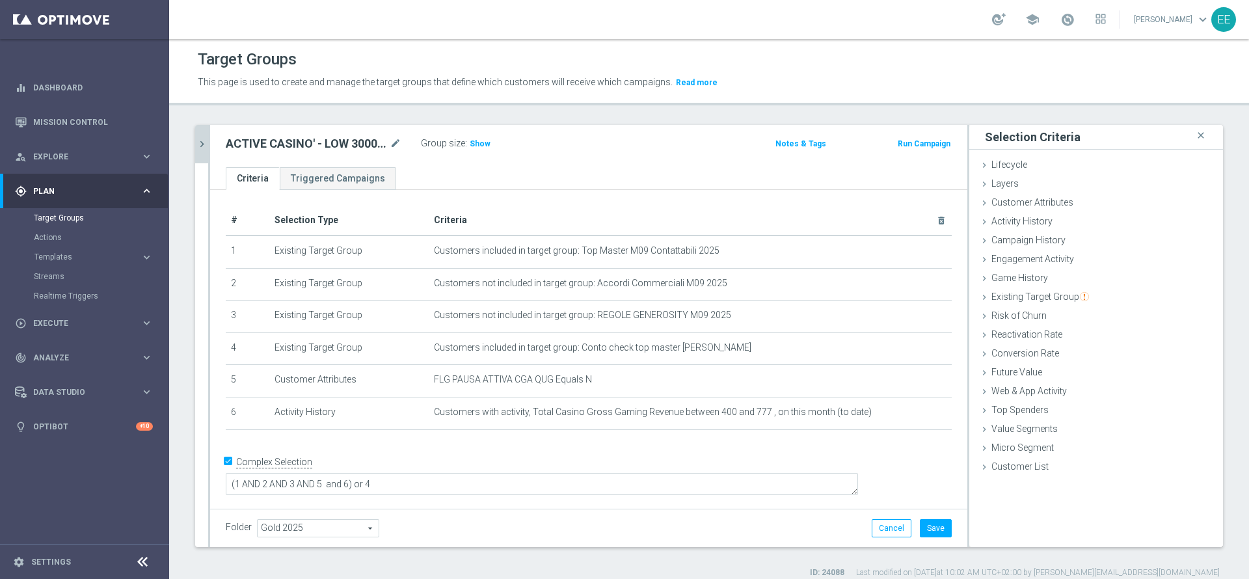
click at [479, 133] on div "ACTIVE CASINO' - LOW 3000 - 6000 GGR M09 23.09 mode_edit Group size : Show Note…" at bounding box center [588, 146] width 757 height 42
click at [479, 142] on span "Show" at bounding box center [480, 143] width 21 height 9
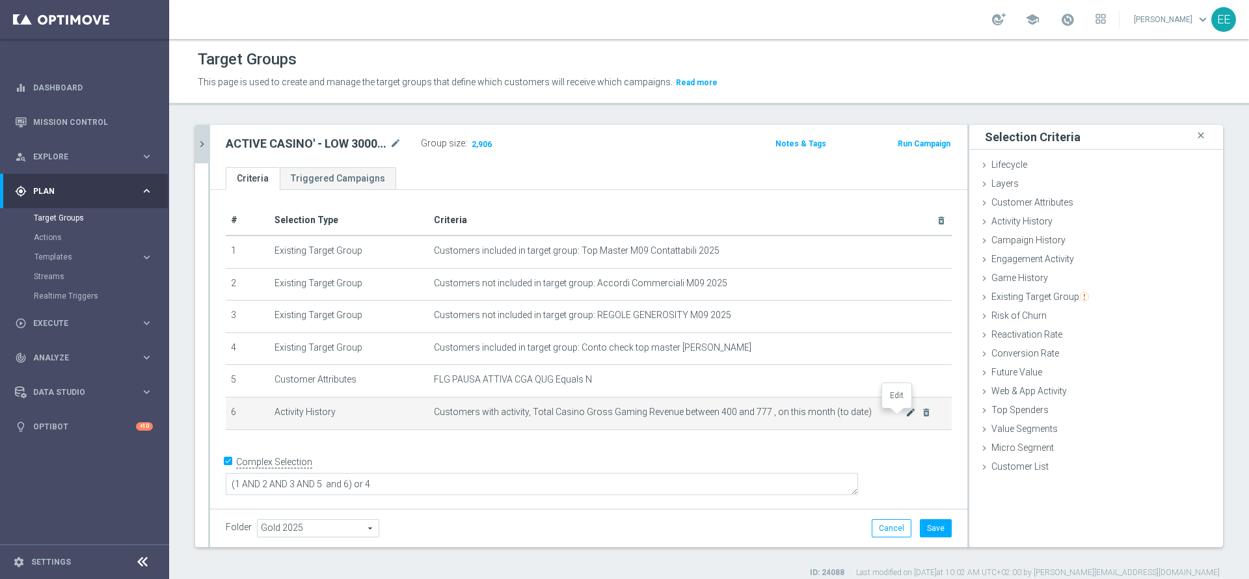
click at [906, 415] on icon "mode_edit" at bounding box center [911, 412] width 10 height 10
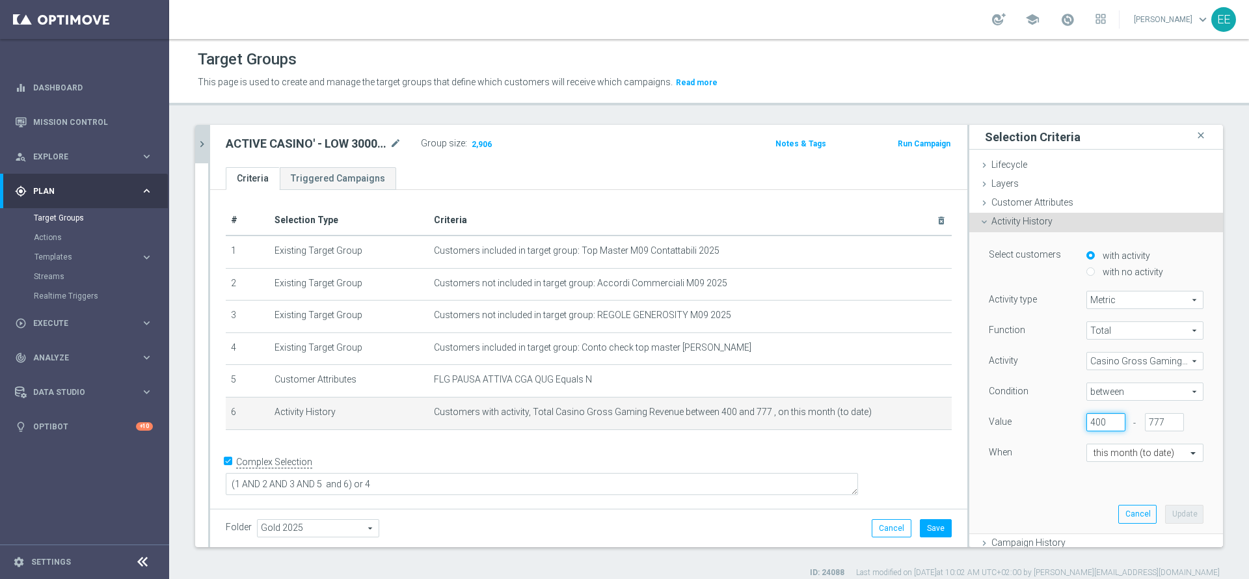
click at [1087, 420] on input "400" at bounding box center [1106, 422] width 39 height 18
type input "390"
click at [1165, 515] on button "Update" at bounding box center [1184, 514] width 38 height 18
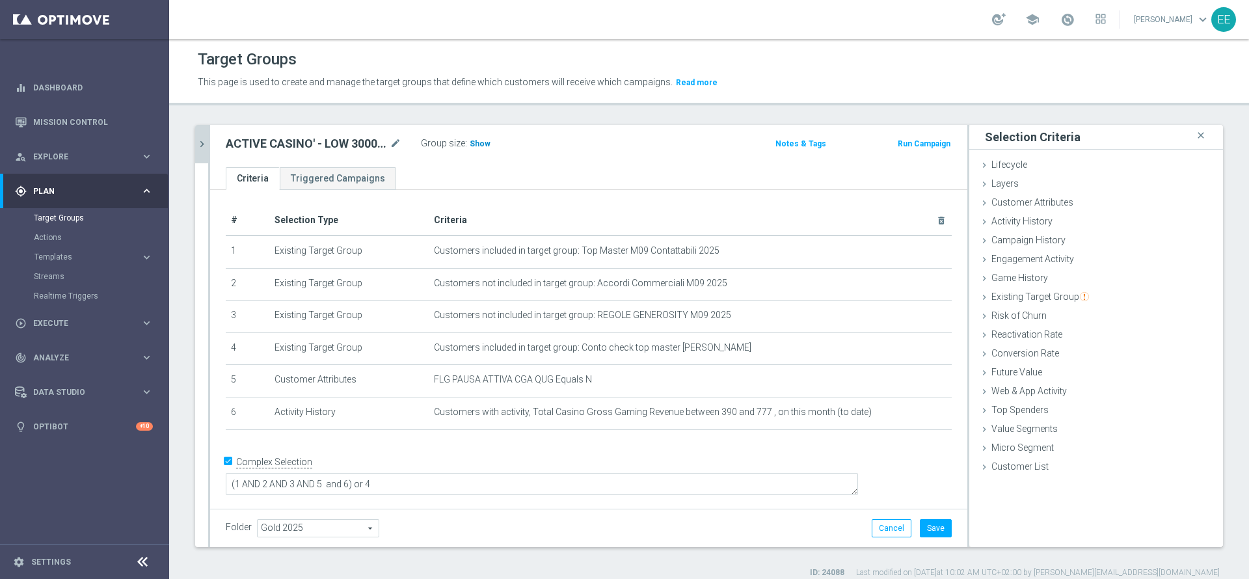
click at [479, 142] on span "Show" at bounding box center [480, 143] width 21 height 9
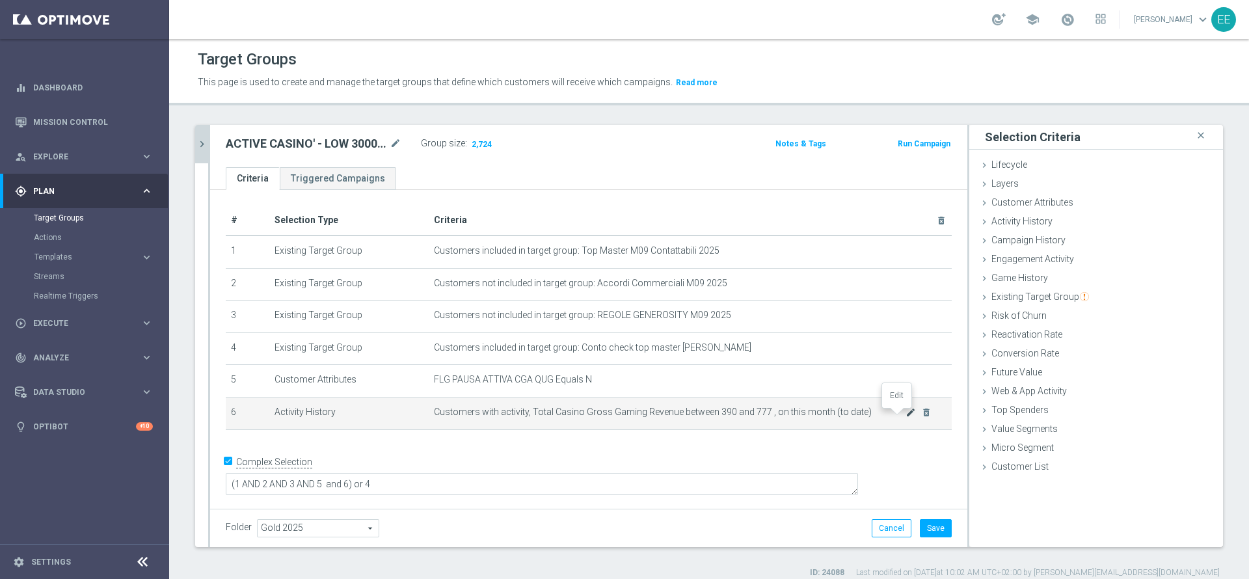
click at [906, 415] on icon "mode_edit" at bounding box center [911, 412] width 10 height 10
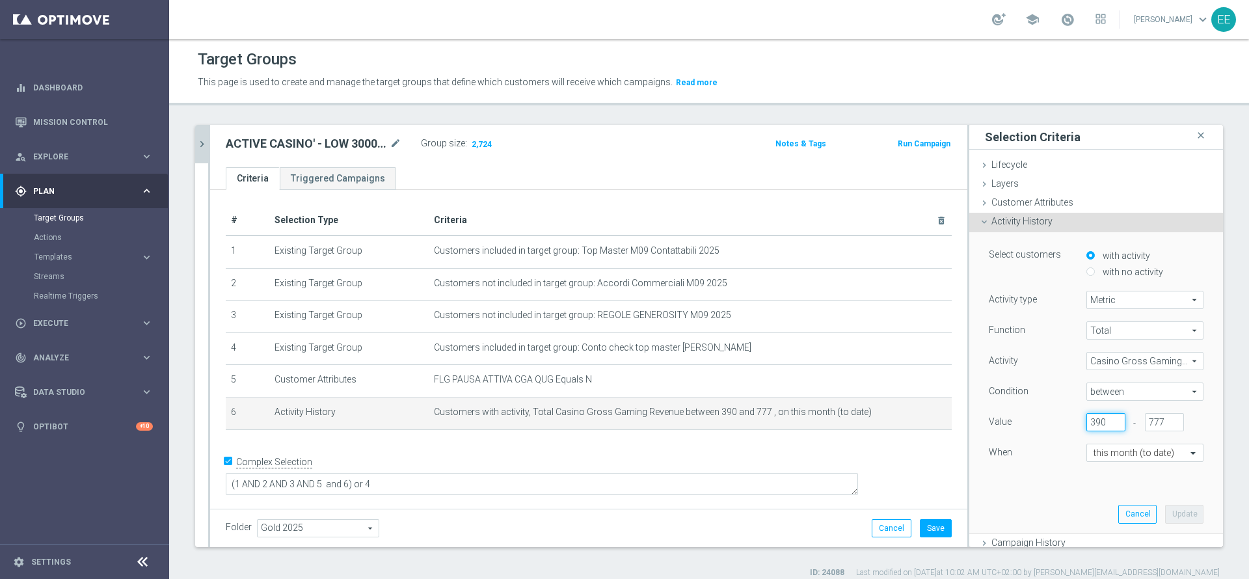
click at [1087, 419] on input "390" at bounding box center [1106, 422] width 39 height 18
type input "360"
click at [1165, 509] on button "Update" at bounding box center [1184, 514] width 38 height 18
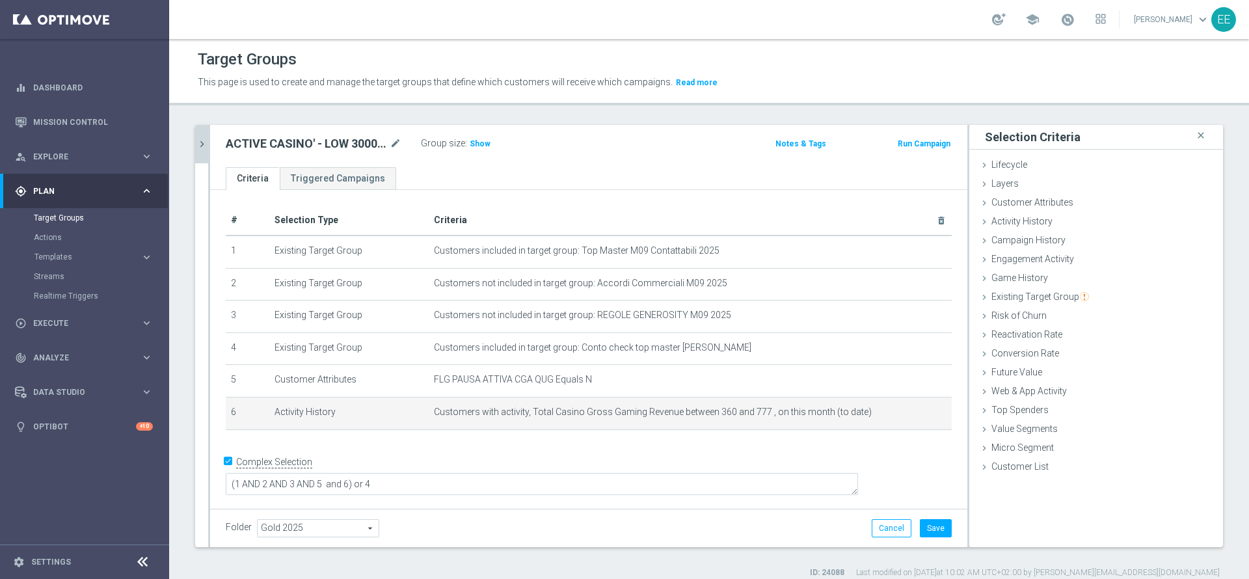
click at [470, 135] on div "Group size : Show" at bounding box center [486, 143] width 130 height 16
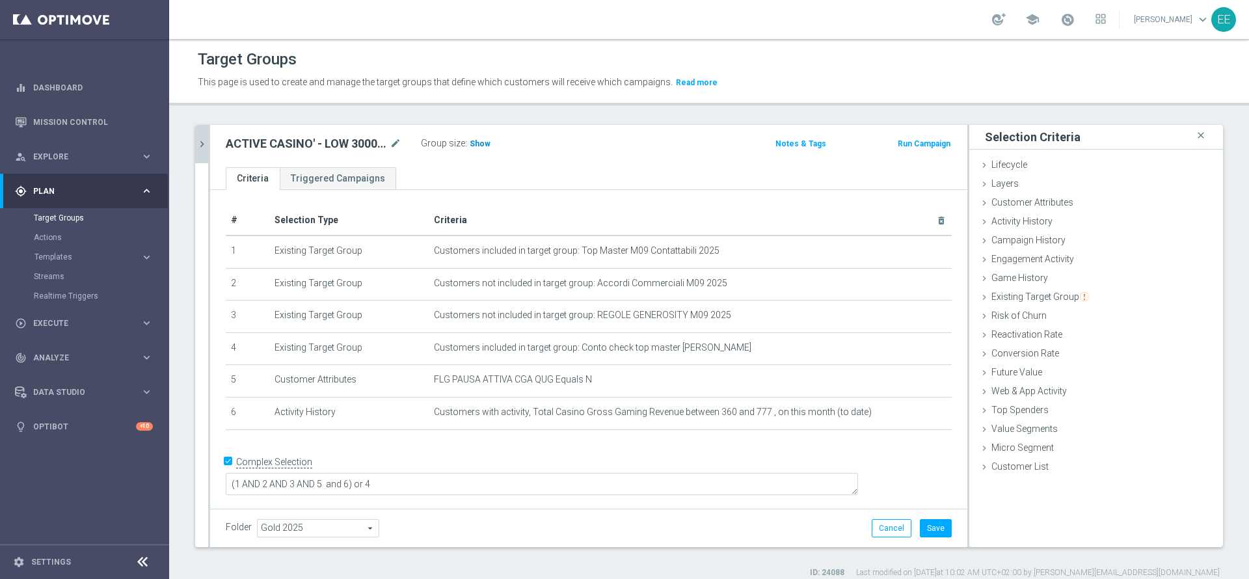
click at [478, 138] on h3 "Show" at bounding box center [479, 144] width 23 height 14
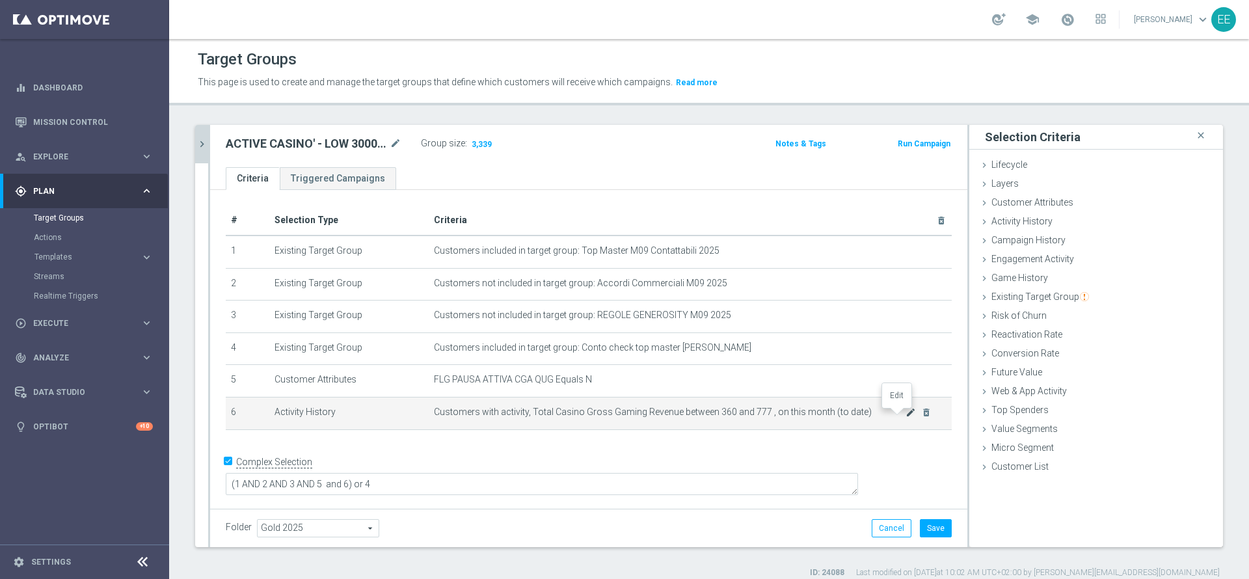
click at [906, 418] on icon "mode_edit" at bounding box center [911, 412] width 10 height 10
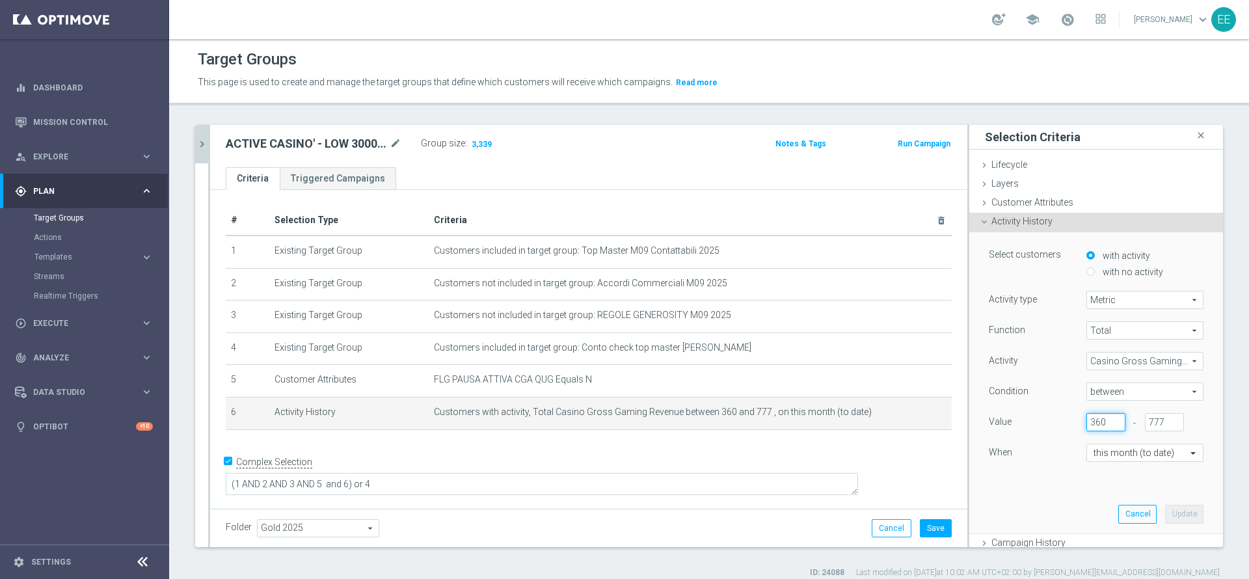
click at [1087, 416] on input "360" at bounding box center [1106, 422] width 39 height 18
type input "380"
click at [1165, 510] on button "Update" at bounding box center [1184, 514] width 38 height 18
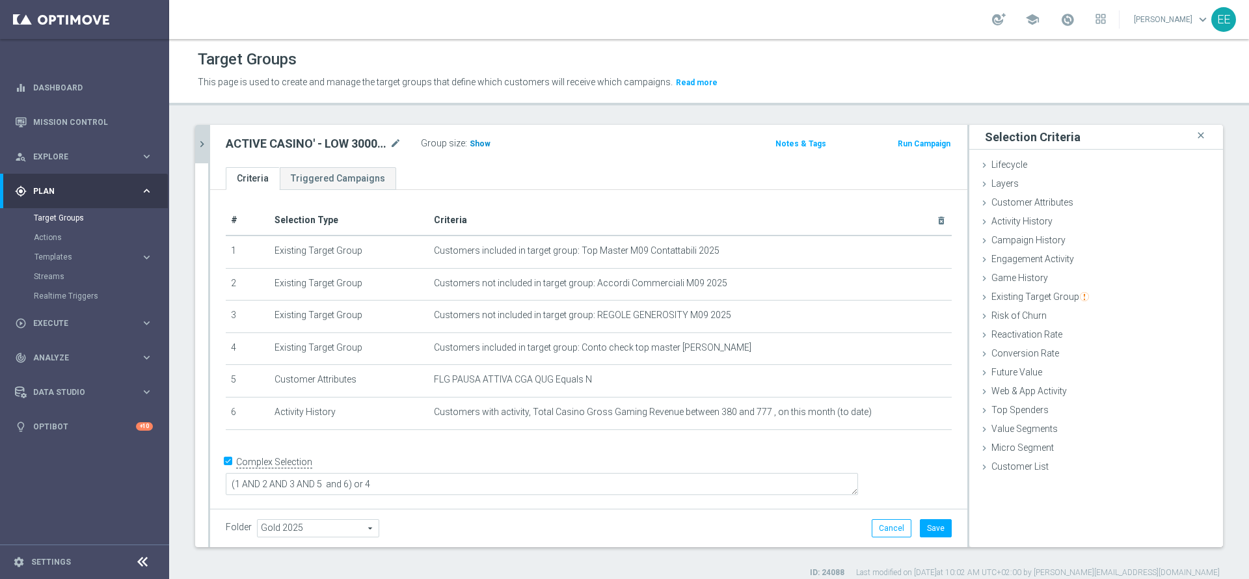
click at [476, 142] on span "Show" at bounding box center [480, 143] width 21 height 9
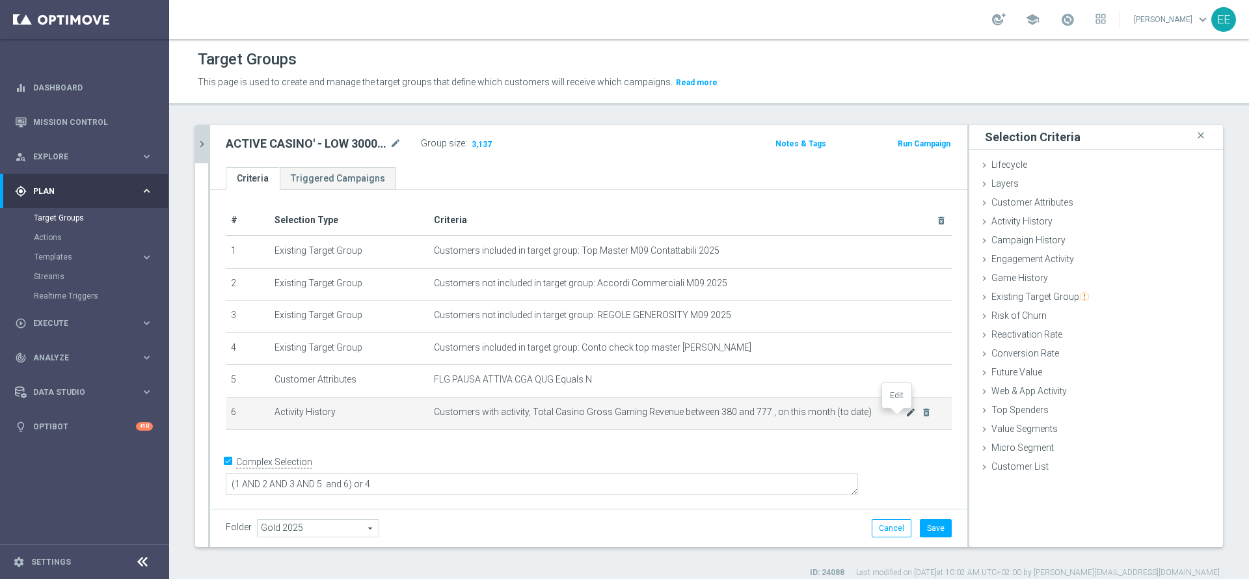
click at [906, 414] on icon "mode_edit" at bounding box center [911, 412] width 10 height 10
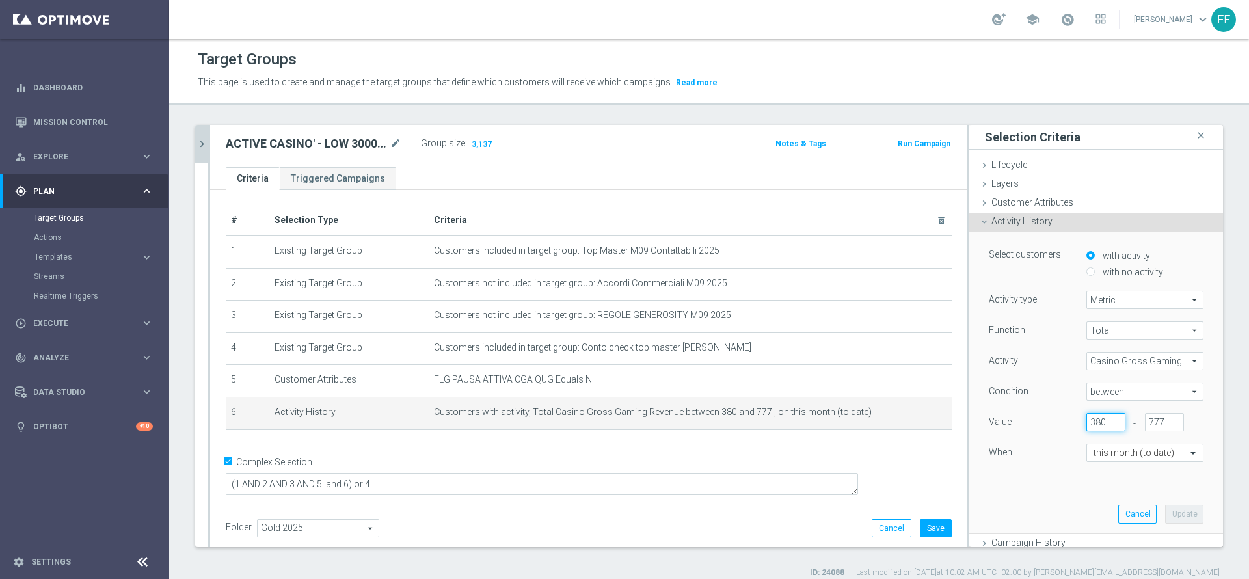
click at [1087, 420] on input "380" at bounding box center [1106, 422] width 39 height 18
type input "390"
click at [1165, 509] on button "Update" at bounding box center [1184, 514] width 38 height 18
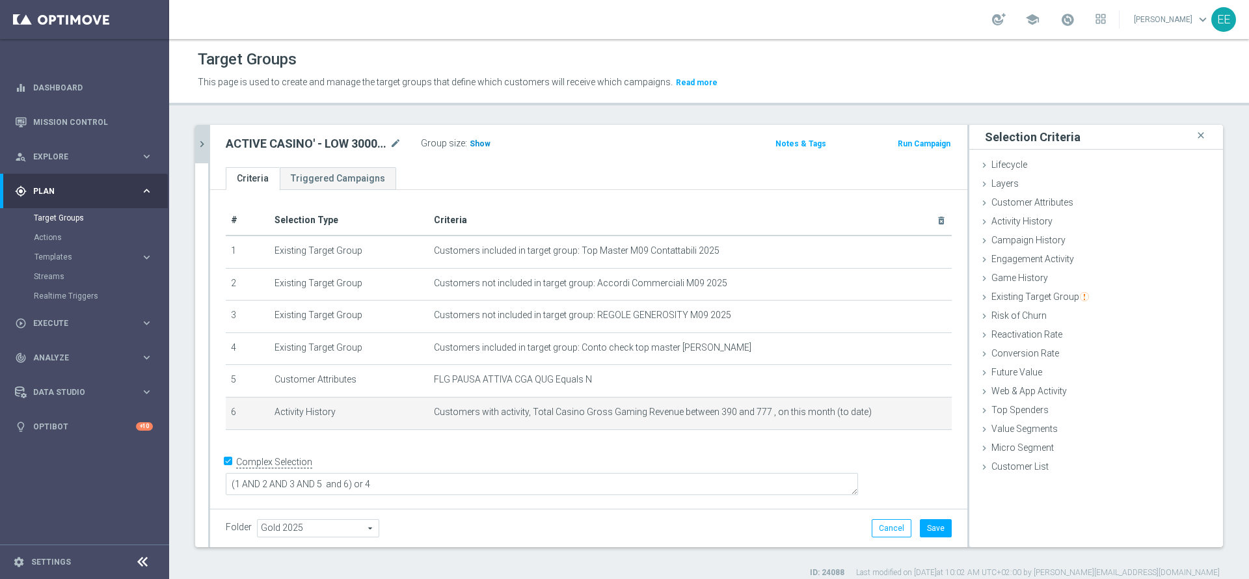
click at [484, 144] on span "Show" at bounding box center [480, 143] width 21 height 9
click at [906, 417] on icon "mode_edit" at bounding box center [911, 412] width 10 height 10
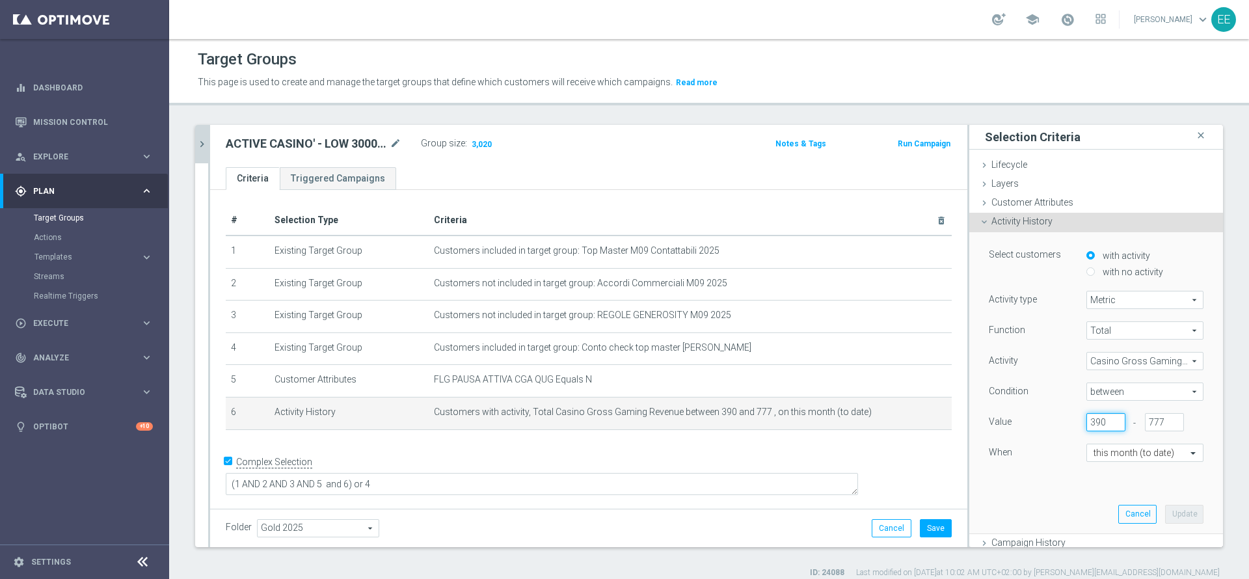
click at [1087, 420] on input "390" at bounding box center [1106, 422] width 39 height 18
type input "385"
click at [1165, 513] on button "Update" at bounding box center [1184, 514] width 38 height 18
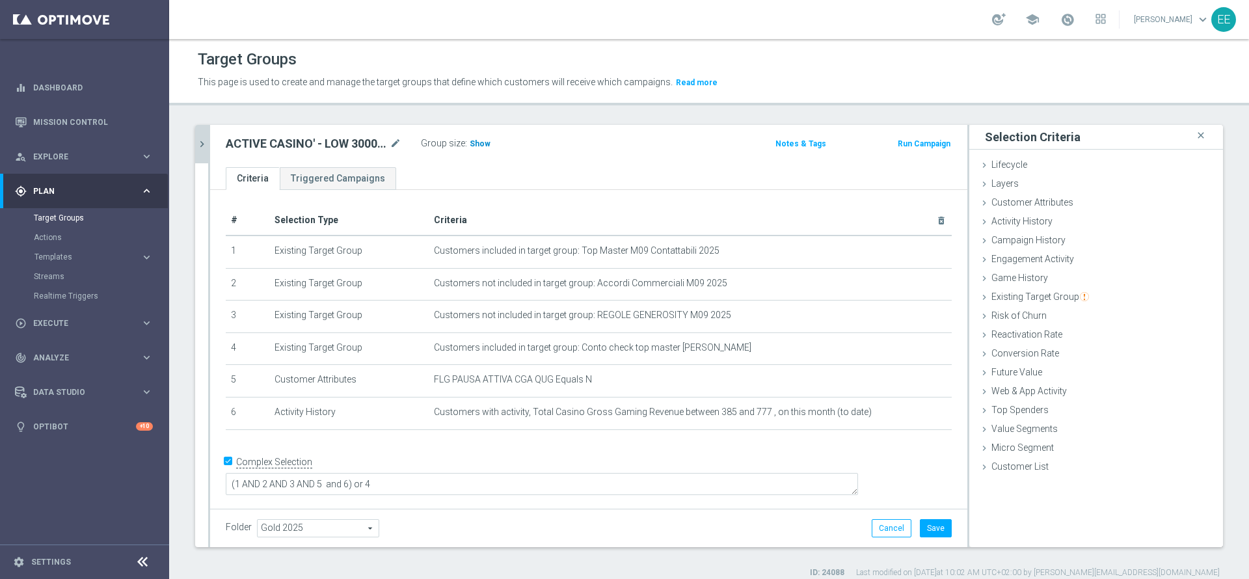
click at [477, 142] on span "Show" at bounding box center [480, 143] width 21 height 9
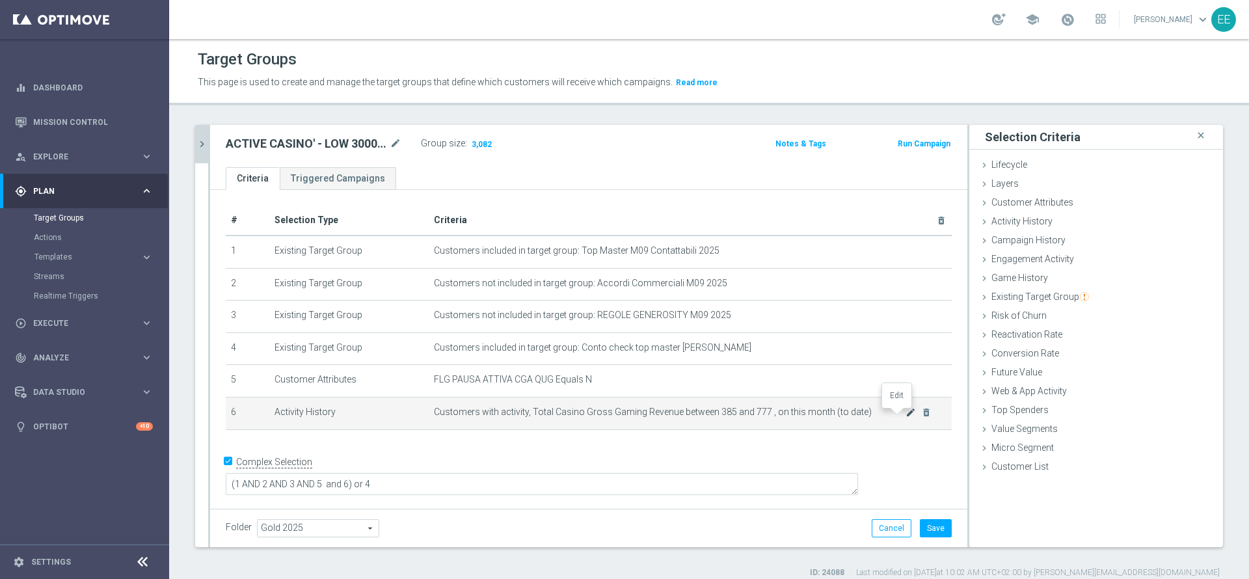
click at [906, 415] on icon "mode_edit" at bounding box center [911, 412] width 10 height 10
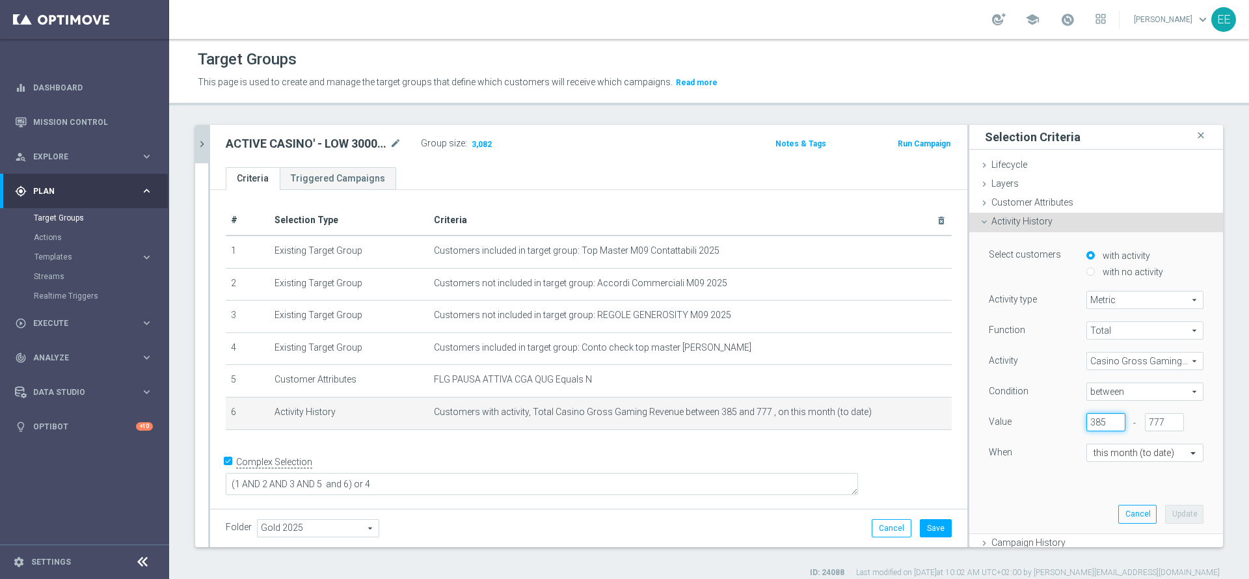
click at [1087, 422] on input "385" at bounding box center [1106, 422] width 39 height 18
type input "392"
click at [1165, 511] on button "Update" at bounding box center [1184, 514] width 38 height 18
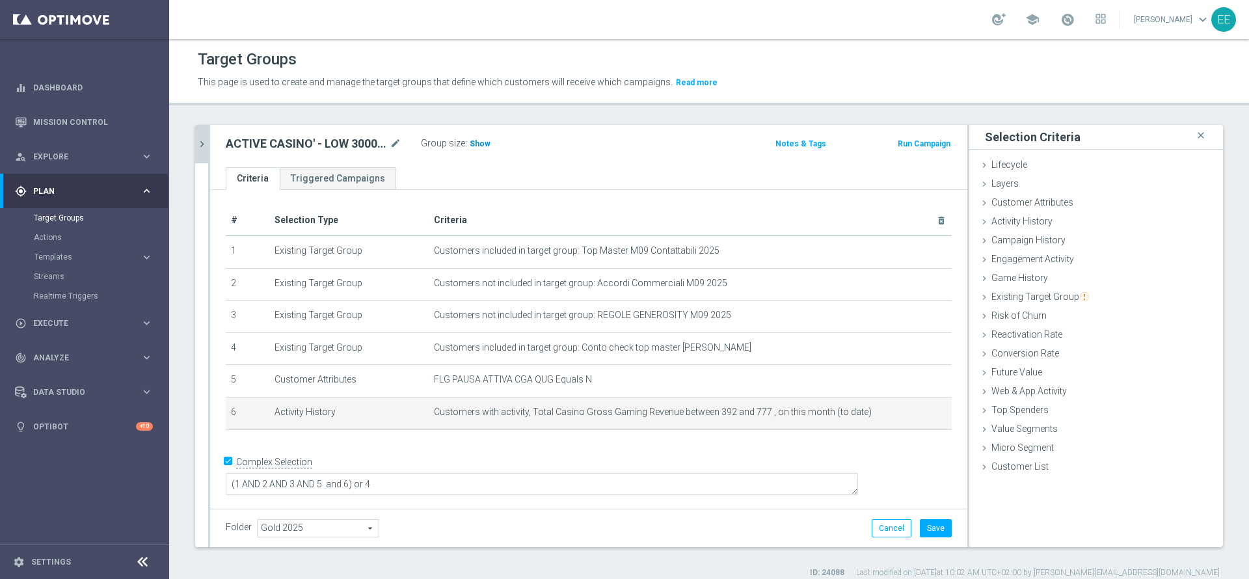
click at [478, 137] on h3 "Show" at bounding box center [479, 144] width 23 height 14
click at [906, 416] on icon "mode_edit" at bounding box center [911, 412] width 10 height 10
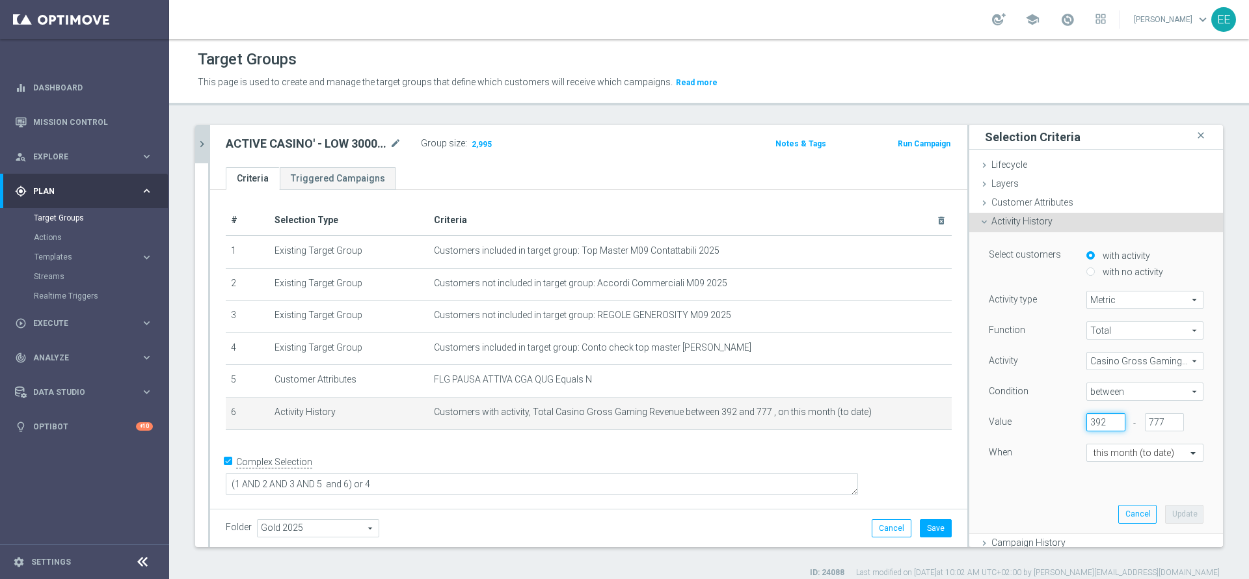
click at [1087, 419] on input "392" at bounding box center [1106, 422] width 39 height 18
click at [1087, 423] on input "392" at bounding box center [1106, 422] width 39 height 18
type input "391"
click at [1165, 514] on button "Update" at bounding box center [1184, 514] width 38 height 18
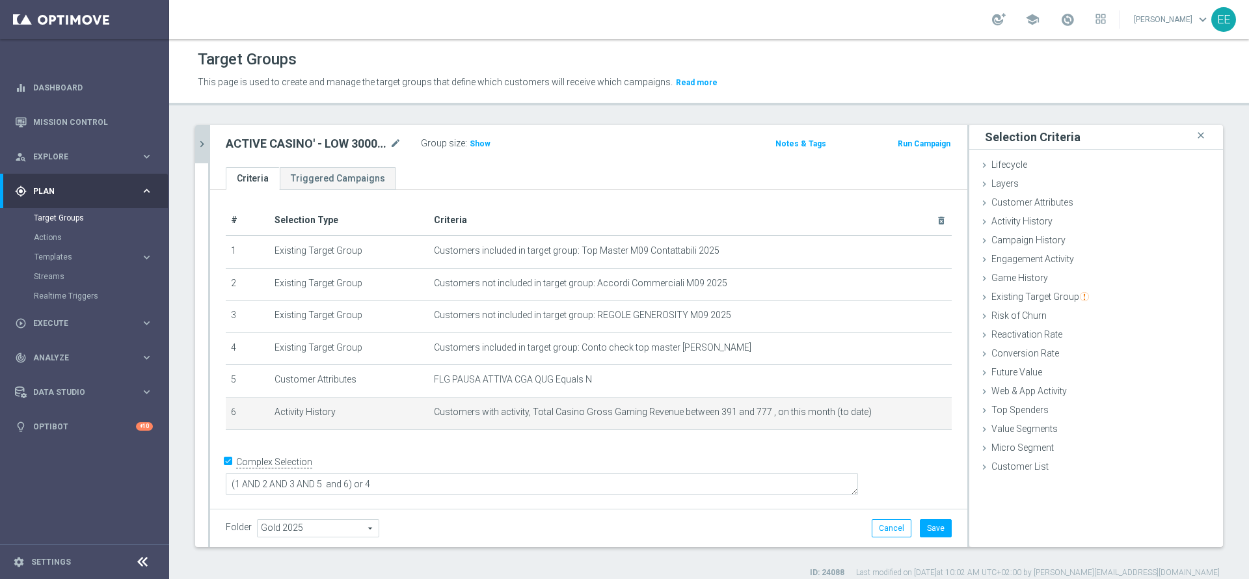
click at [474, 135] on div "Group size : Show" at bounding box center [486, 143] width 130 height 16
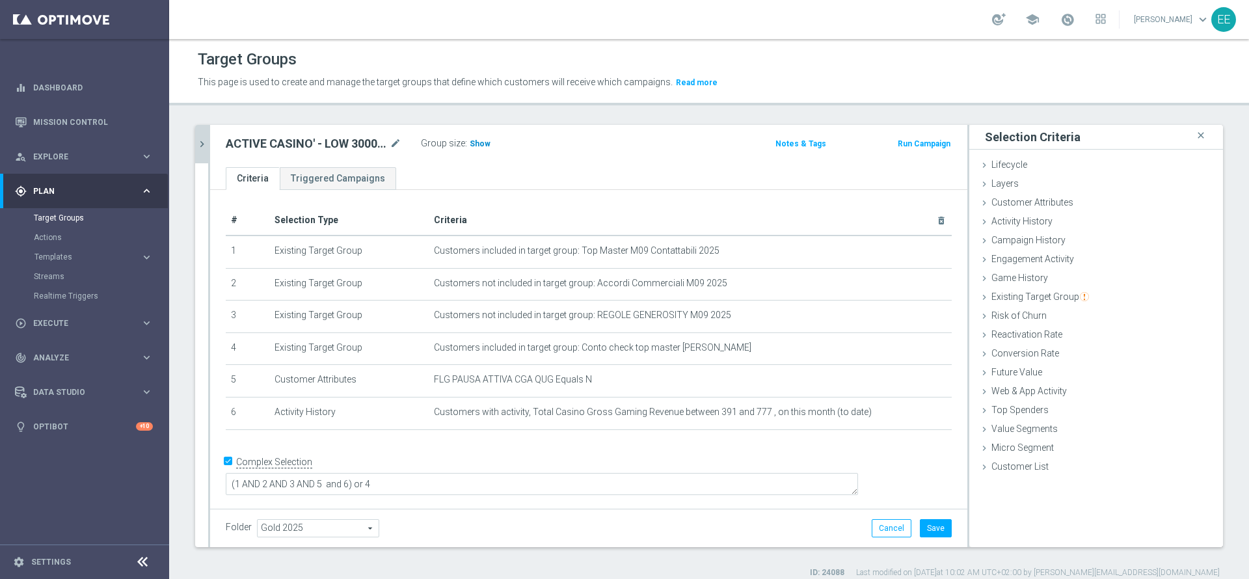
click at [479, 148] on span "Show" at bounding box center [480, 143] width 21 height 9
click at [923, 535] on button "Save" at bounding box center [936, 528] width 32 height 18
click at [203, 142] on icon "chevron_right" at bounding box center [202, 144] width 12 height 12
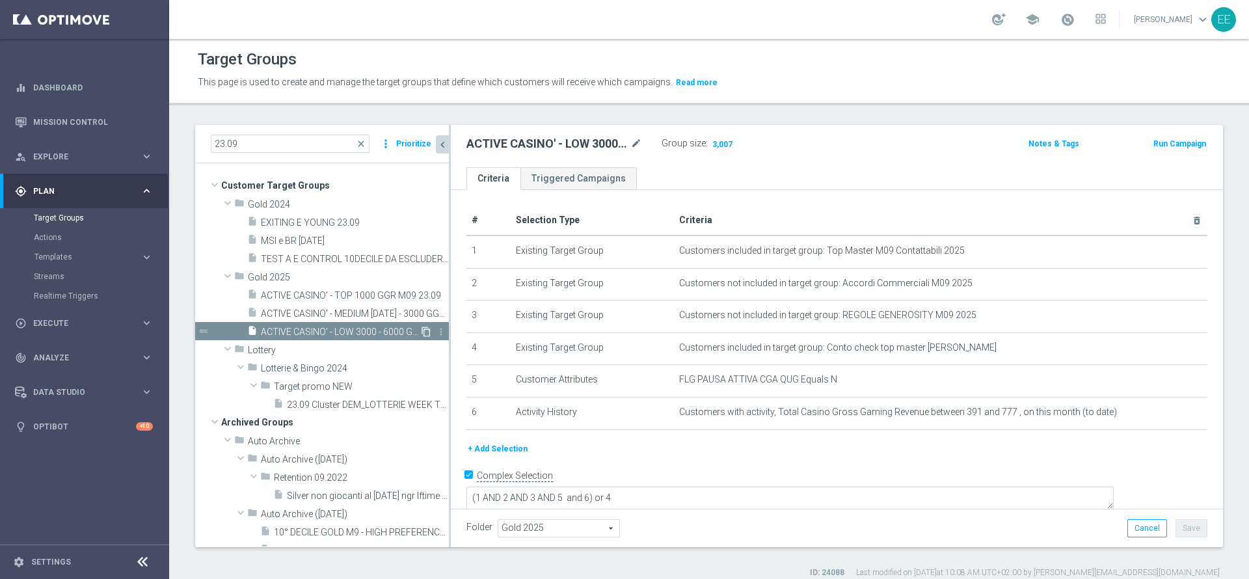
click at [421, 328] on icon "content_copy" at bounding box center [426, 332] width 10 height 10
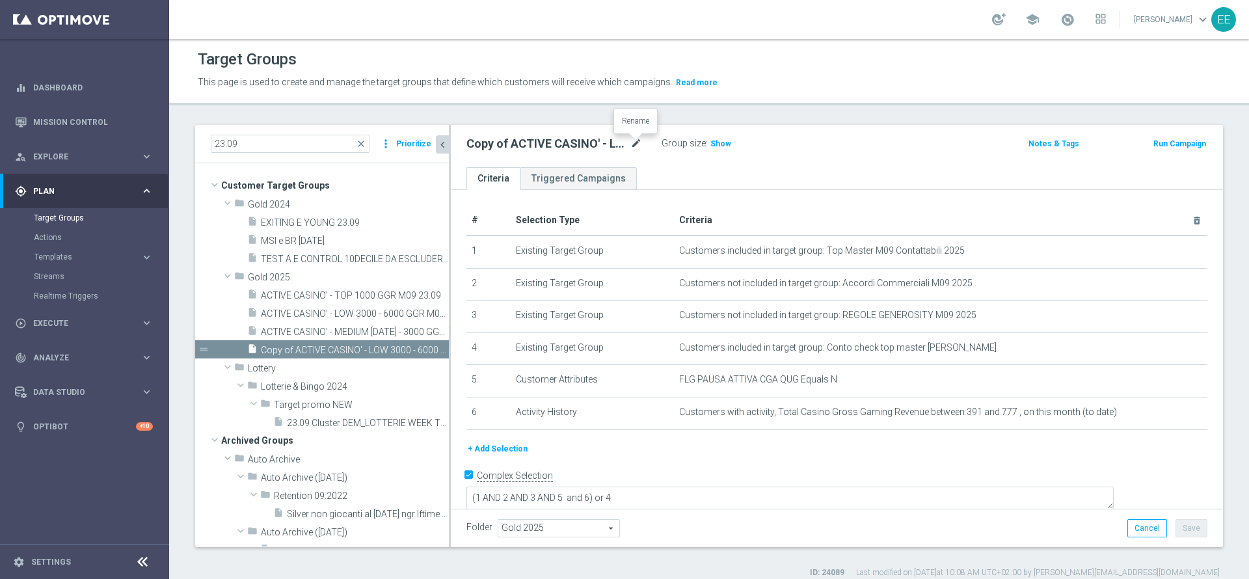
click at [632, 145] on icon "mode_edit" at bounding box center [636, 144] width 12 height 16
type input "ACTIVE CASINO' - OTHERS 6000 GGR M09 23.09"
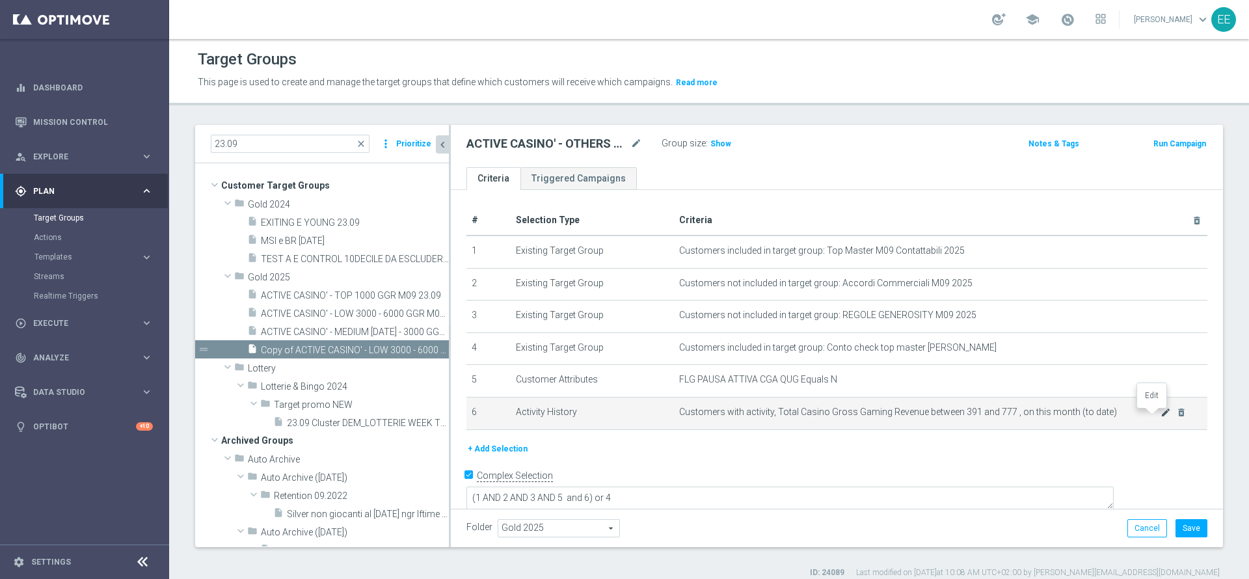
click at [1161, 418] on icon "mode_edit" at bounding box center [1166, 412] width 10 height 10
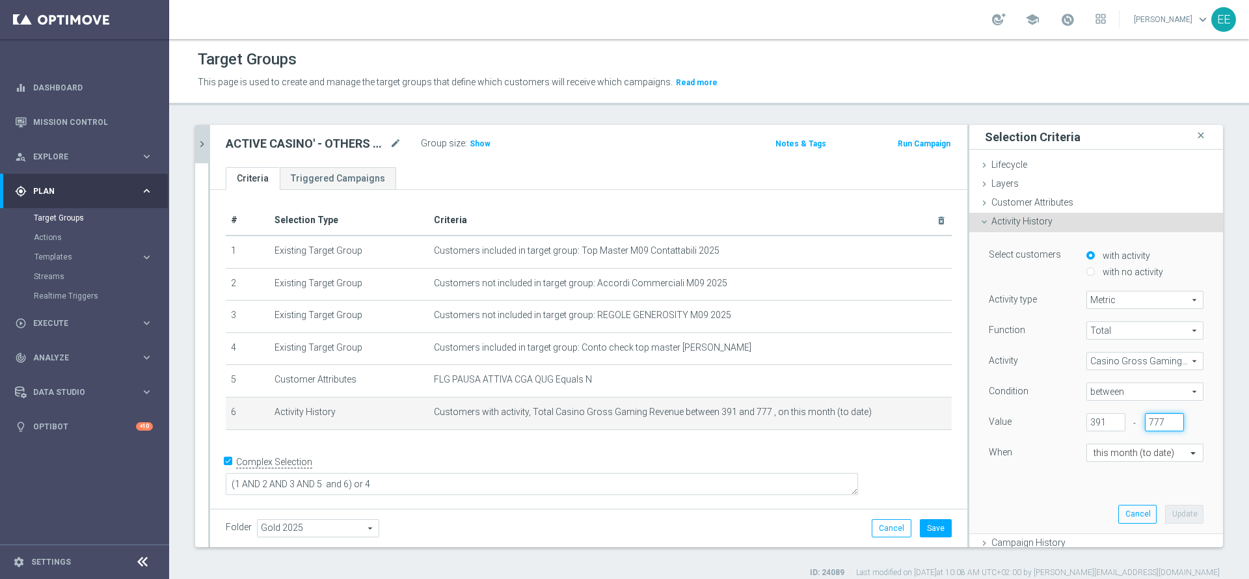
click at [1145, 422] on input "777" at bounding box center [1164, 422] width 39 height 18
type input "391"
click at [1087, 422] on input "391" at bounding box center [1106, 422] width 39 height 18
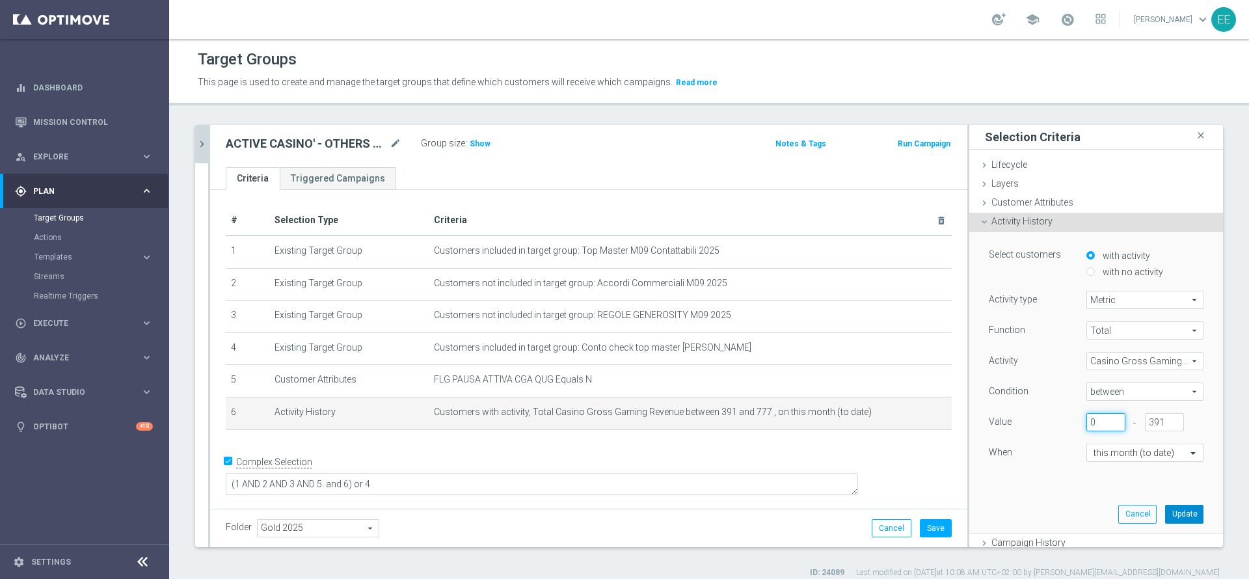
type input "0"
click at [1165, 520] on button "Update" at bounding box center [1184, 514] width 38 height 18
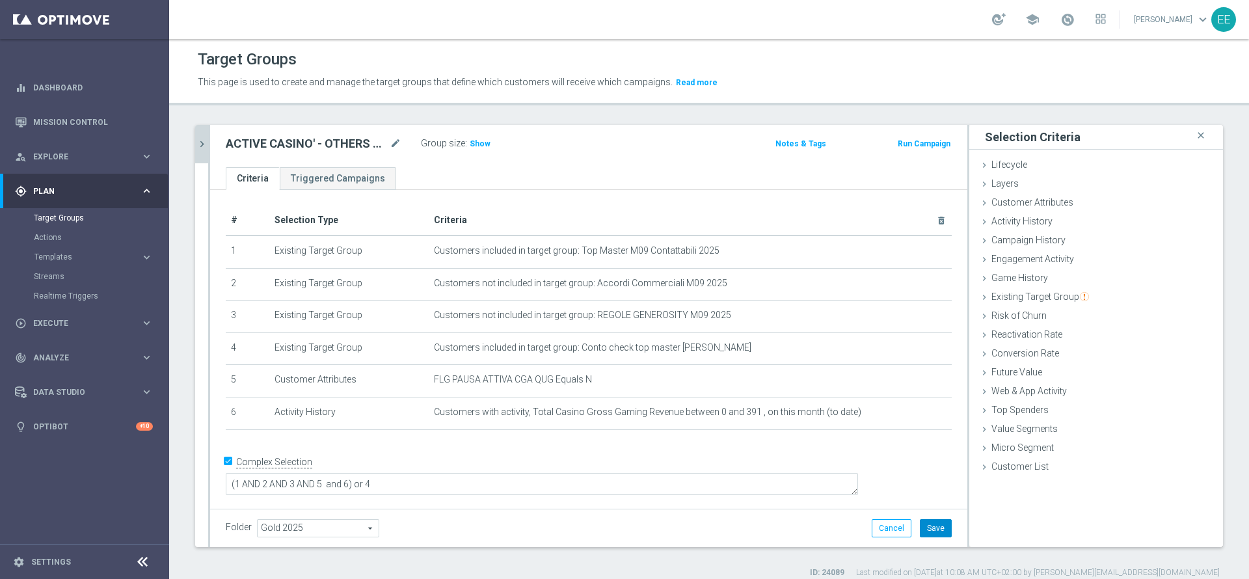
click at [928, 532] on button "Save" at bounding box center [936, 528] width 32 height 18
click at [487, 150] on h3 "Show" at bounding box center [479, 144] width 23 height 14
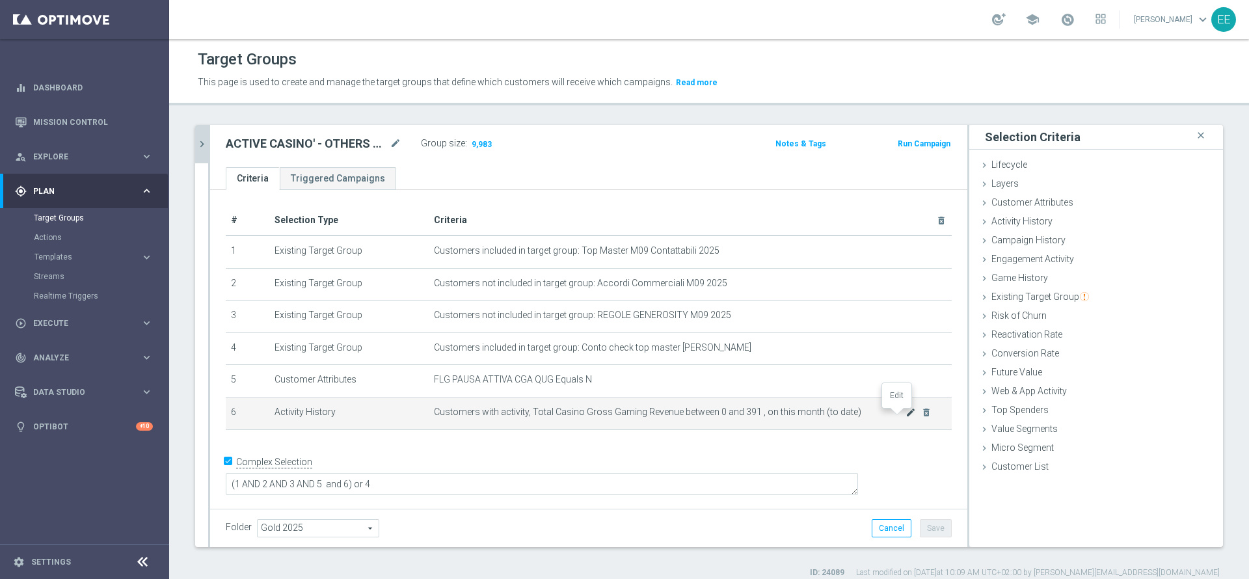
click at [906, 414] on icon "mode_edit" at bounding box center [911, 412] width 10 height 10
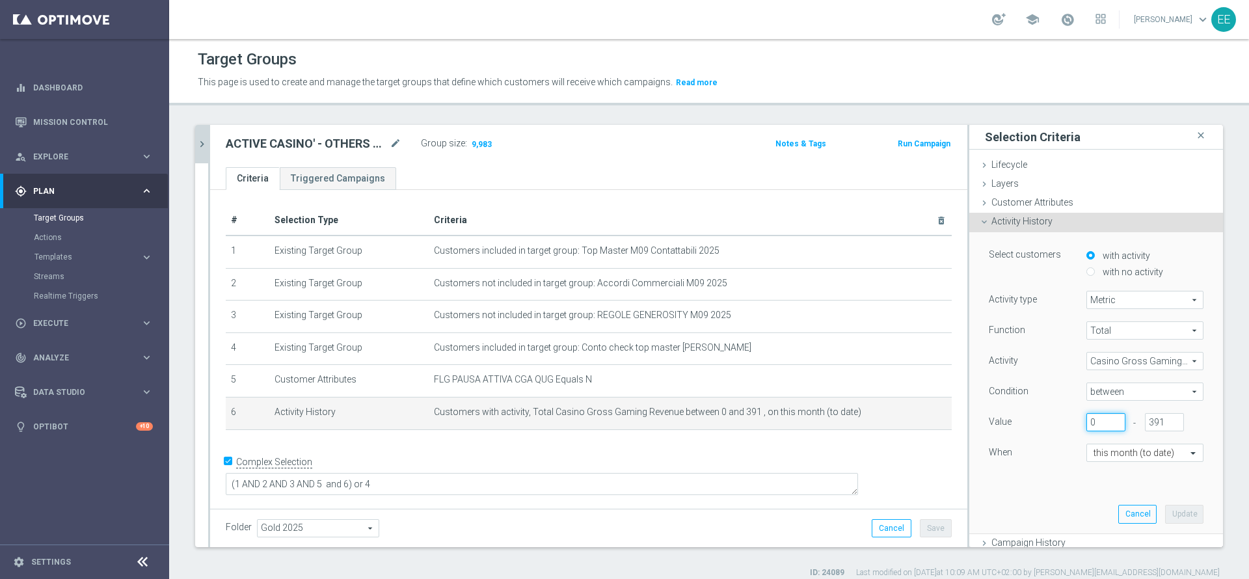
click at [1087, 416] on input "0" at bounding box center [1106, 422] width 39 height 18
type input "10"
click at [1167, 513] on button "Update" at bounding box center [1184, 514] width 38 height 18
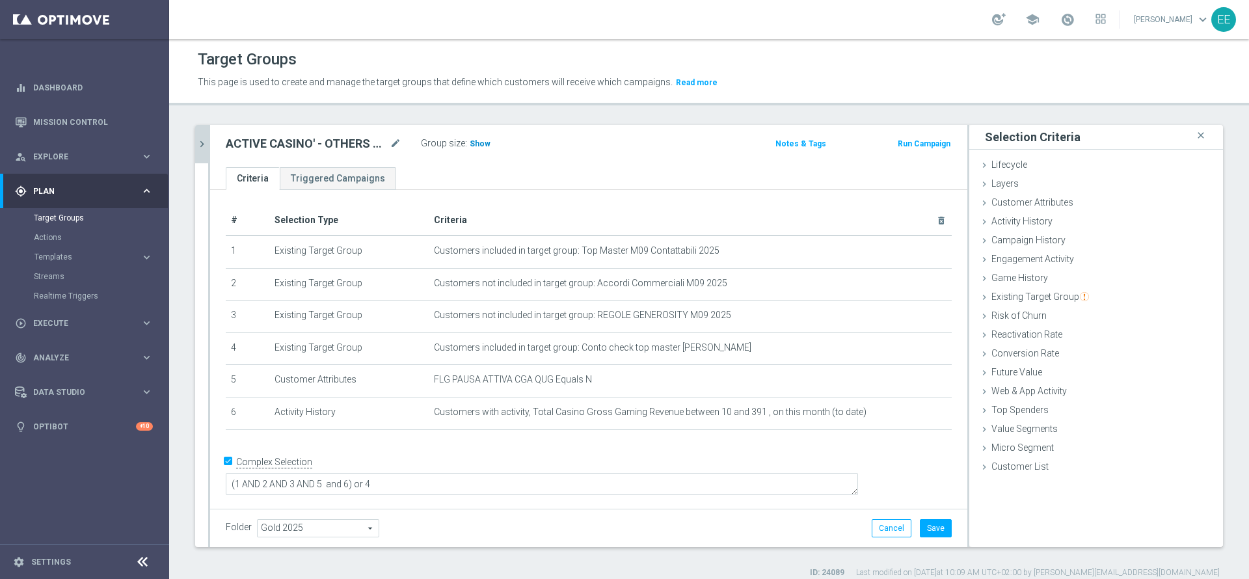
click at [472, 139] on span "Show" at bounding box center [480, 143] width 21 height 9
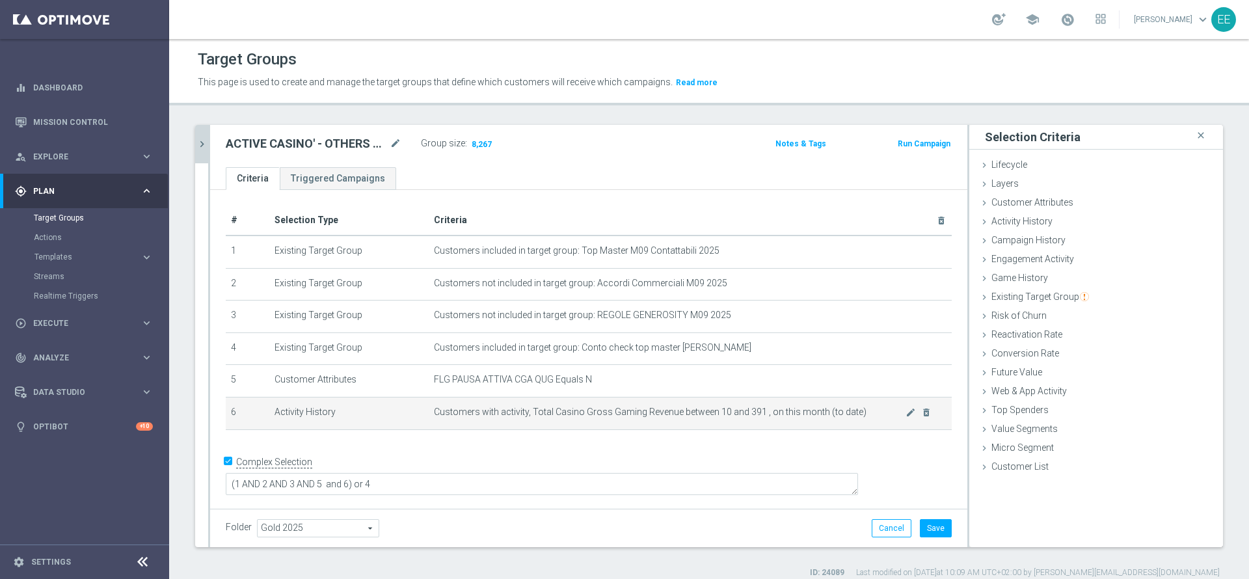
click at [891, 414] on span "Customers with activity, Total Casino Gross Gaming Revenue between 10 and 391 ,…" at bounding box center [670, 412] width 472 height 11
click at [906, 417] on icon "mode_edit" at bounding box center [911, 412] width 10 height 10
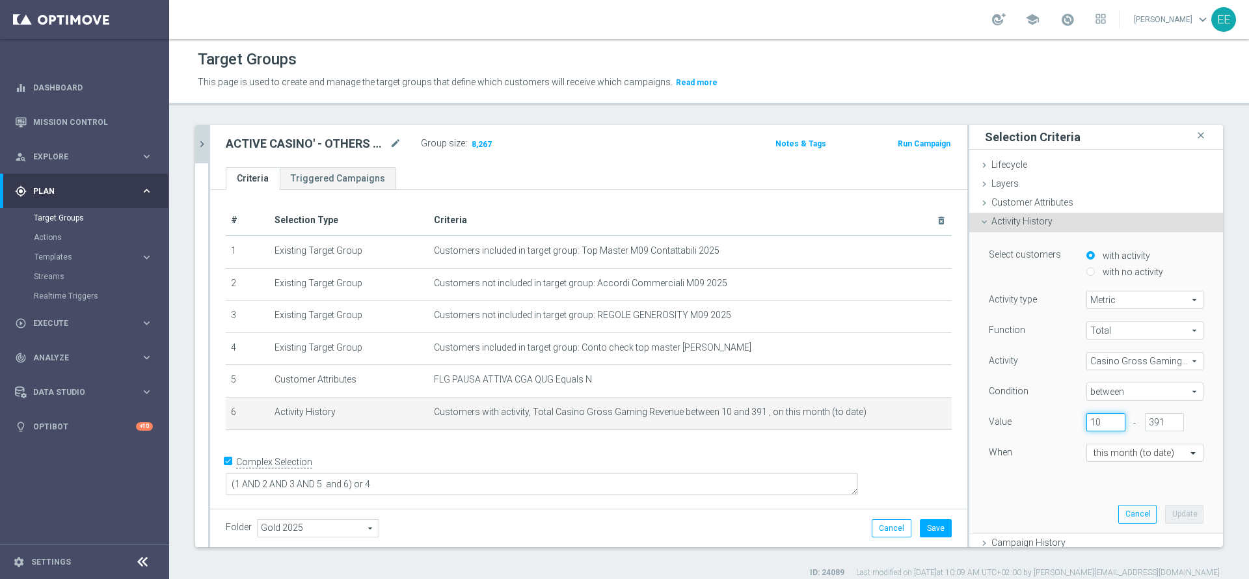
click at [1087, 422] on input "10" at bounding box center [1106, 422] width 39 height 18
type input "20"
click at [1165, 507] on button "Update" at bounding box center [1184, 514] width 38 height 18
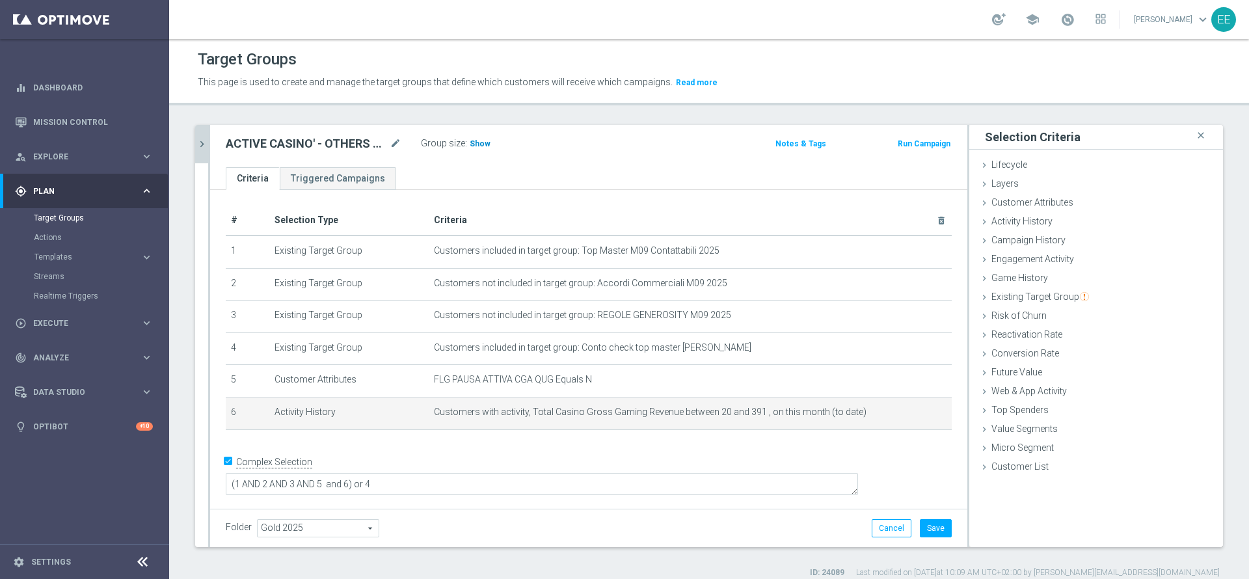
click at [476, 143] on span "Show" at bounding box center [480, 143] width 21 height 9
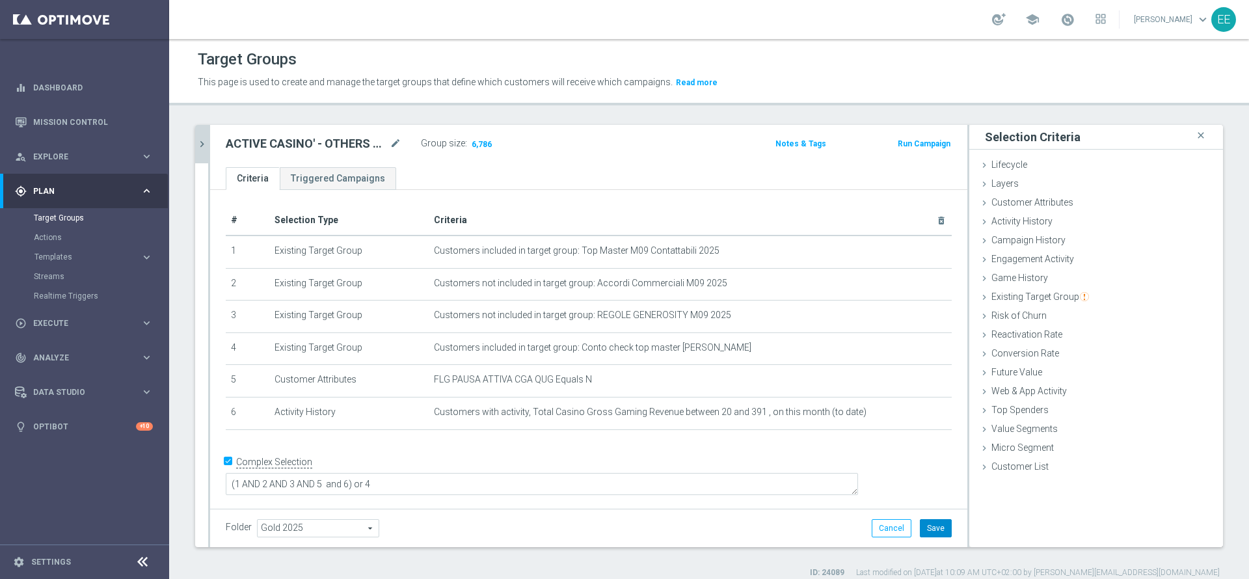
click at [936, 530] on button "Save" at bounding box center [936, 528] width 32 height 18
click at [394, 144] on icon "mode_edit" at bounding box center [396, 144] width 12 height 16
click at [376, 145] on input "ACTIVE CASINO' - OTHERS 6000 GGR M09 23.09" at bounding box center [314, 145] width 176 height 18
click at [334, 144] on input "ACTIVE CASINO' - OTHERS 6000 GGR M09 23.09" at bounding box center [314, 145] width 176 height 18
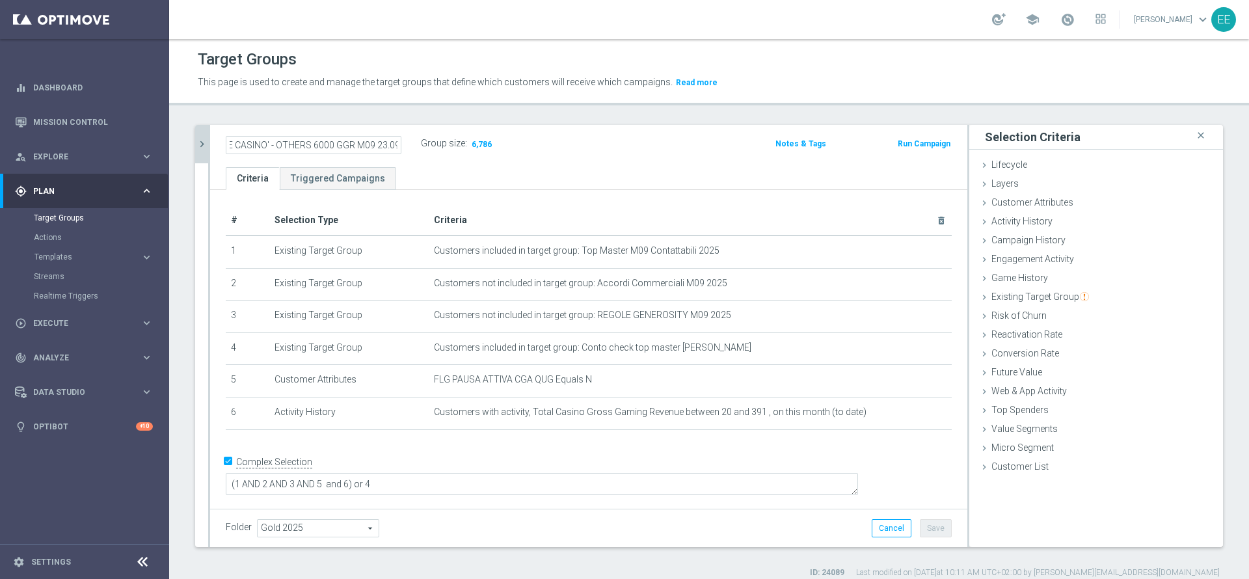
click at [800, 520] on div "Folder Gold 2025 Gold 2025 arrow_drop_down search Cancel Save Saving..." at bounding box center [589, 528] width 726 height 18
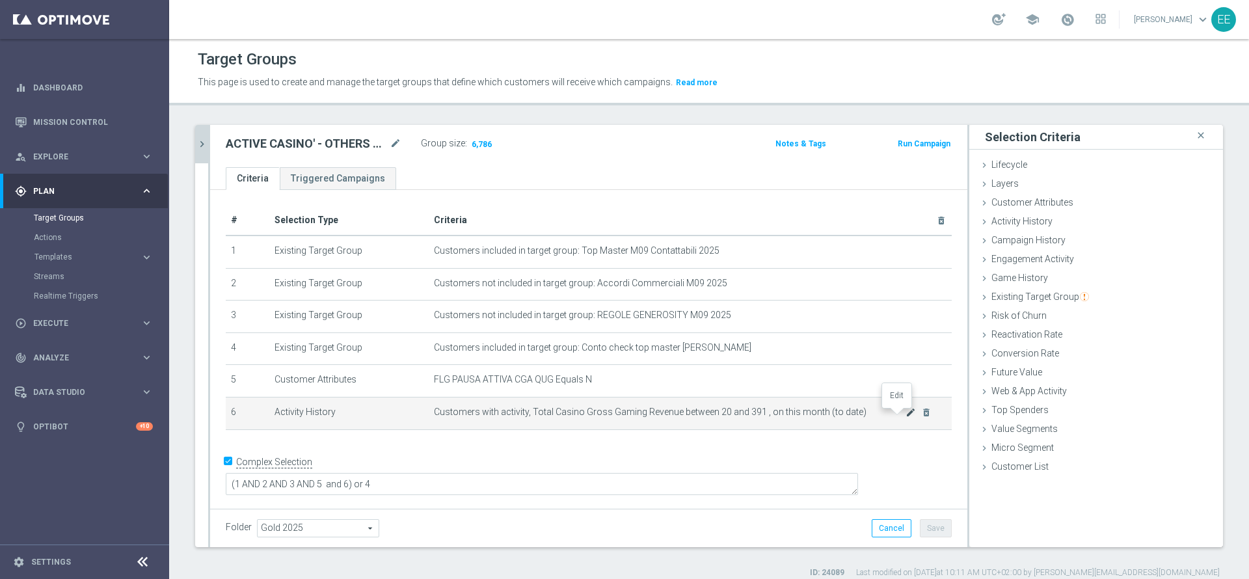
click at [906, 416] on icon "mode_edit" at bounding box center [911, 412] width 10 height 10
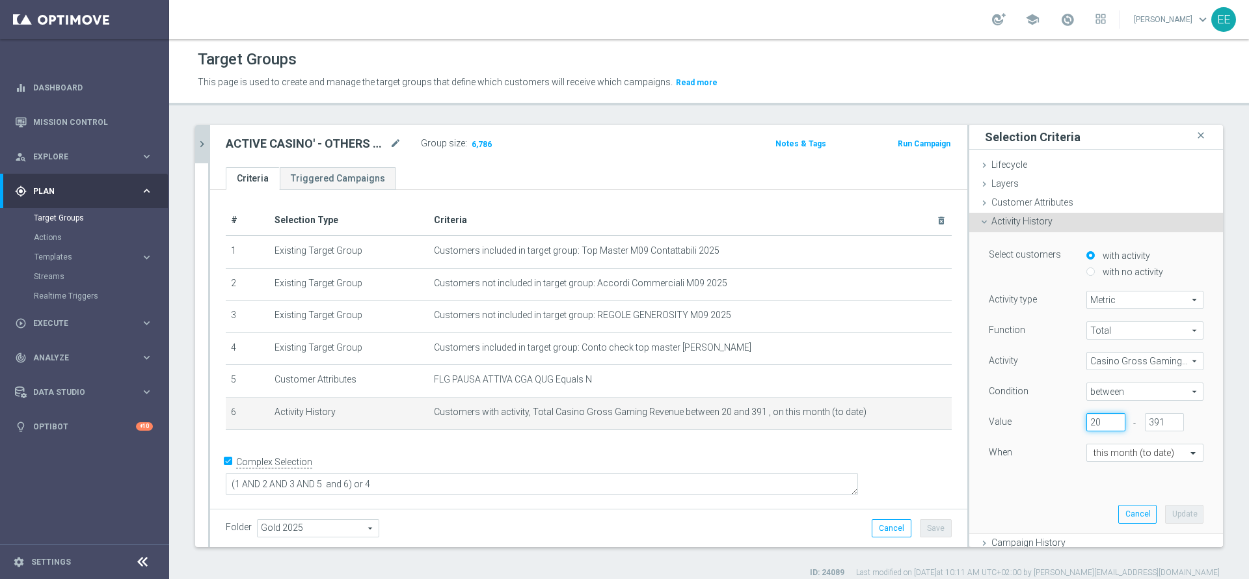
click at [1087, 416] on input "20" at bounding box center [1106, 422] width 39 height 18
type input "2"
type input "30"
click at [1165, 520] on button "Update" at bounding box center [1184, 514] width 38 height 18
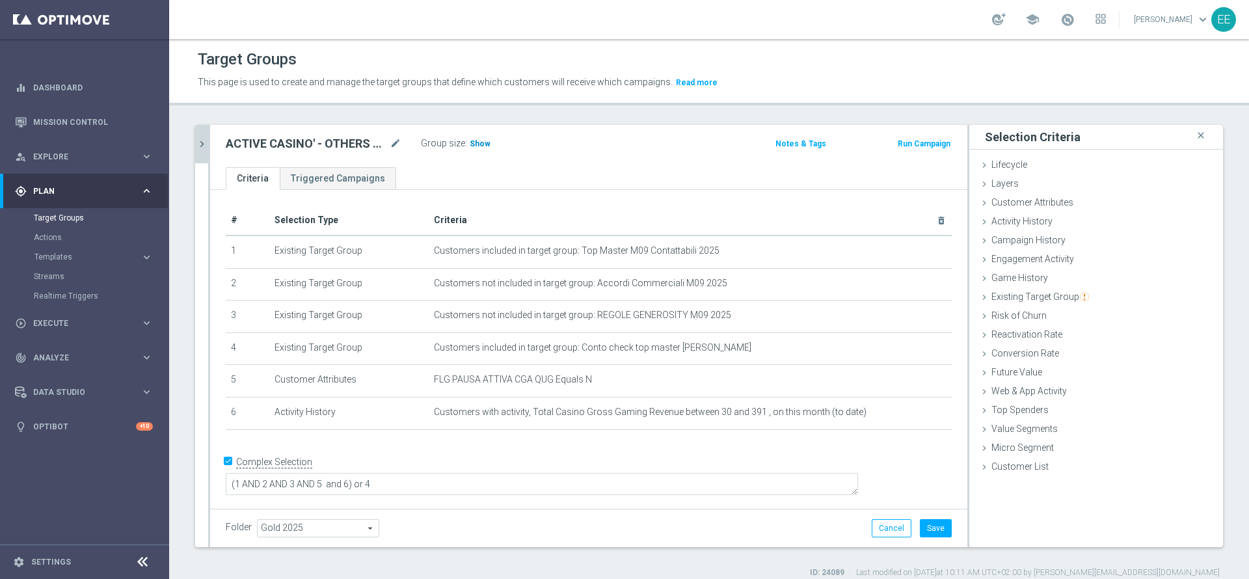
click at [477, 141] on span "Show" at bounding box center [480, 143] width 21 height 9
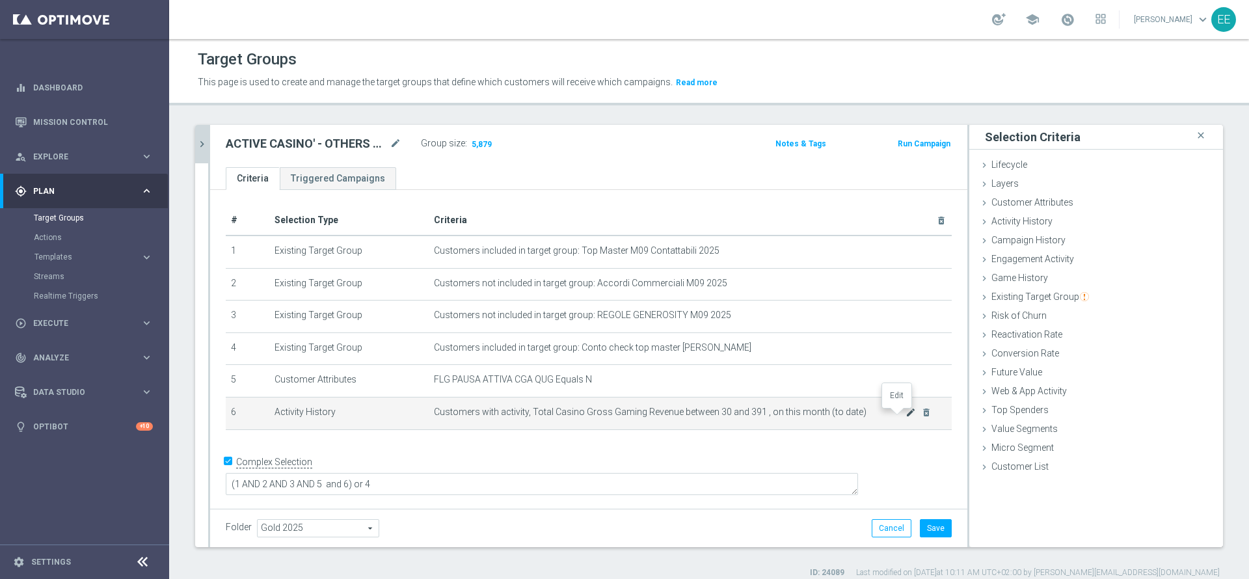
click at [906, 417] on icon "mode_edit" at bounding box center [911, 412] width 10 height 10
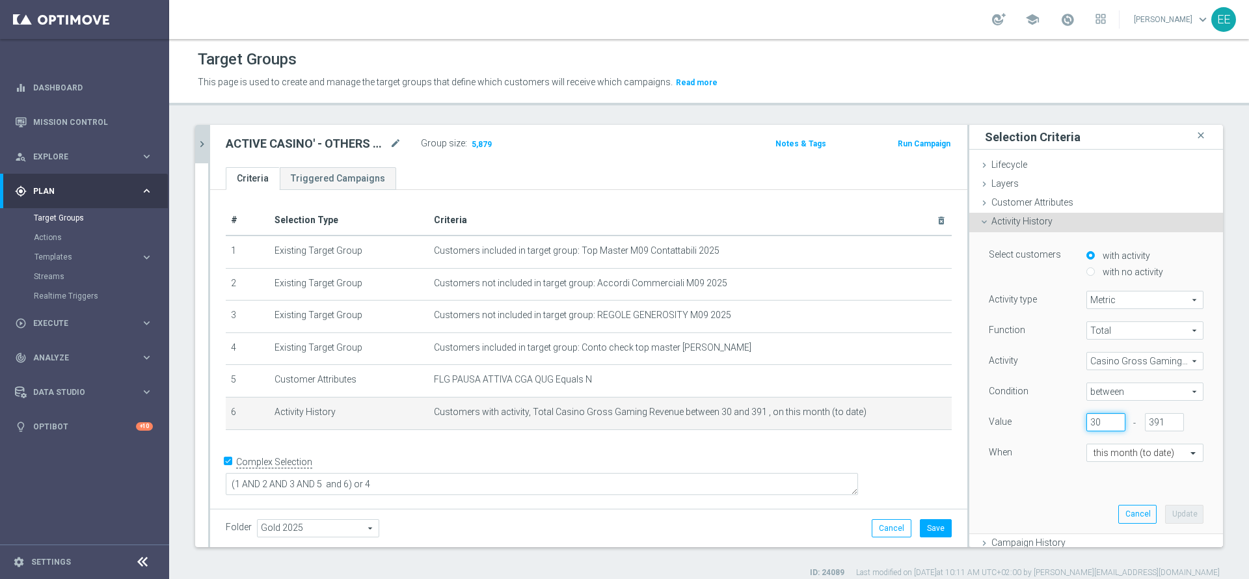
click at [1087, 422] on input "30" at bounding box center [1106, 422] width 39 height 18
type input "28"
click at [1165, 509] on button "Update" at bounding box center [1184, 514] width 38 height 18
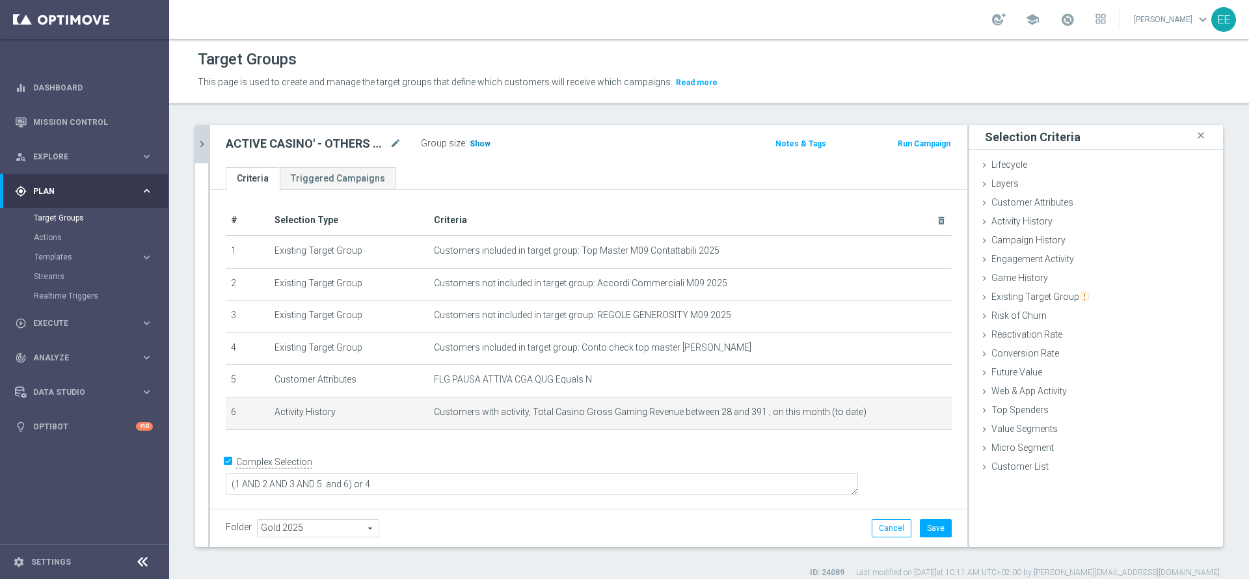
click at [481, 142] on span "Show" at bounding box center [480, 143] width 21 height 9
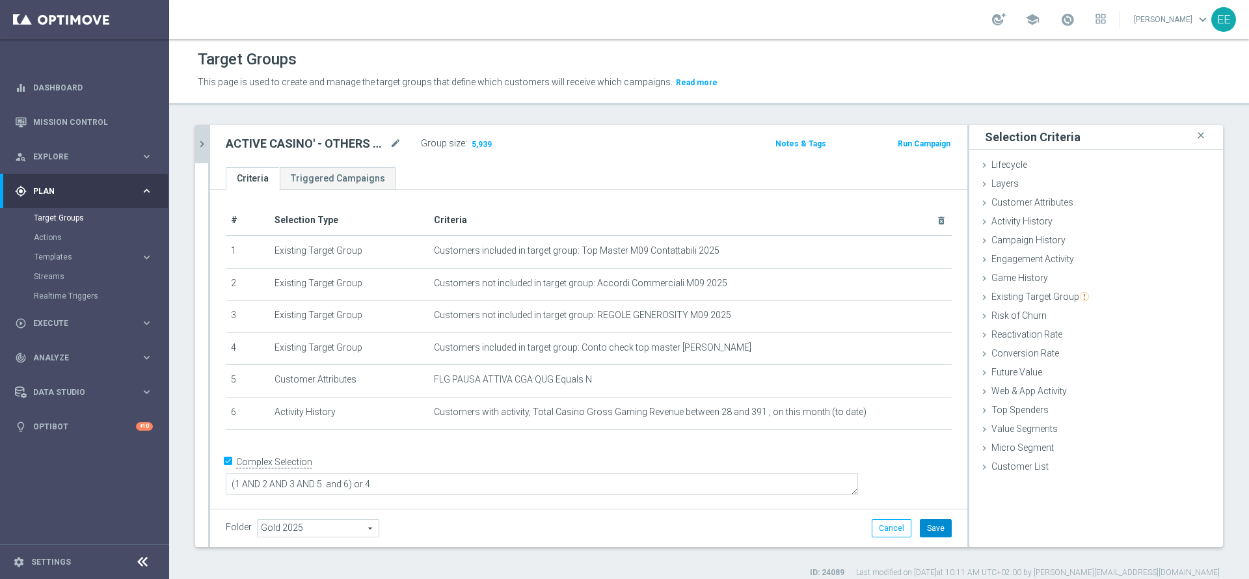
click at [928, 522] on button "Save" at bounding box center [936, 528] width 32 height 18
click at [195, 142] on button "chevron_right" at bounding box center [201, 144] width 13 height 38
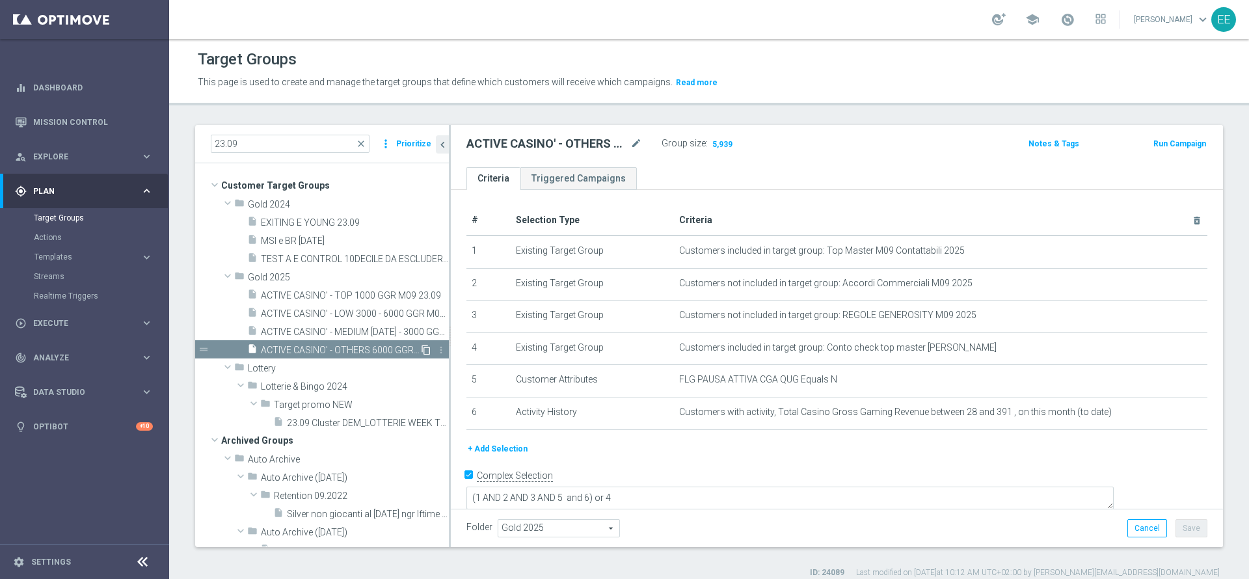
click at [421, 350] on icon "content_copy" at bounding box center [426, 350] width 10 height 10
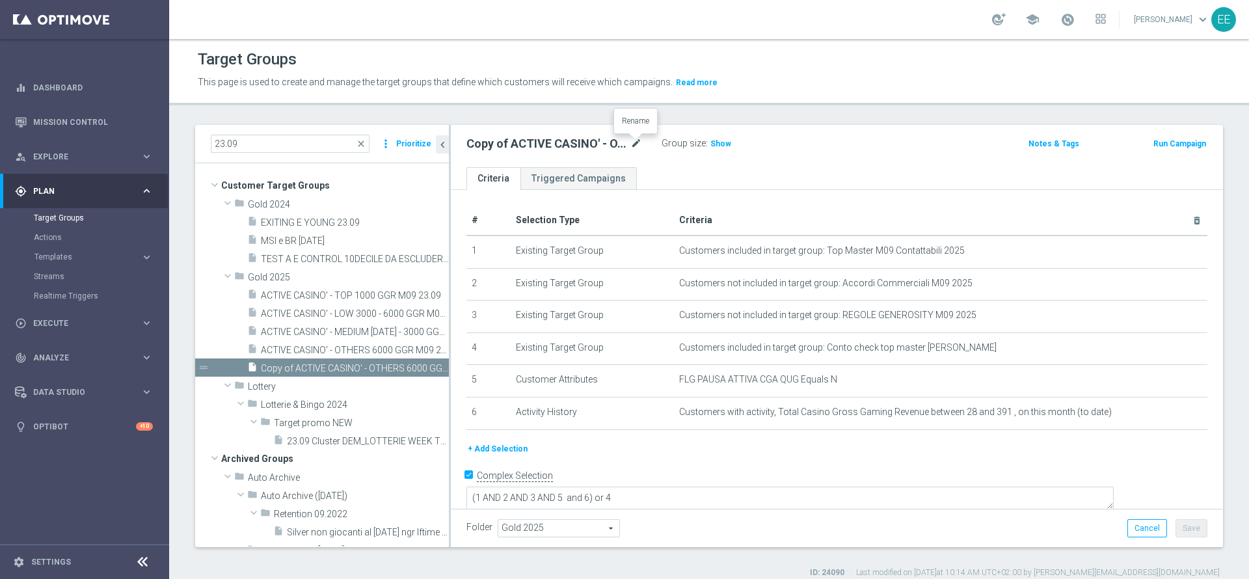
click at [640, 144] on icon "mode_edit" at bounding box center [636, 144] width 12 height 16
type input "ACTIVE CASINO' - NON CONTATTABILI 23.09"
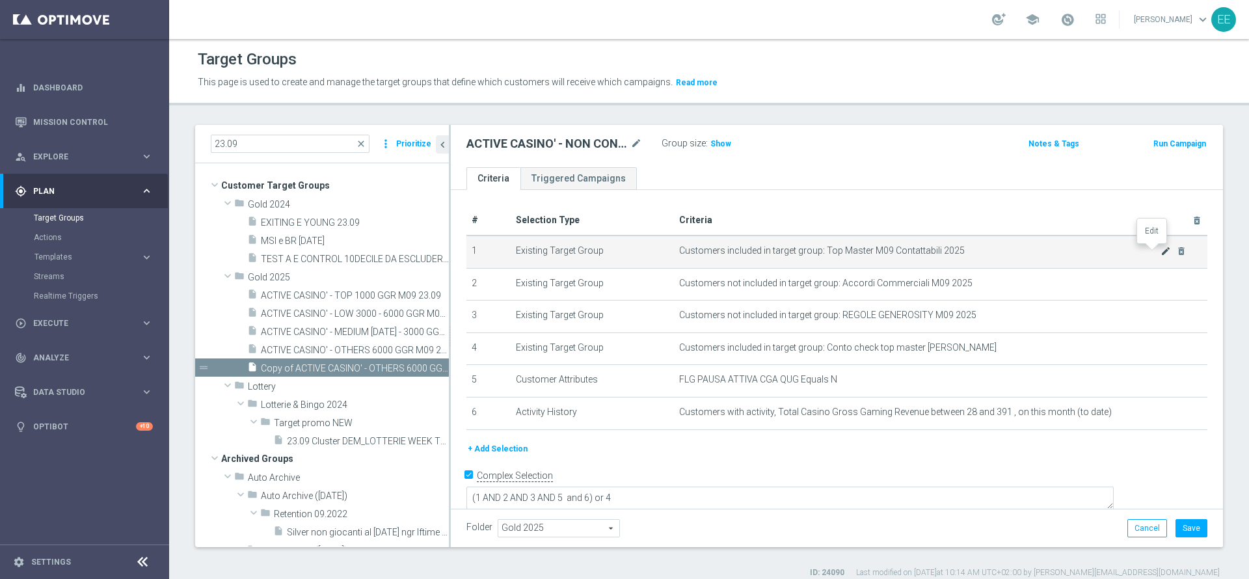
click at [1161, 251] on icon "mode_edit" at bounding box center [1166, 251] width 10 height 10
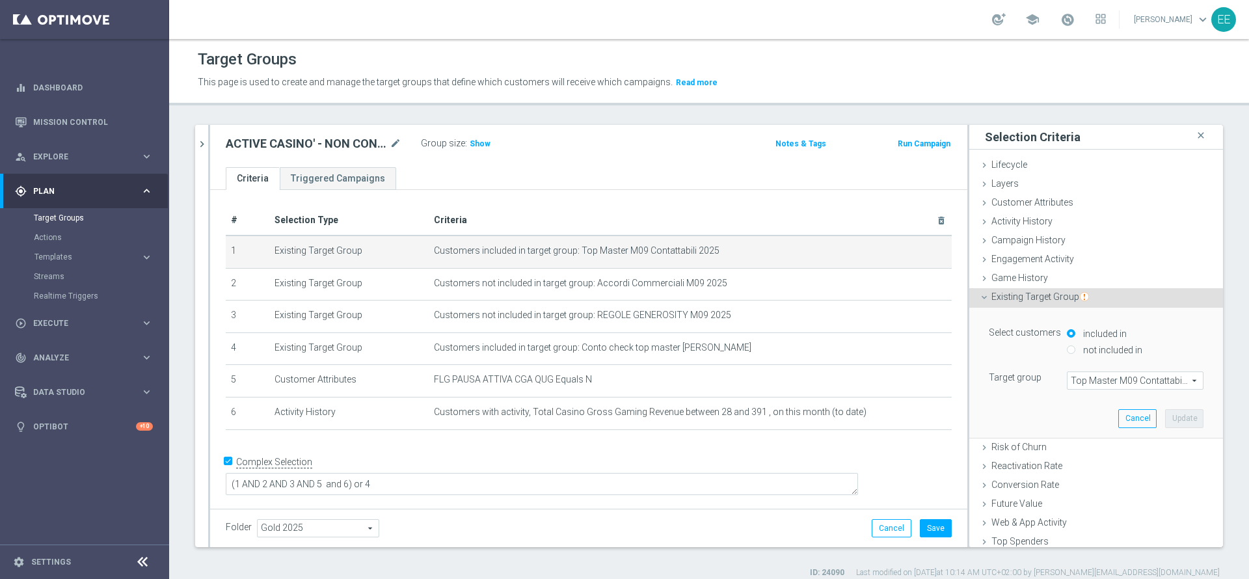
click at [1093, 377] on span "Top Master M09 Contattabili 2025" at bounding box center [1135, 380] width 135 height 17
click at [0, 0] on input "search" at bounding box center [0, 0] width 0 height 0
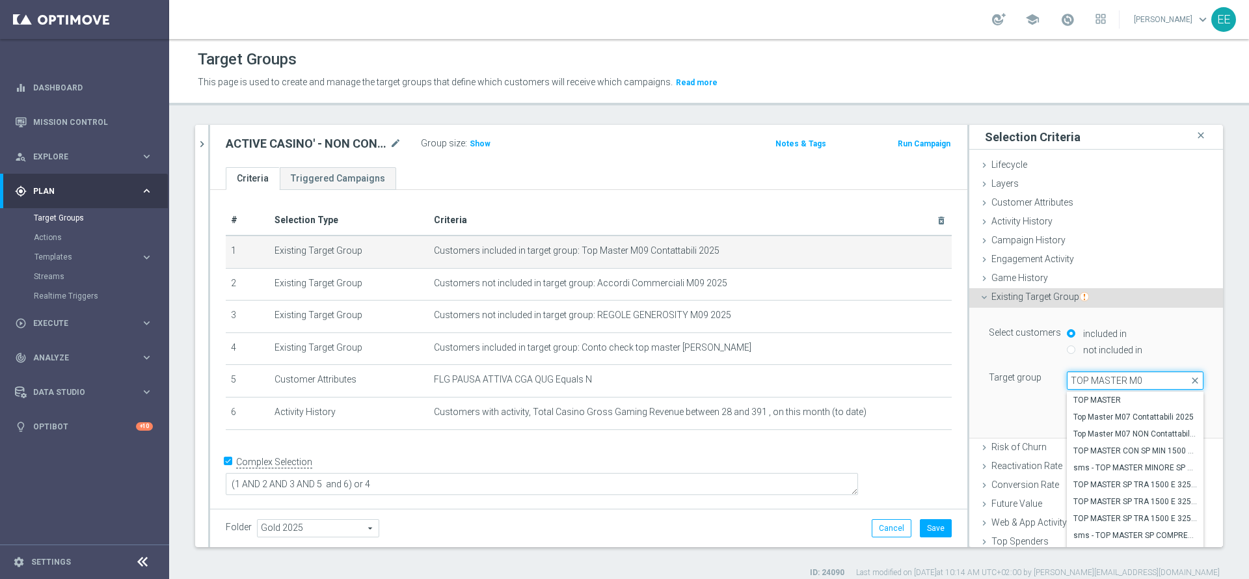
type input "TOP MASTER M09"
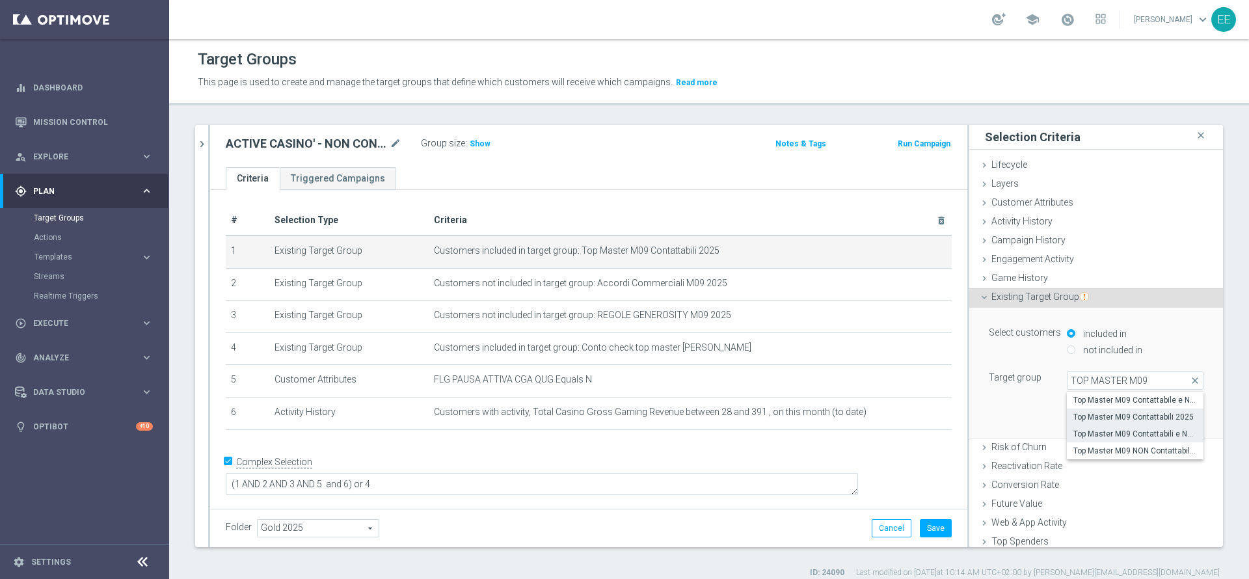
click at [1118, 430] on span "Top Master M09 Contattabili e NON Contattabili 2025" at bounding box center [1135, 434] width 124 height 10
type input "Top Master M09 Contattabili e NON Contattabili 2025"
click at [1143, 375] on span "Top Master M09 Contattabili e NON Contattabili 2025" at bounding box center [1135, 380] width 135 height 17
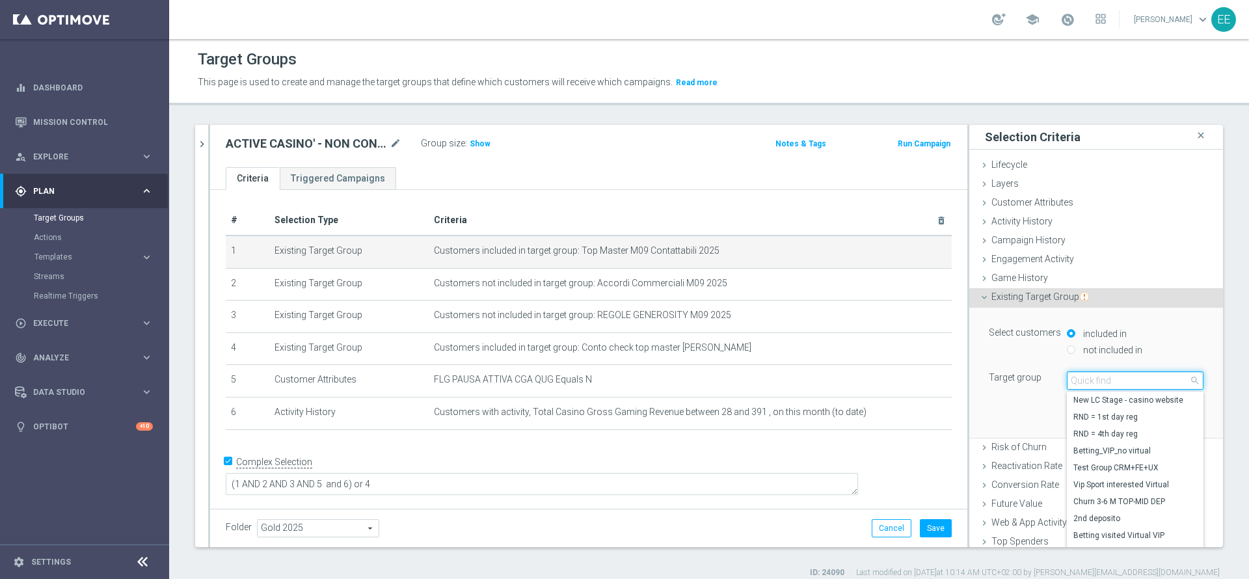
click at [1117, 386] on input "search" at bounding box center [1135, 380] width 137 height 18
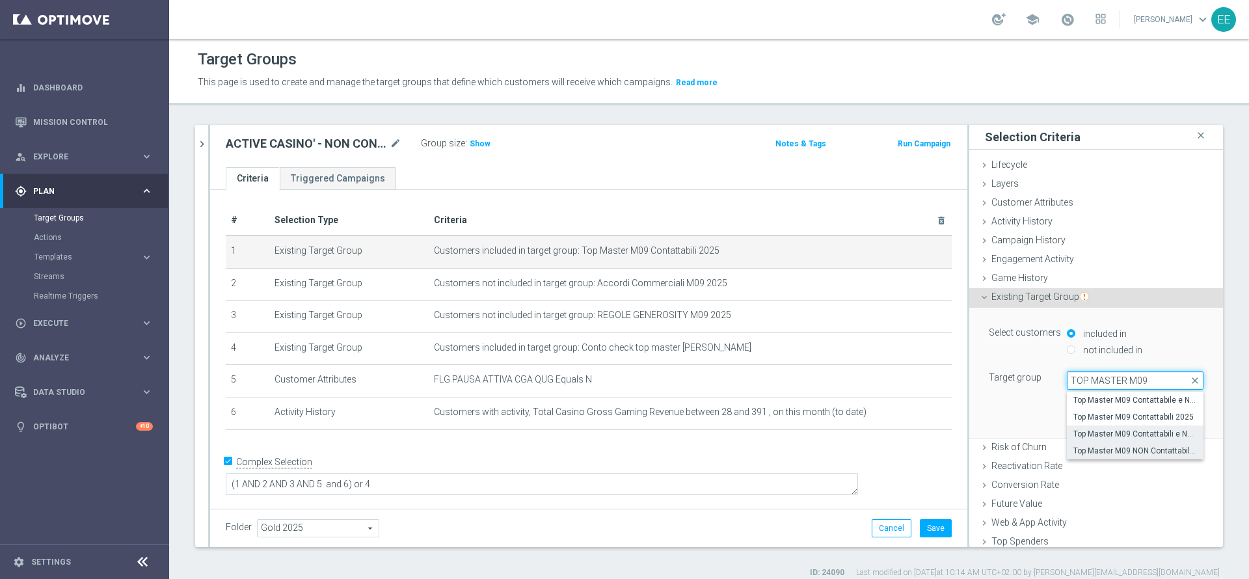
type input "TOP MASTER M09"
click at [1136, 448] on span "Top Master M09 NON Contattabili 2025" at bounding box center [1135, 451] width 124 height 10
type input "Top Master M09 NON Contattabili 2025"
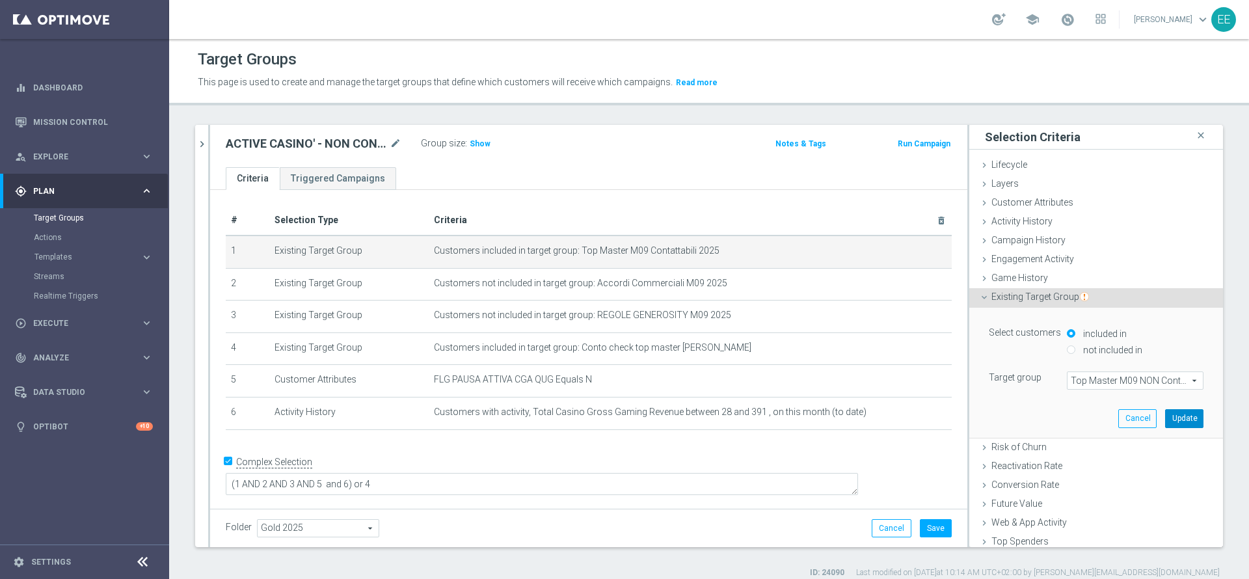
click at [1165, 421] on button "Update" at bounding box center [1184, 418] width 38 height 18
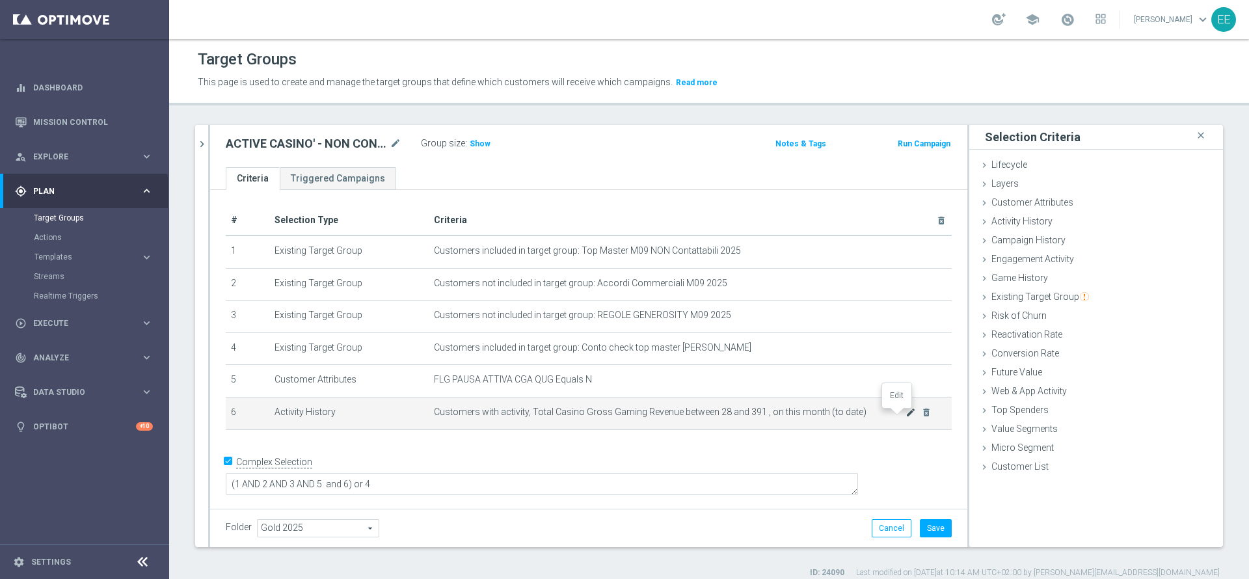
click at [906, 418] on icon "mode_edit" at bounding box center [911, 412] width 10 height 10
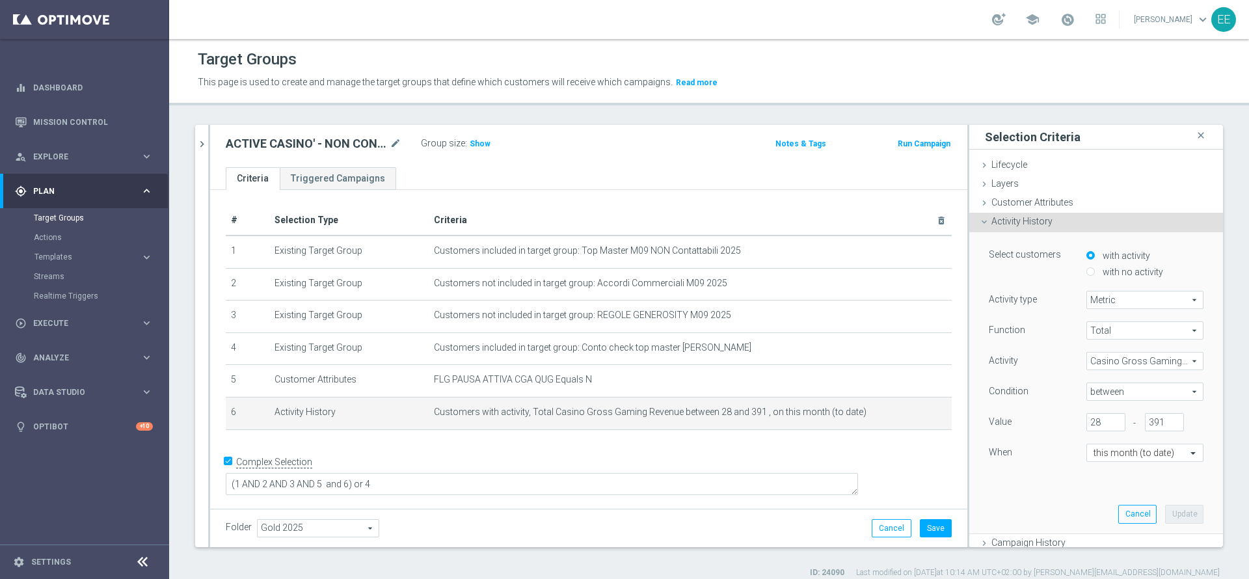
click at [1104, 390] on span "between" at bounding box center [1145, 391] width 116 height 17
click at [1093, 444] on span ">" at bounding box center [1145, 445] width 104 height 10
type input ">"
click at [1087, 425] on input "28" at bounding box center [1106, 422] width 39 height 18
type input "2"
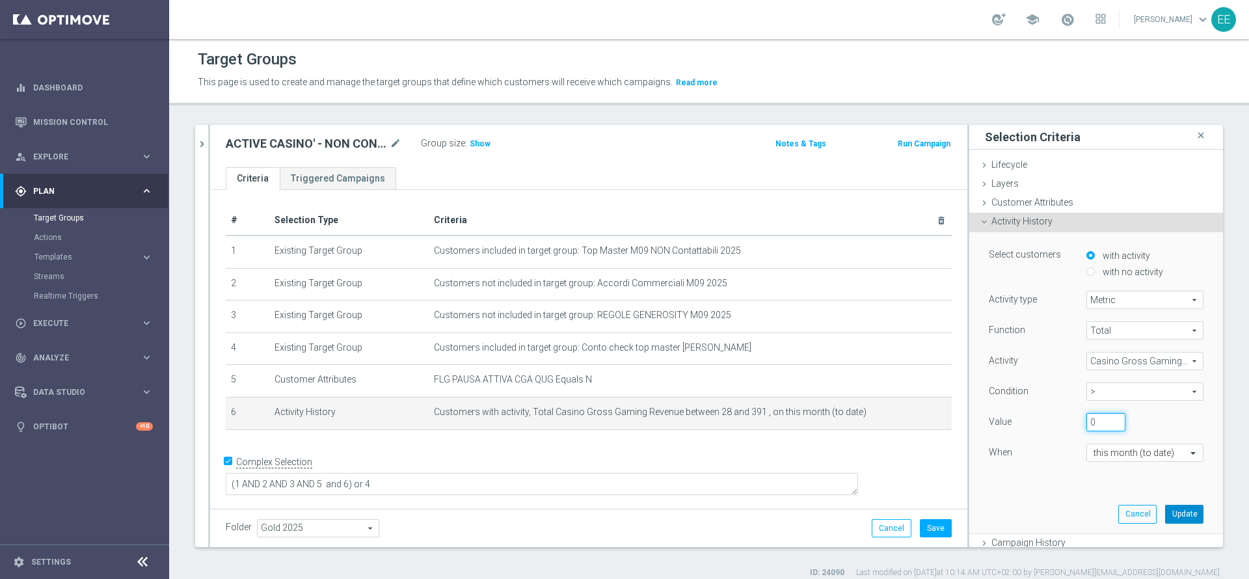
type input "0"
click at [1165, 513] on button "Update" at bounding box center [1184, 514] width 38 height 18
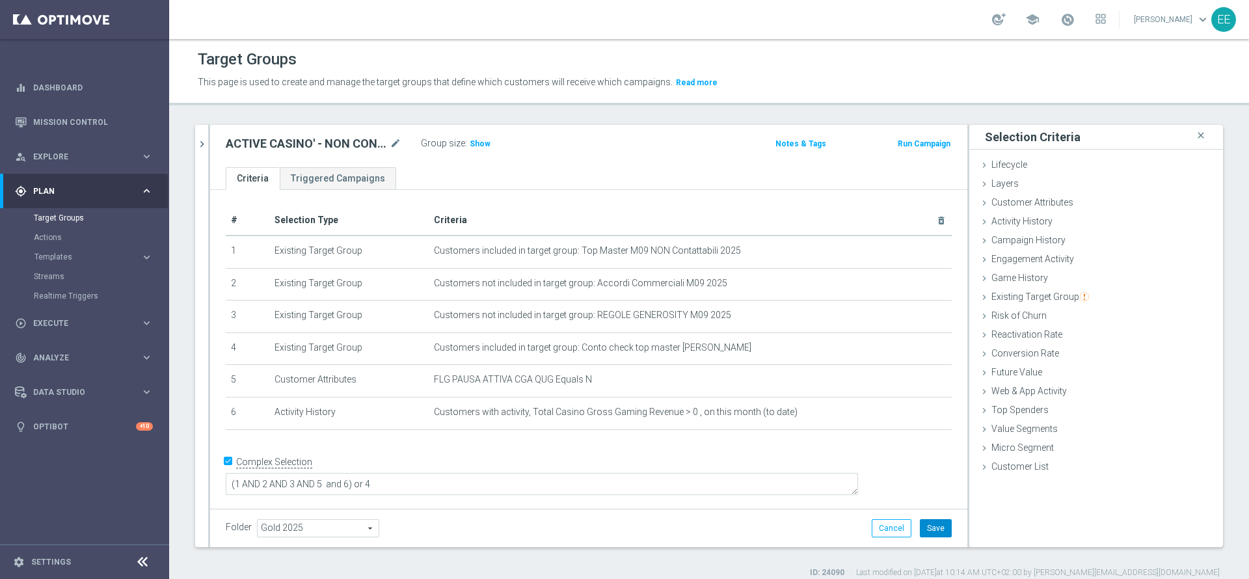
click at [923, 530] on button "Save" at bounding box center [936, 528] width 32 height 18
click at [483, 141] on span "Show" at bounding box center [480, 143] width 21 height 9
click at [205, 148] on icon "chevron_right" at bounding box center [202, 144] width 12 height 12
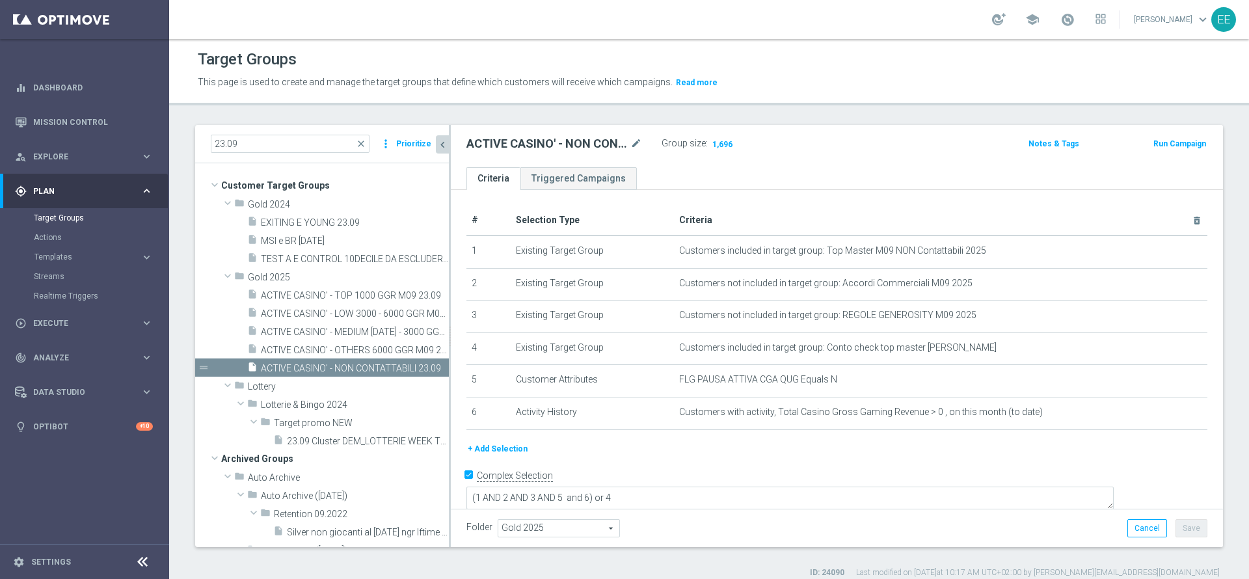
click at [444, 142] on icon "chevron_left" at bounding box center [443, 145] width 12 height 12
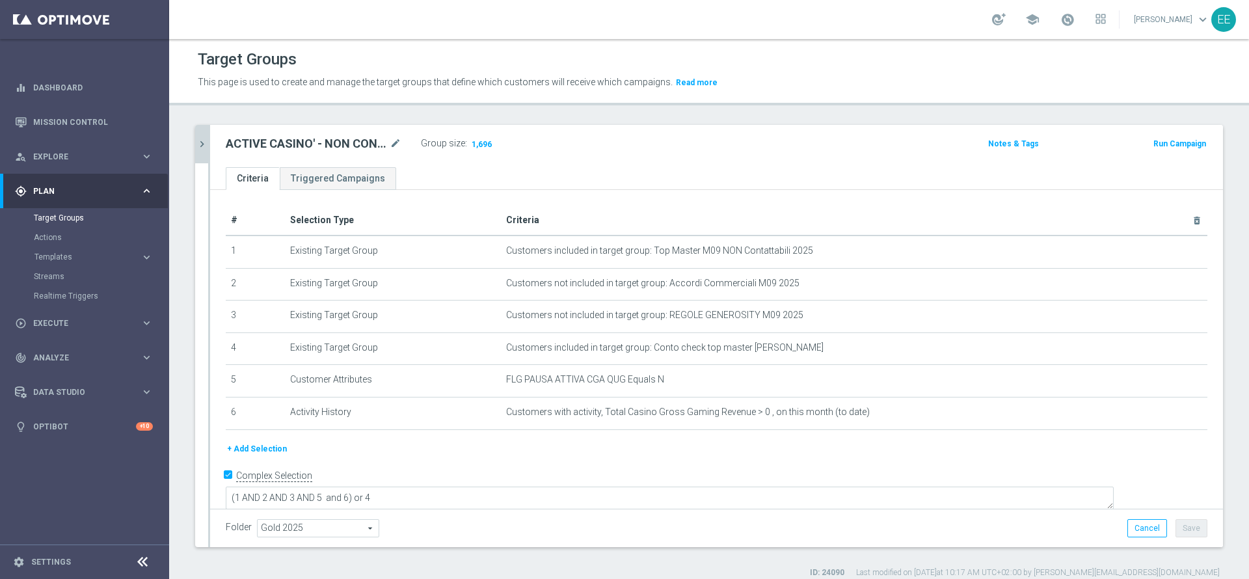
click at [203, 141] on icon "chevron_right" at bounding box center [202, 144] width 12 height 12
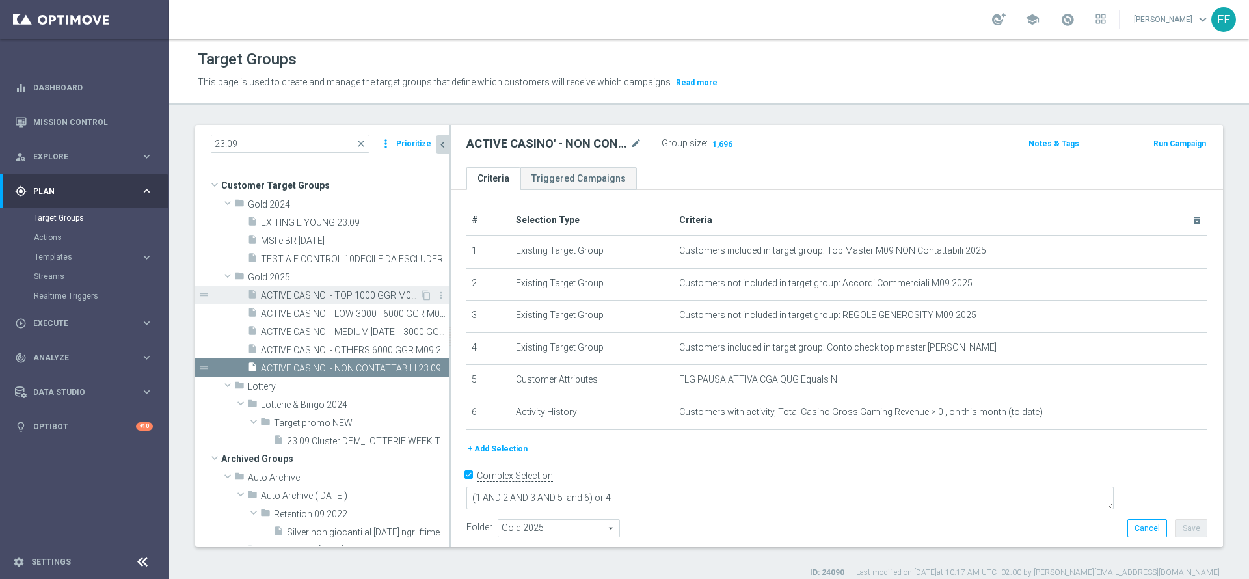
click at [375, 293] on span "ACTIVE CASINO' - TOP 1000 GGR M09 23.09" at bounding box center [340, 295] width 159 height 11
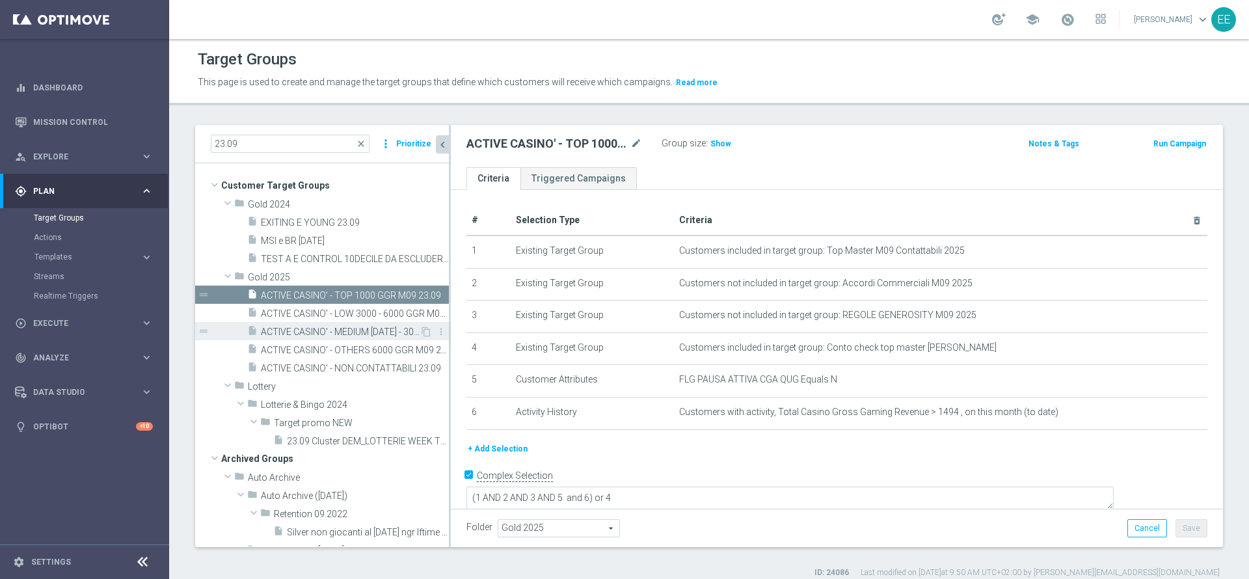
click at [358, 333] on span "ACTIVE CASINO' - MEDIUM 1000 - 3000 GGR M09 23.09" at bounding box center [340, 332] width 159 height 11
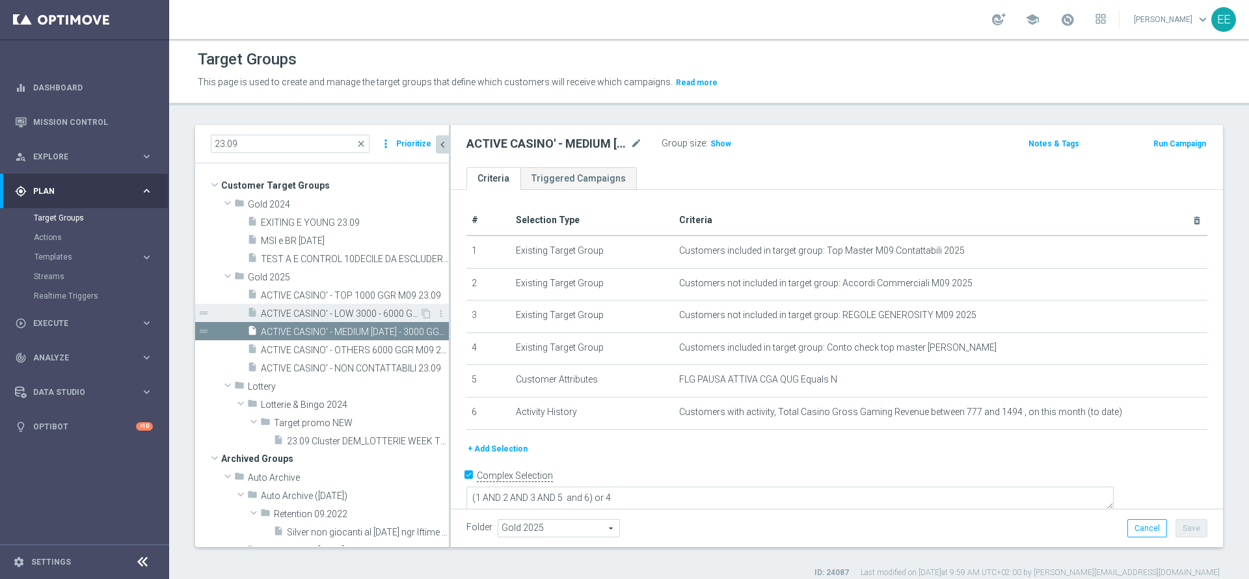
click at [362, 316] on span "ACTIVE CASINO' - LOW 3000 - 6000 GGR M09 23.09" at bounding box center [340, 313] width 159 height 11
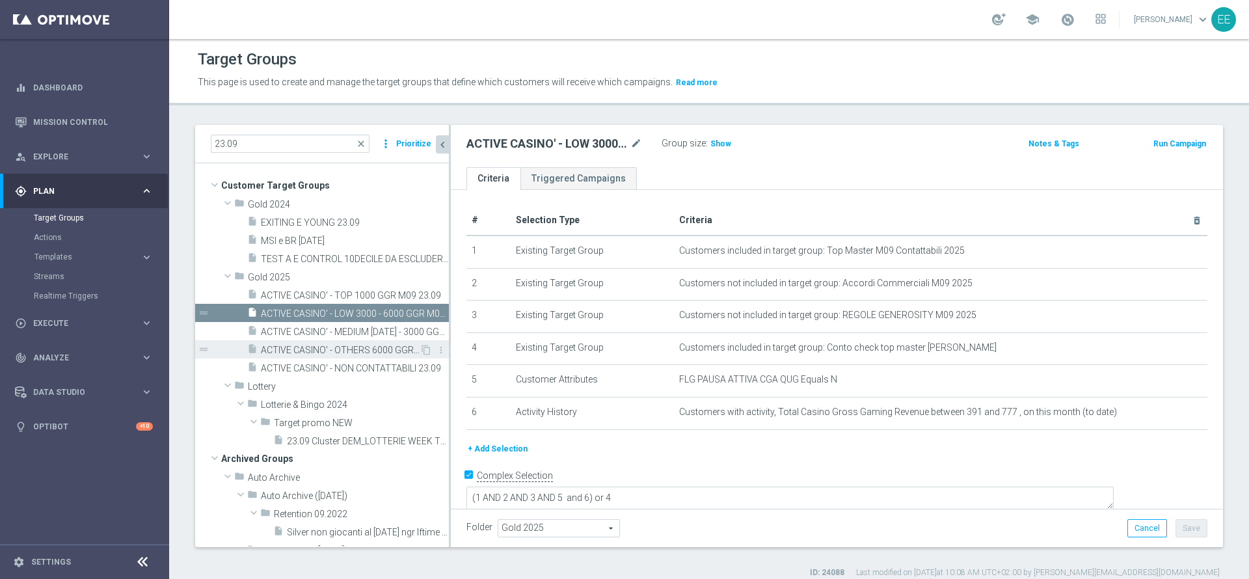
click at [358, 343] on div "insert_drive_file ACTIVE CASINO' - OTHERS 6000 GGR M09 23.09" at bounding box center [333, 349] width 172 height 18
